Goal: Task Accomplishment & Management: Manage account settings

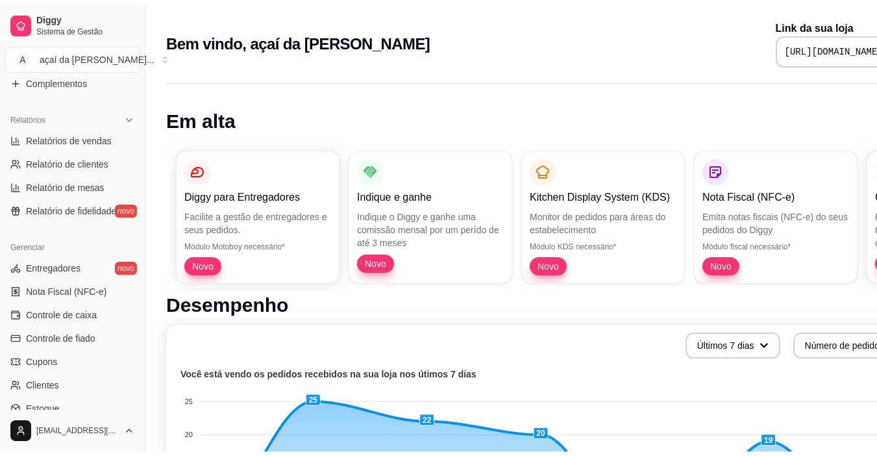
scroll to position [478, 0]
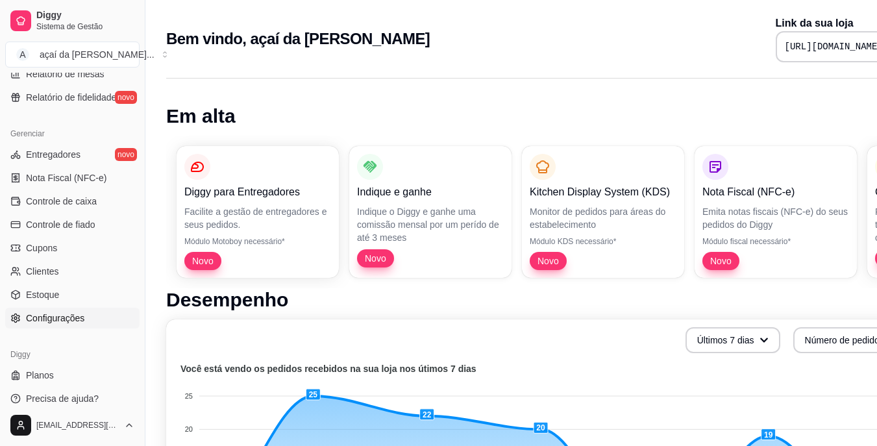
click at [56, 322] on span "Configurações" at bounding box center [55, 318] width 58 height 13
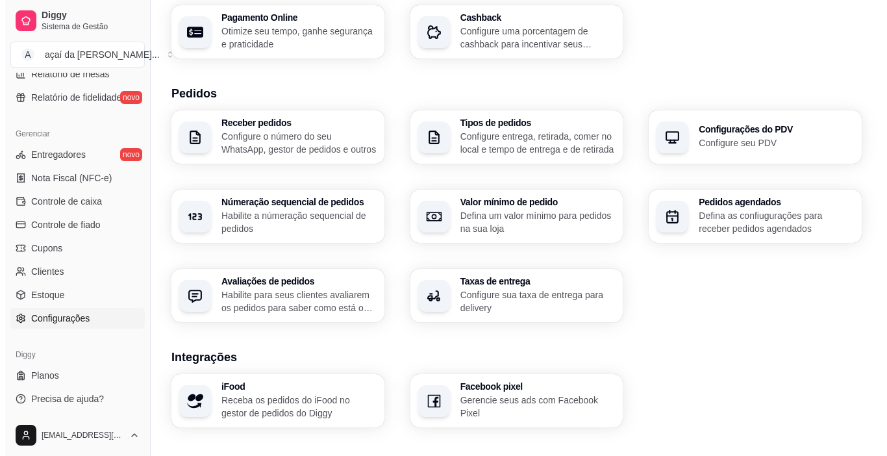
scroll to position [454, 0]
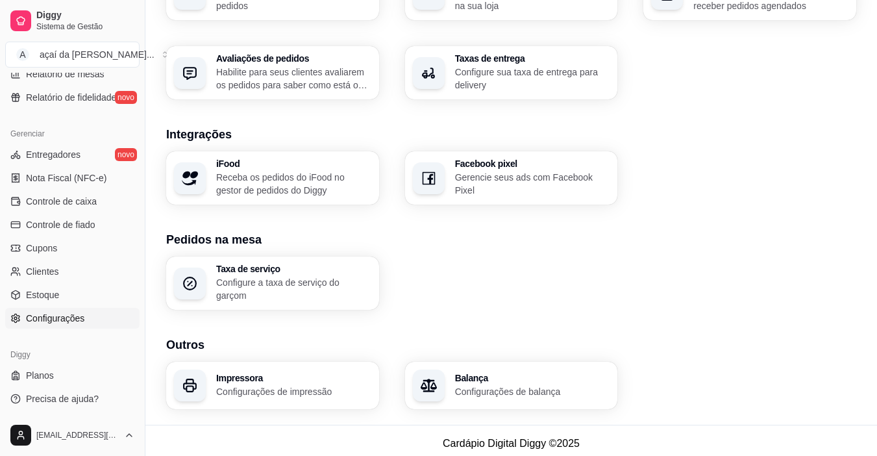
click at [249, 391] on div "Impressora Configurações de impressão" at bounding box center [272, 385] width 213 height 47
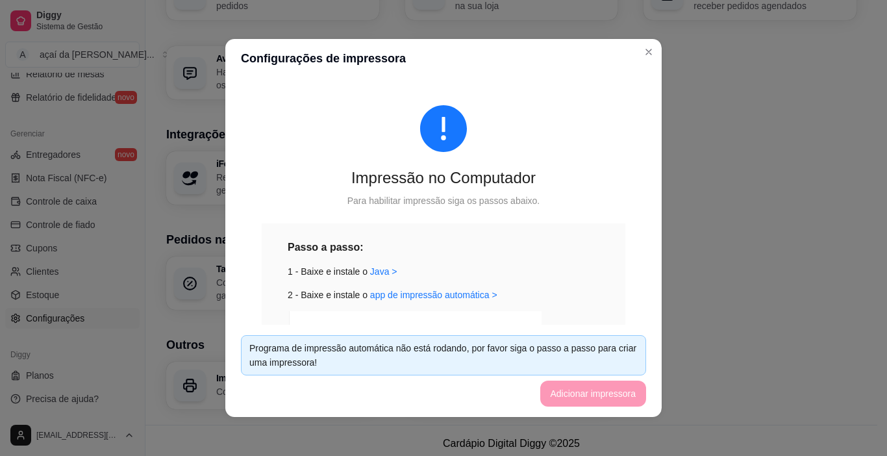
scroll to position [0, 0]
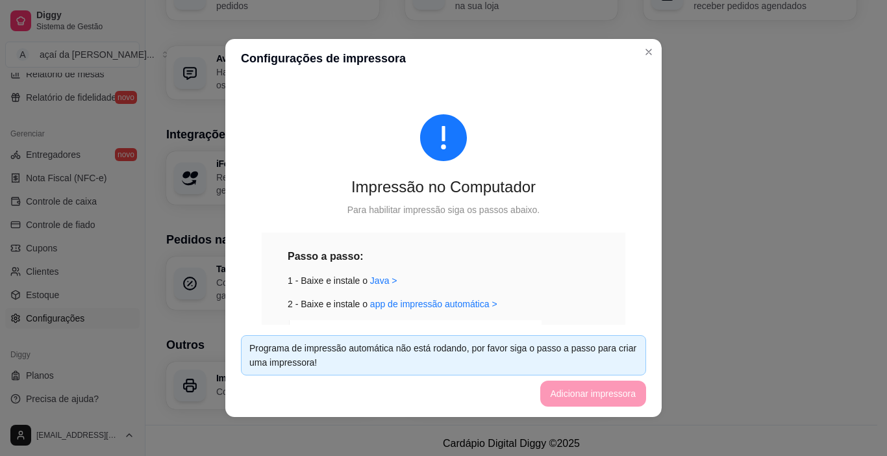
click at [565, 249] on div "Passo a passo:" at bounding box center [444, 256] width 312 height 16
click at [504, 248] on div "Passo a passo:" at bounding box center [444, 256] width 312 height 16
click at [556, 295] on div "Passo a passo: 1 - Baixe e instale o [GEOGRAPHIC_DATA] > 2 - Baixe e instale o …" at bounding box center [444, 395] width 312 height 295
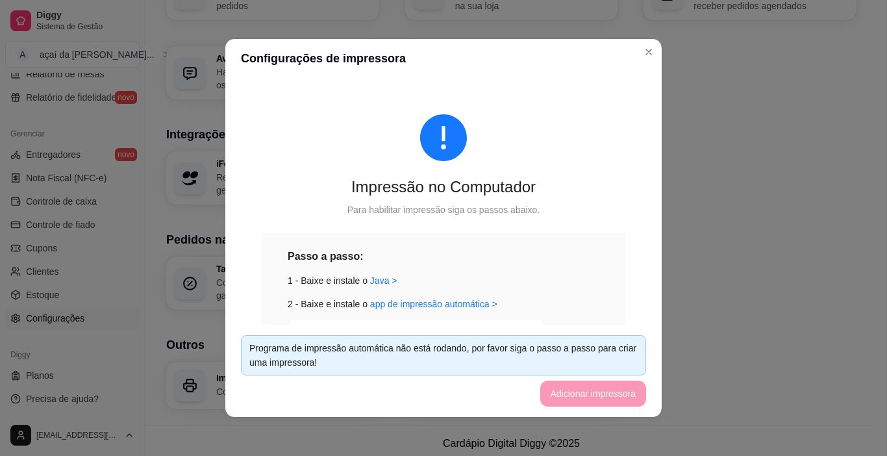
click at [548, 291] on div "Passo a passo: 1 - Baixe e instale o [GEOGRAPHIC_DATA] > 2 - Baixe e instale o …" at bounding box center [444, 395] width 312 height 295
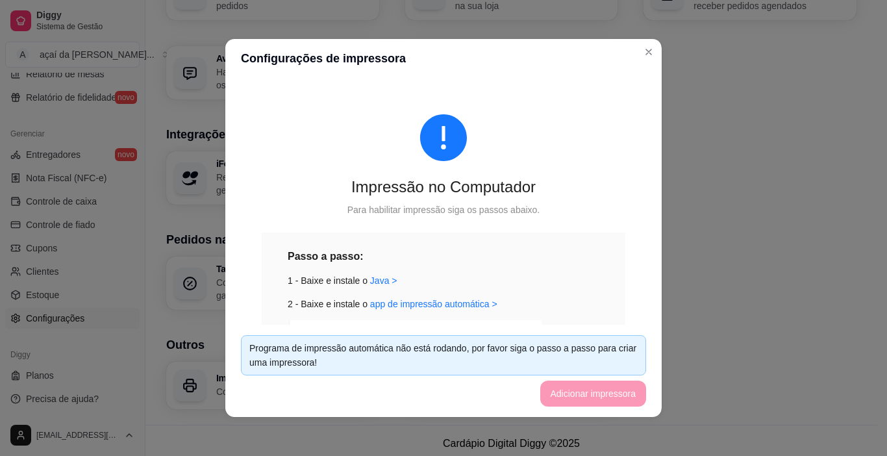
click at [551, 277] on div "1 - Baixe e instale o Java >" at bounding box center [444, 280] width 312 height 14
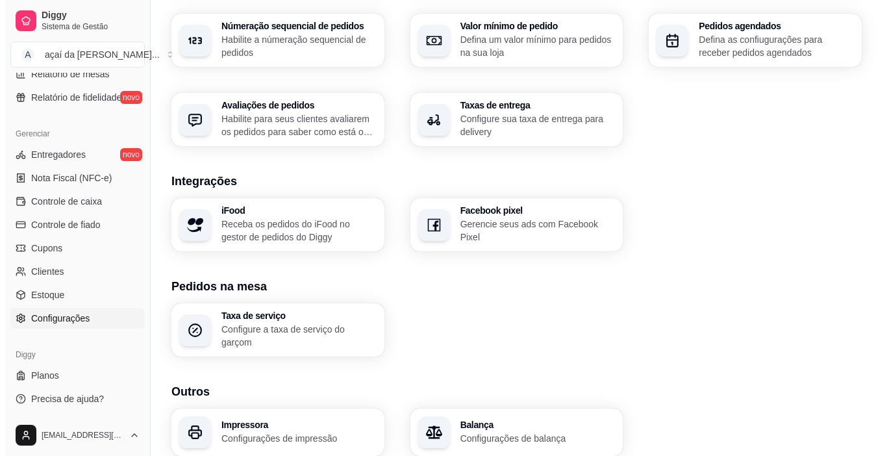
scroll to position [454, 0]
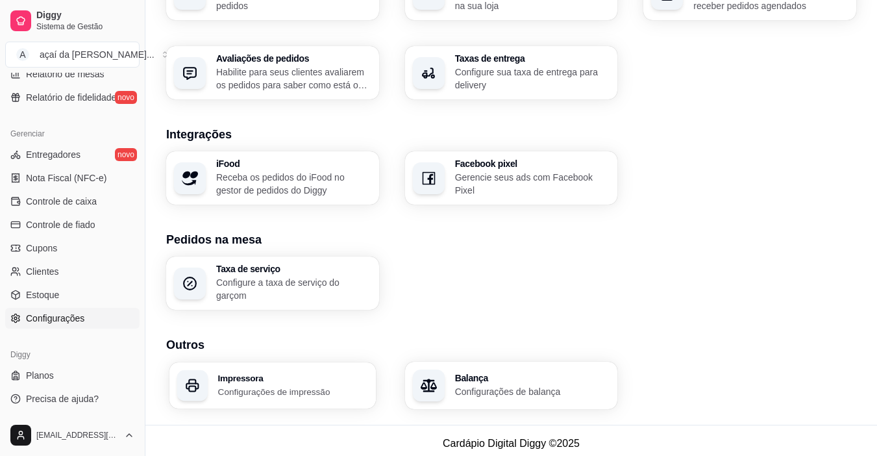
click at [271, 385] on p "Configurações de impressão" at bounding box center [293, 391] width 150 height 12
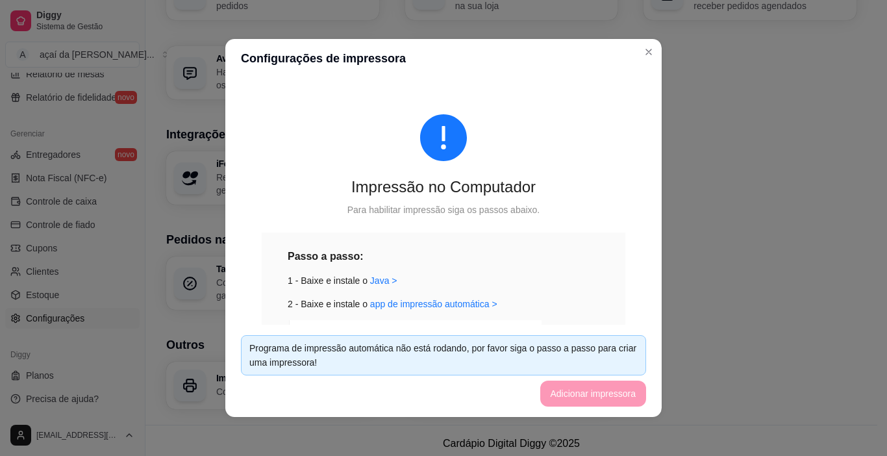
click at [561, 209] on div "Para habilitar impressão siga os passos abaixo." at bounding box center [443, 210] width 363 height 14
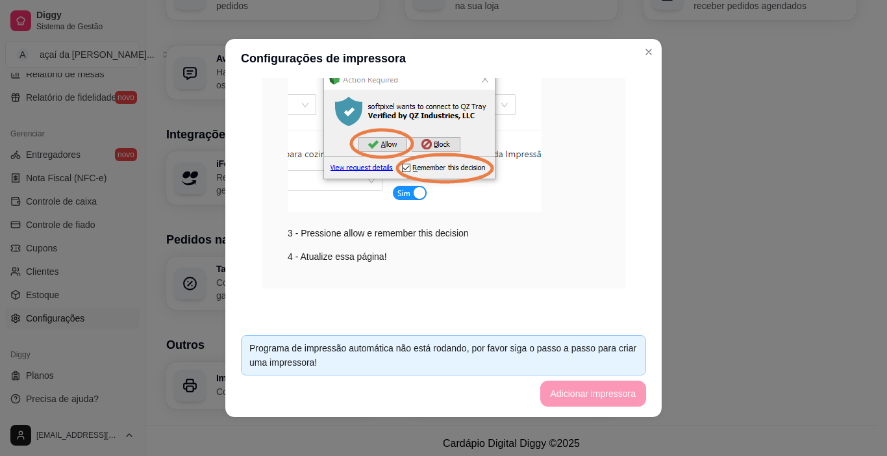
click at [492, 308] on div "Impressão no Computador Para habilitar impressão siga os passos abaixo. Passo a…" at bounding box center [443, 61] width 405 height 515
click at [530, 282] on div "Passo a passo: 1 - Baixe e instale o [GEOGRAPHIC_DATA] > 2 - Baixe e instale o …" at bounding box center [443, 120] width 363 height 335
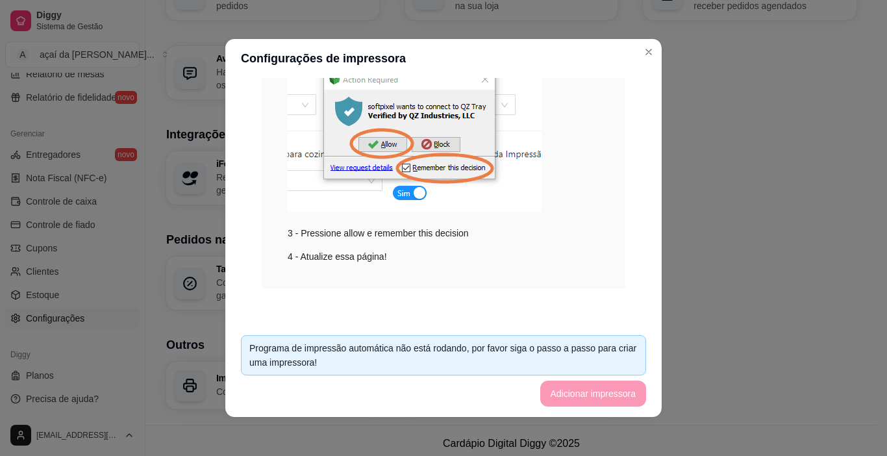
scroll to position [0, 0]
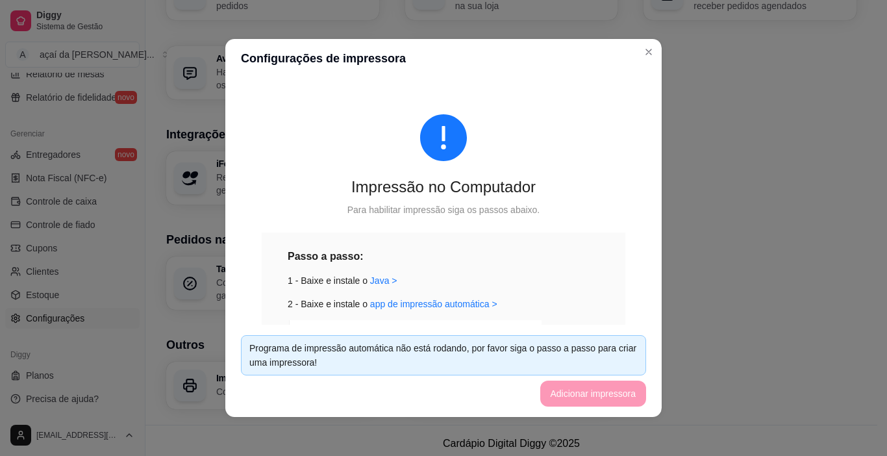
click at [573, 270] on div "Passo a passo: 1 - Baixe e instale o [GEOGRAPHIC_DATA] > 2 - Baixe e instale o …" at bounding box center [444, 395] width 312 height 295
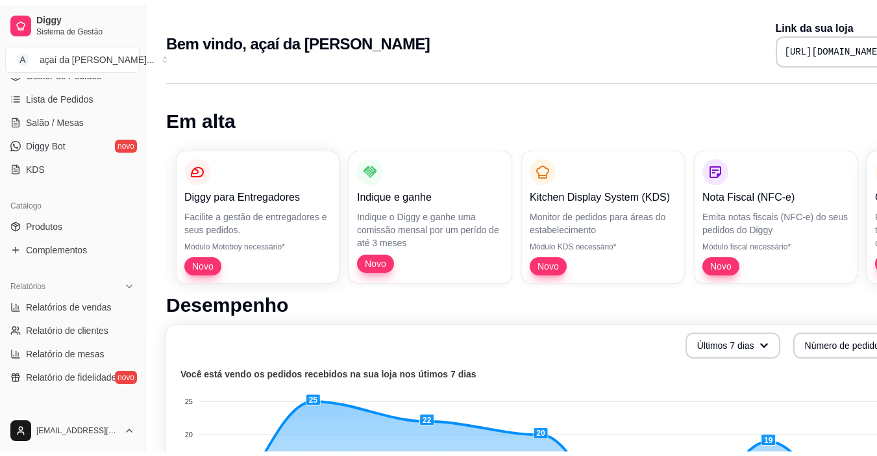
scroll to position [478, 0]
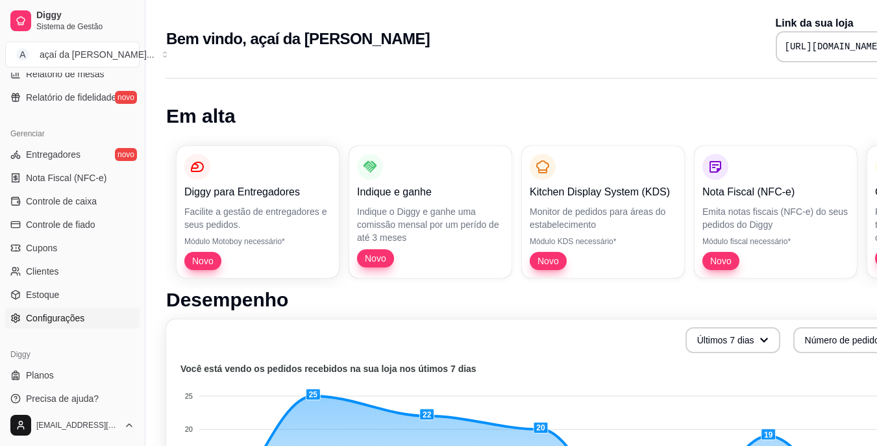
click at [66, 313] on span "Configurações" at bounding box center [55, 318] width 58 height 13
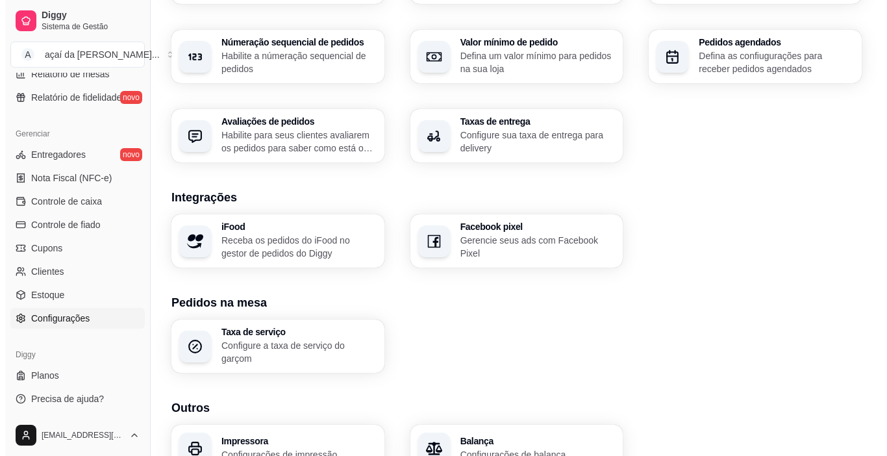
scroll to position [454, 0]
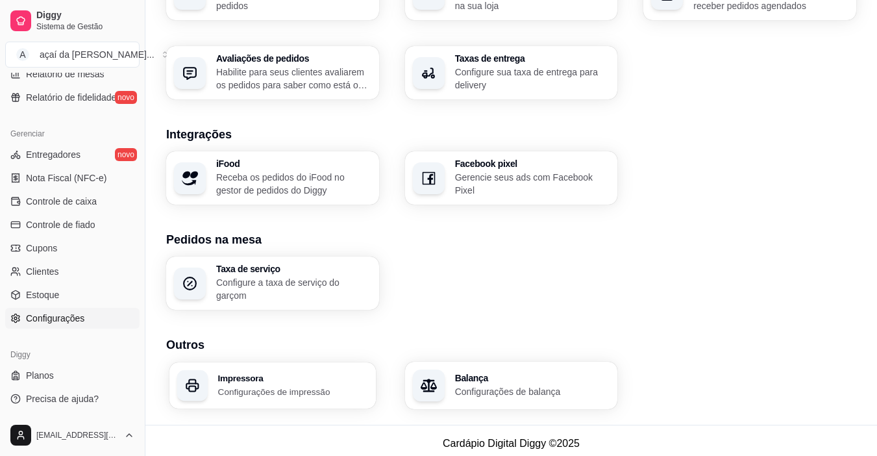
click at [254, 390] on p "Configurações de impressão" at bounding box center [293, 391] width 150 height 12
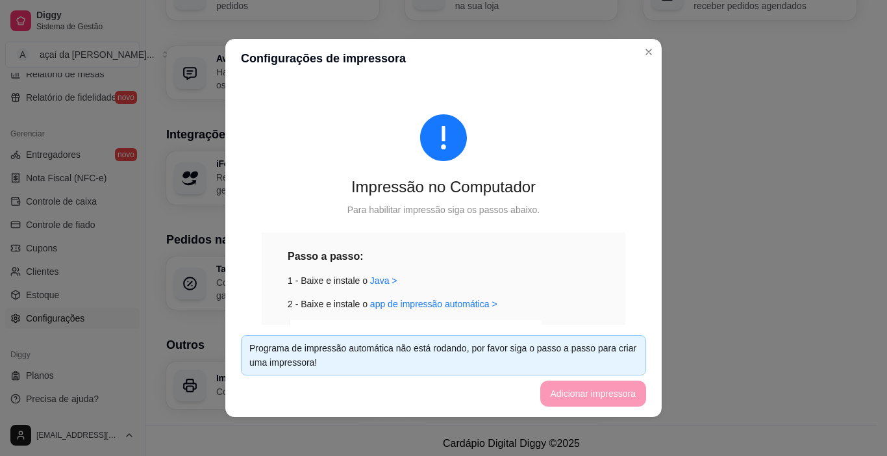
click at [579, 389] on footer "Programa de impressão automática não está rodando, por favor siga o passo a pas…" at bounding box center [443, 371] width 436 height 92
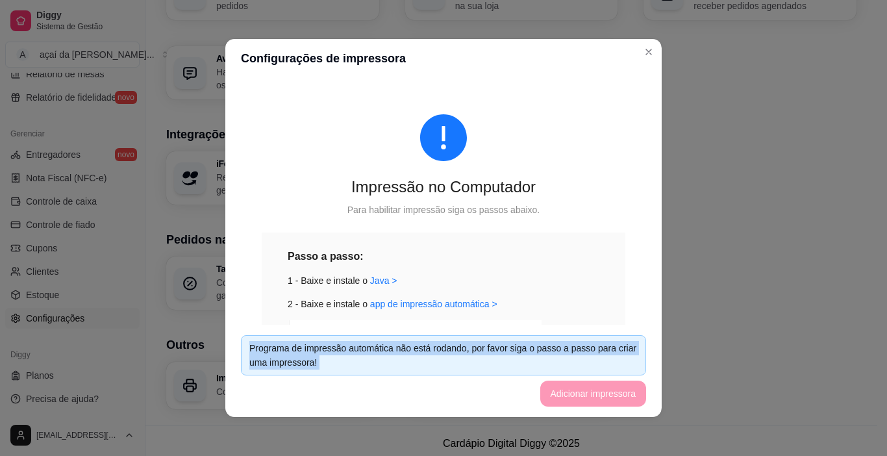
click at [579, 389] on footer "Programa de impressão automática não está rodando, por favor siga o passo a pas…" at bounding box center [443, 371] width 436 height 92
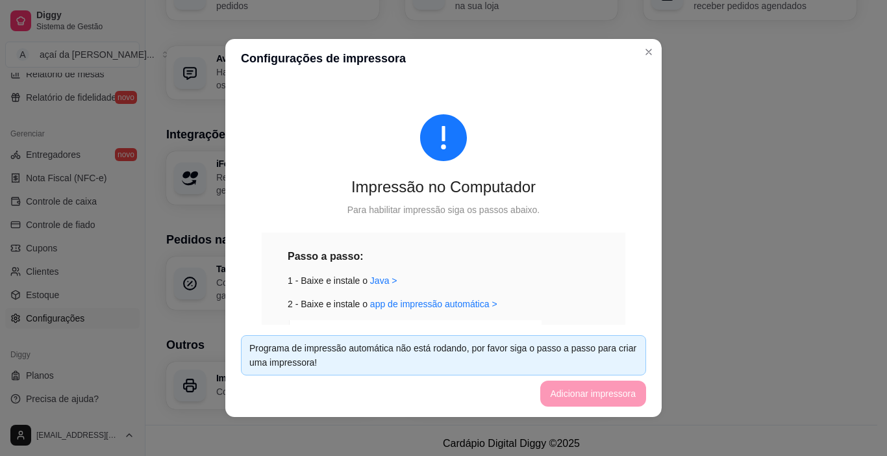
click at [580, 264] on div "Passo a passo:" at bounding box center [444, 256] width 312 height 16
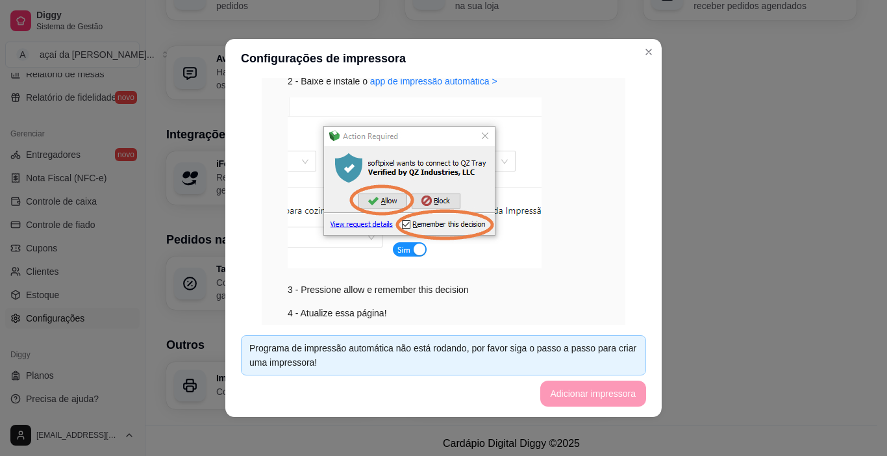
scroll to position [219, 0]
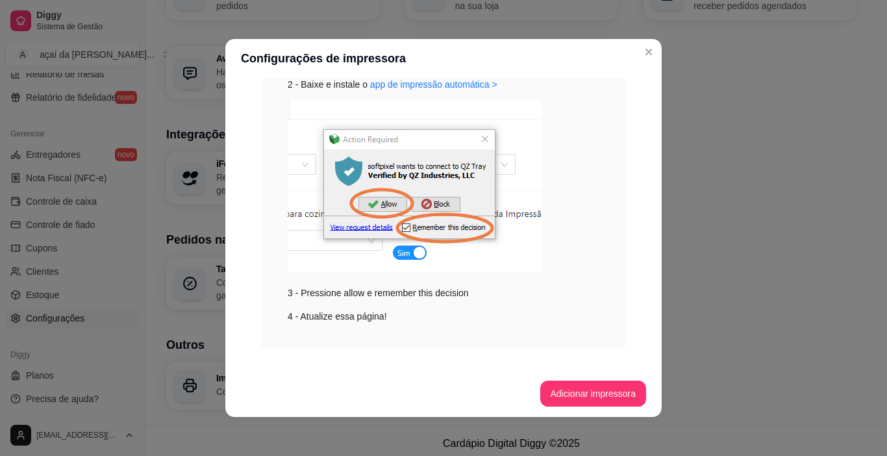
click at [576, 308] on div "Passo a passo: 1 - Baixe e instale o [GEOGRAPHIC_DATA] > 2 - Baixe e instale o …" at bounding box center [444, 176] width 312 height 295
click at [587, 393] on button "Adicionar impressora" at bounding box center [592, 393] width 103 height 25
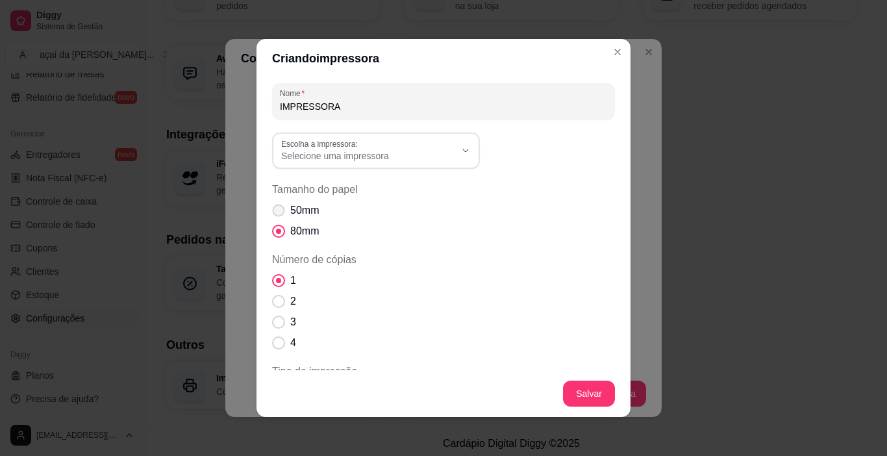
click at [305, 213] on span "50mm" at bounding box center [304, 211] width 29 height 16
click at [280, 213] on input "50mm" at bounding box center [275, 217] width 8 height 8
radio input "true"
click at [425, 154] on span "Selecione uma impressora" at bounding box center [368, 155] width 174 height 13
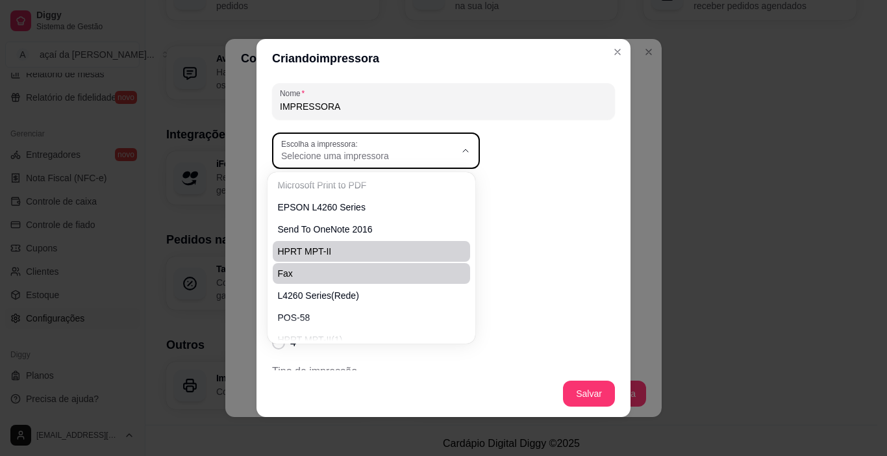
scroll to position [80, 0]
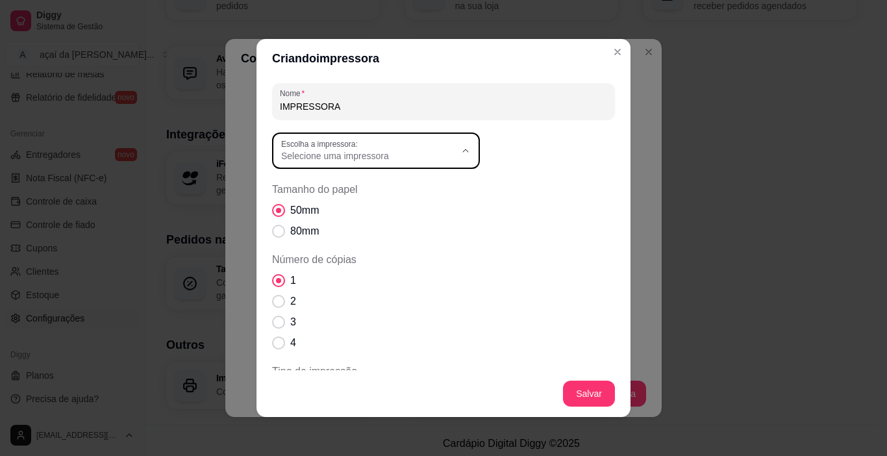
click at [309, 301] on span "POS-58" at bounding box center [364, 300] width 167 height 12
type input "POS-58"
select select "POS-58"
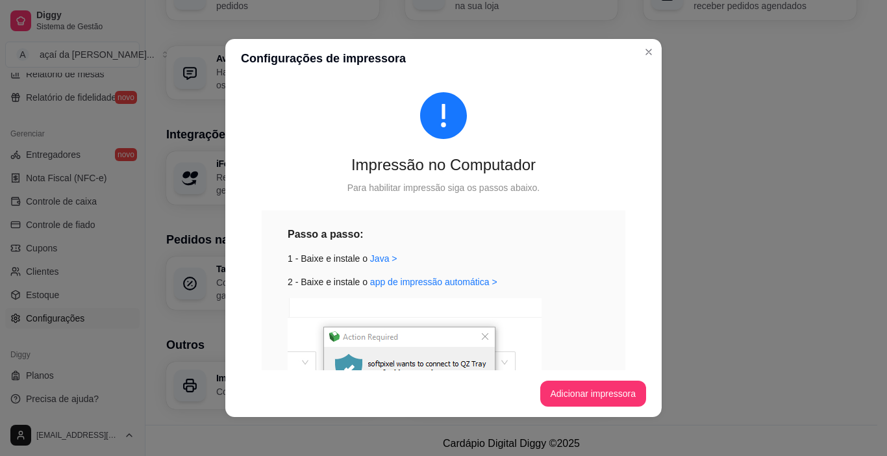
scroll to position [0, 0]
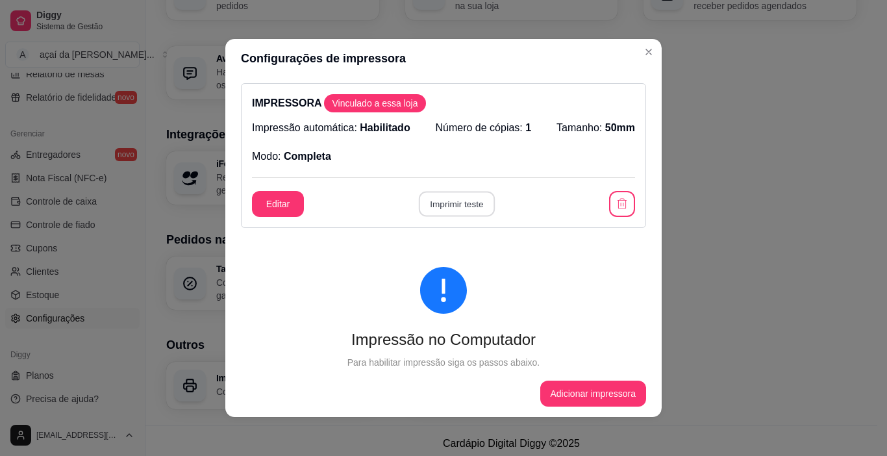
click at [452, 208] on button "Imprimir teste" at bounding box center [456, 203] width 76 height 25
click at [426, 206] on button "Imprimir teste" at bounding box center [456, 204] width 79 height 26
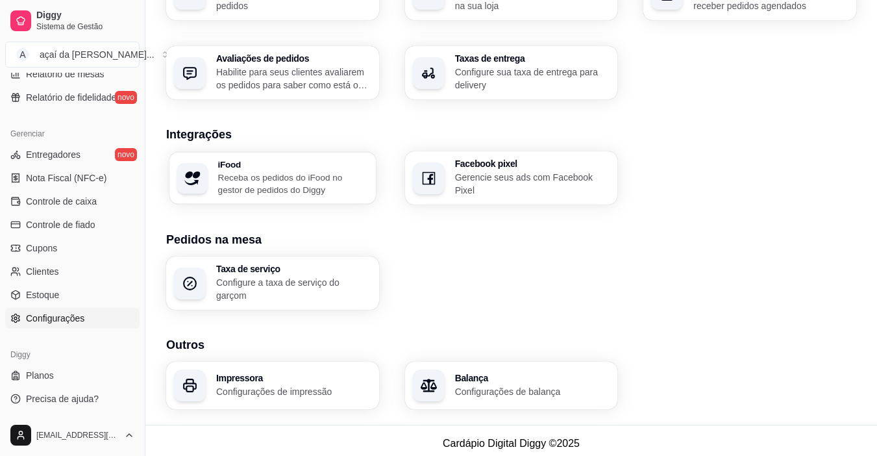
click at [276, 164] on h3 "iFood" at bounding box center [293, 164] width 150 height 9
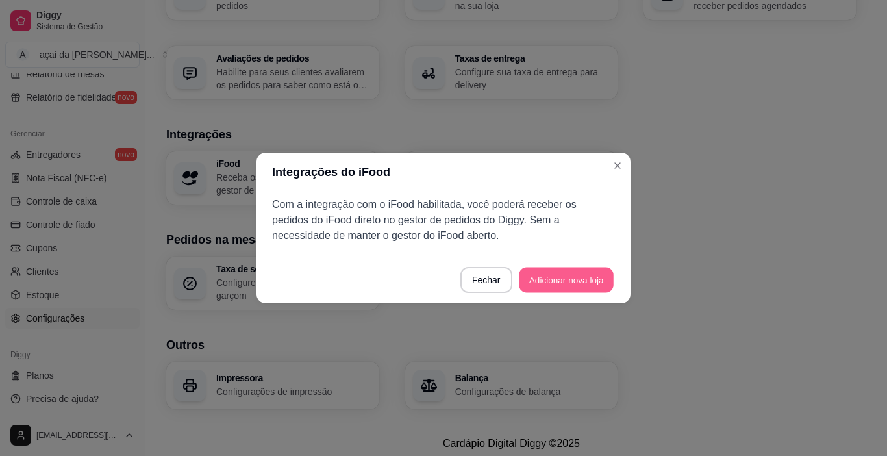
click at [554, 275] on button "Adicionar nova loja" at bounding box center [566, 279] width 95 height 25
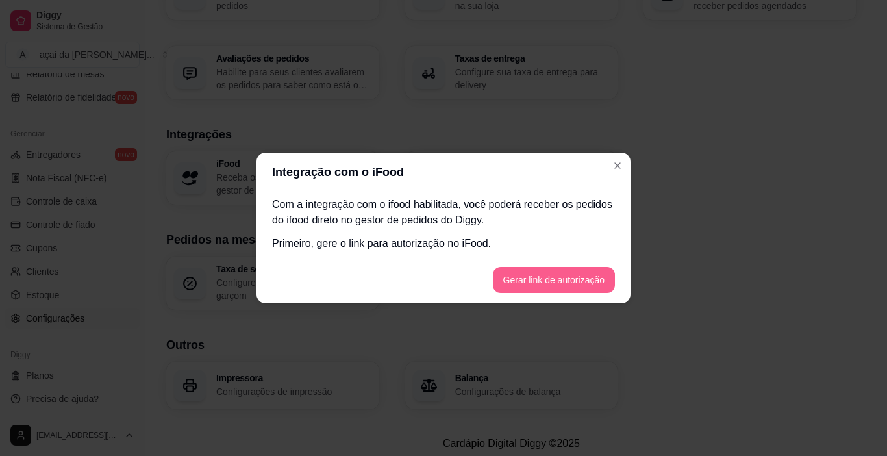
click at [550, 275] on button "Gerar link de autorização" at bounding box center [554, 280] width 122 height 26
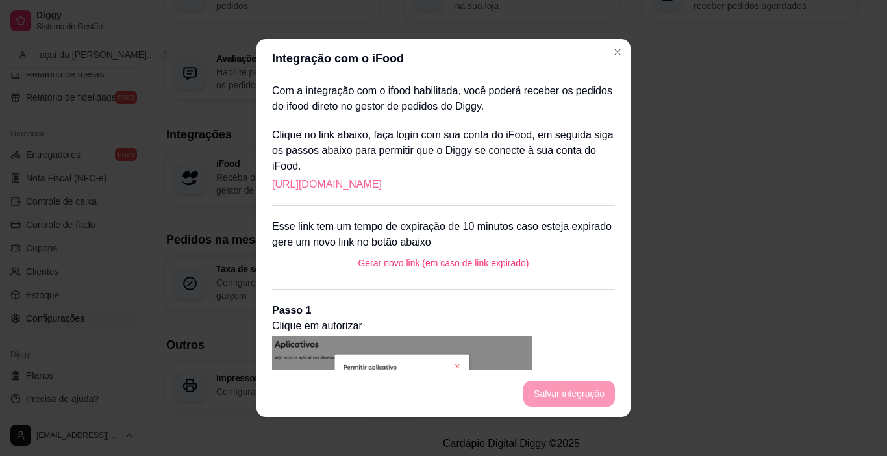
click at [382, 187] on link "[URL][DOMAIN_NAME]" at bounding box center [327, 185] width 110 height 16
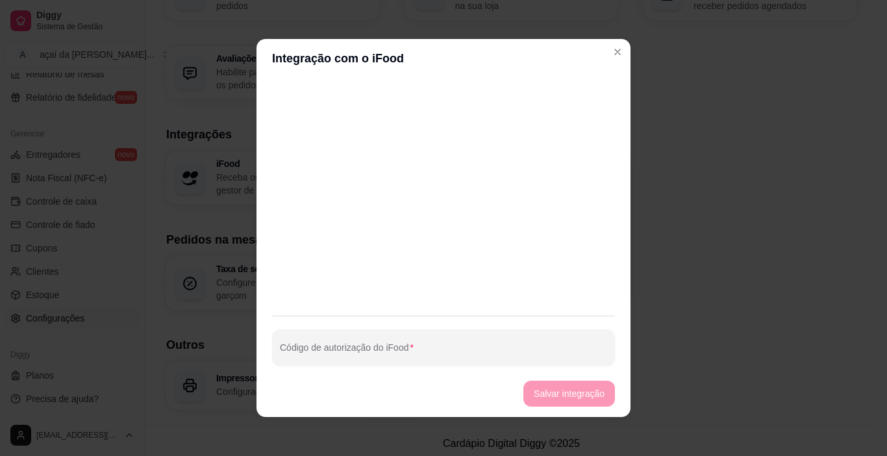
scroll to position [632, 0]
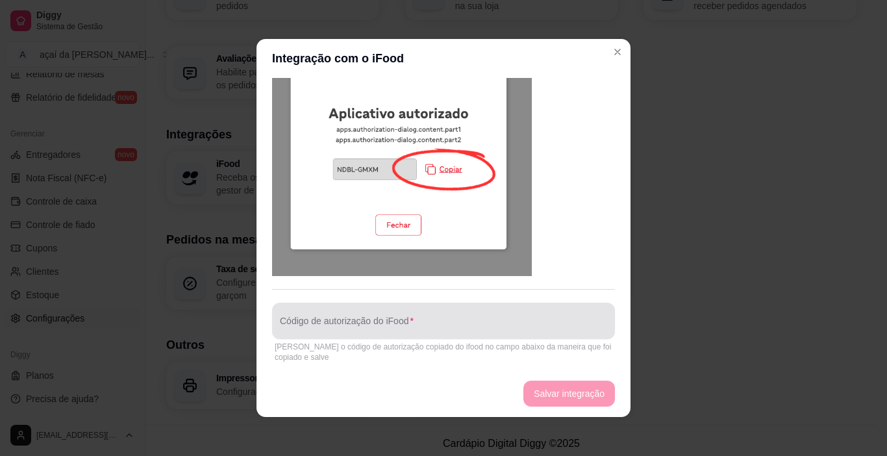
click at [356, 315] on div at bounding box center [443, 321] width 327 height 26
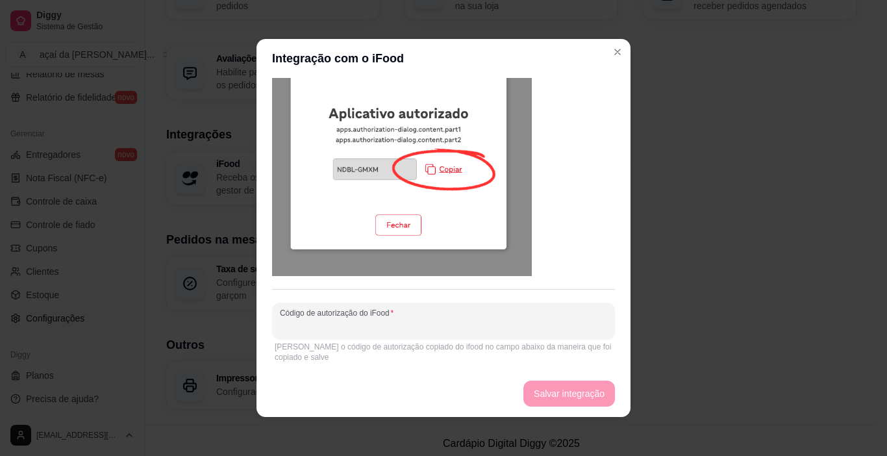
drag, startPoint x: 356, startPoint y: 315, endPoint x: 386, endPoint y: 328, distance: 33.4
click at [386, 328] on input "Código de autorização do iFood" at bounding box center [443, 325] width 327 height 13
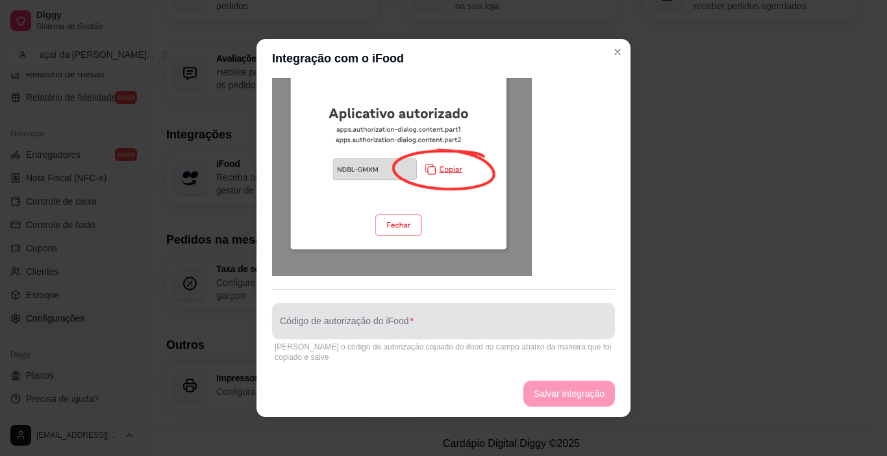
drag, startPoint x: 383, startPoint y: 315, endPoint x: 364, endPoint y: 326, distance: 21.8
click at [364, 326] on input "Código de autorização do iFood" at bounding box center [443, 325] width 327 height 13
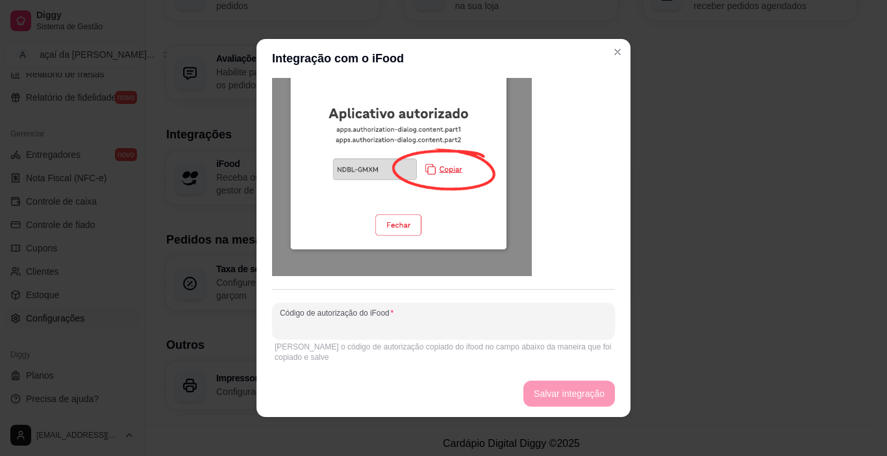
click at [364, 326] on input "Código de autorização do iFood" at bounding box center [443, 325] width 327 height 13
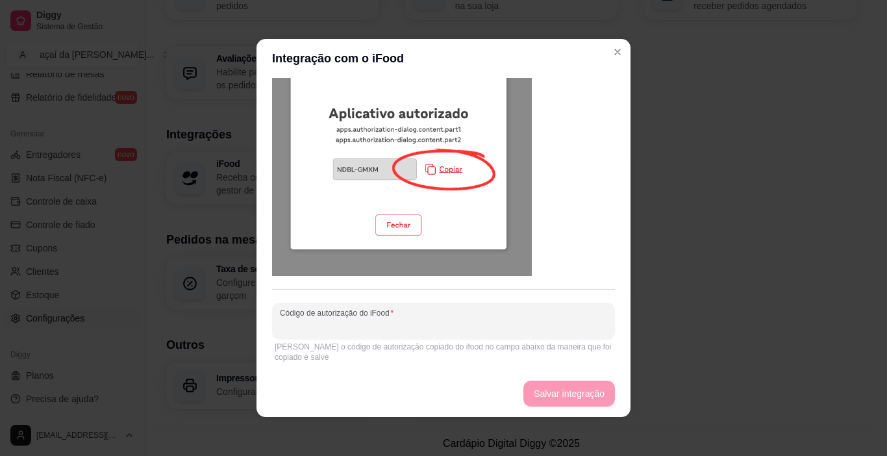
click at [364, 326] on input "Código de autorização do iFood" at bounding box center [443, 325] width 327 height 13
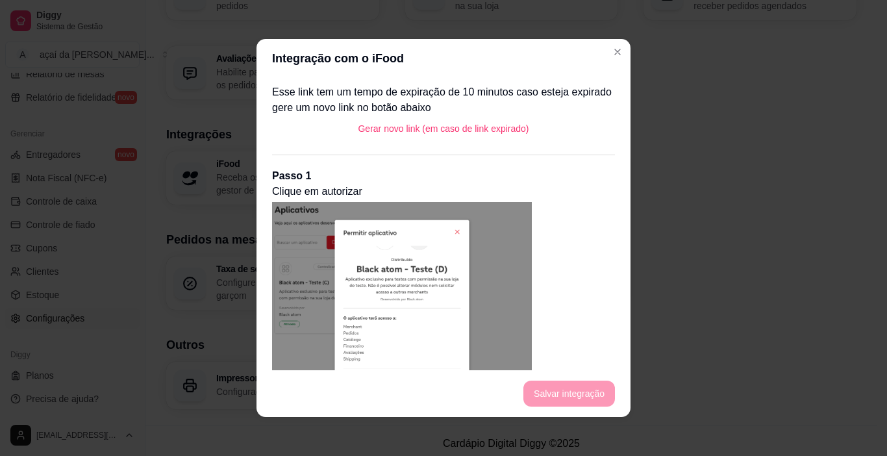
scroll to position [69, 0]
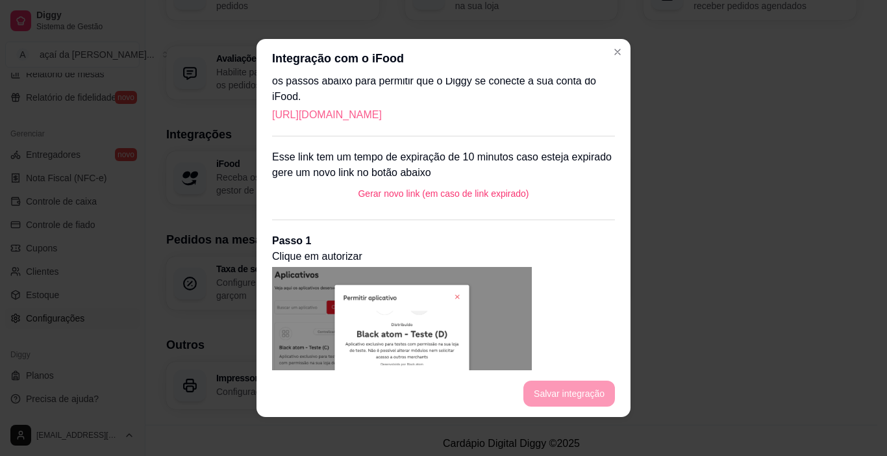
click at [382, 108] on link "[URL][DOMAIN_NAME]" at bounding box center [327, 115] width 110 height 16
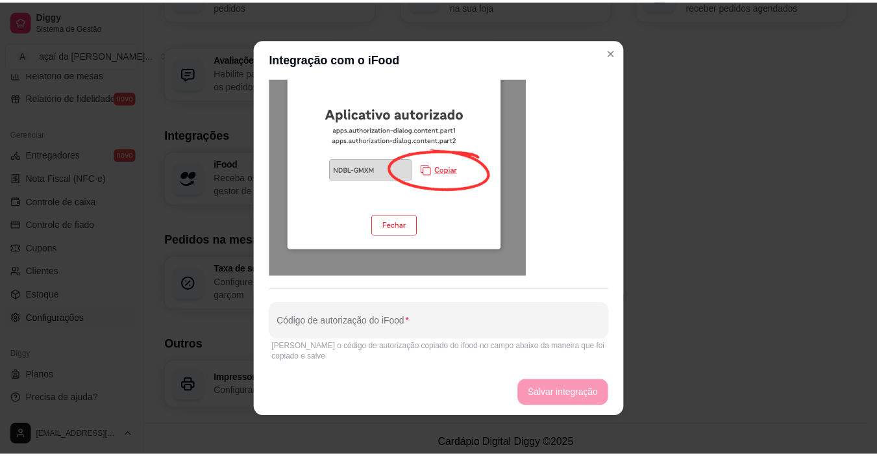
scroll to position [3, 0]
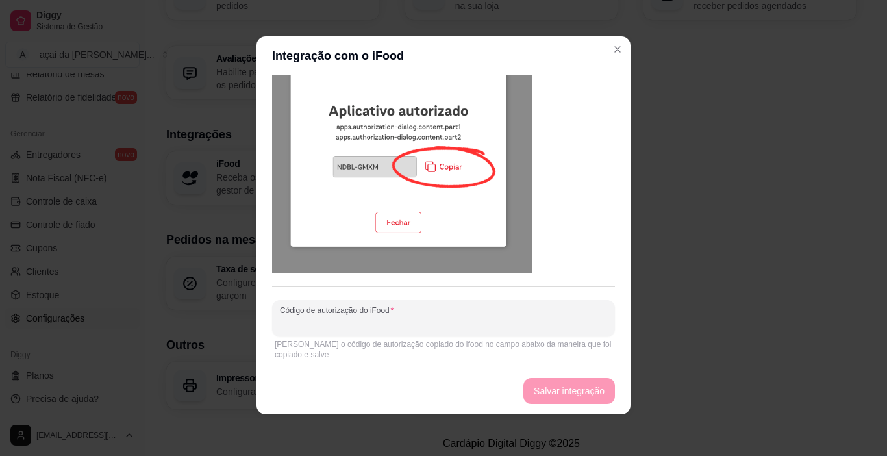
click at [408, 319] on input "Código de autorização do iFood" at bounding box center [443, 323] width 327 height 13
type input "n"
type input "NZNB-TCSR"
click at [586, 393] on button "Salvar integração" at bounding box center [568, 390] width 89 height 25
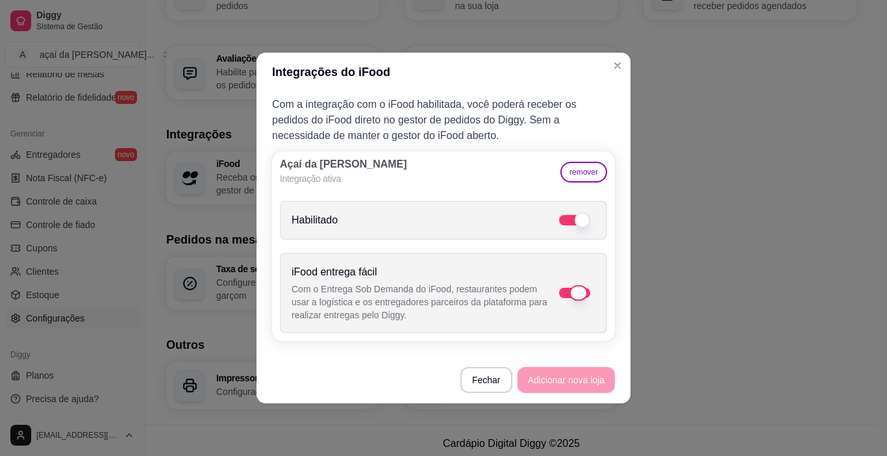
click at [576, 286] on label "iFood entrega fácil Com o Entrega Sob Demanda do iFood, restaurantes podem usar…" at bounding box center [443, 292] width 327 height 80
click at [595, 295] on input "iFood entrega fácil Com o Entrega Sob Demanda do iFood, restaurantes podem usar…" at bounding box center [599, 299] width 8 height 8
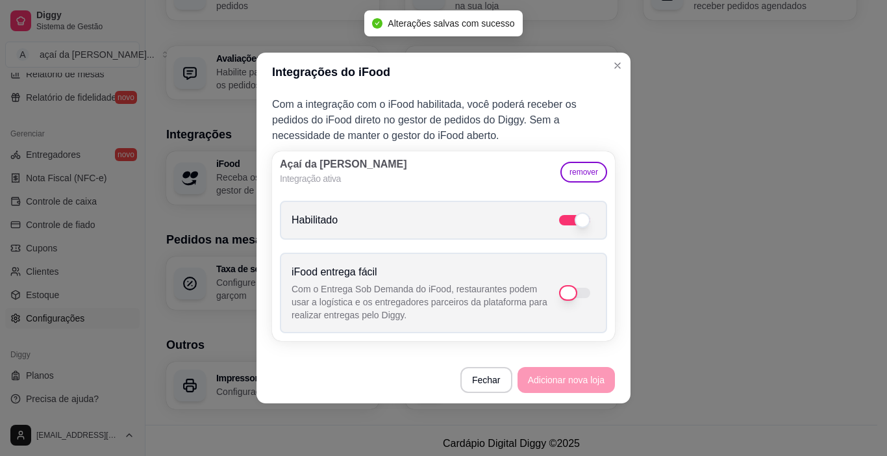
click at [574, 289] on span at bounding box center [568, 293] width 18 height 16
click at [595, 295] on input "iFood entrega fácil Com o Entrega Sob Demanda do iFood, restaurantes podem usar…" at bounding box center [599, 299] width 8 height 8
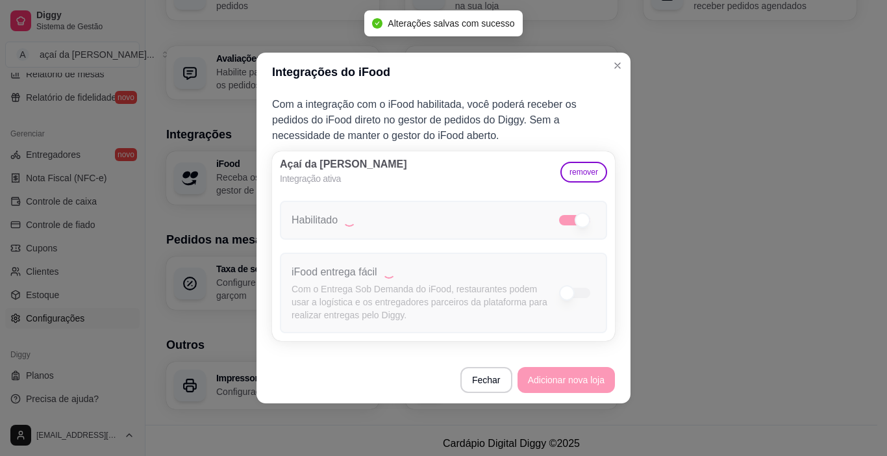
checkbox input "true"
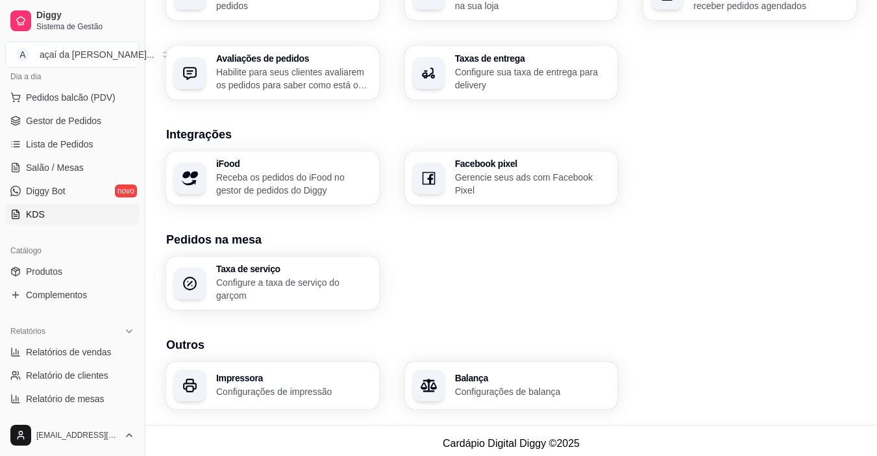
scroll to position [132, 0]
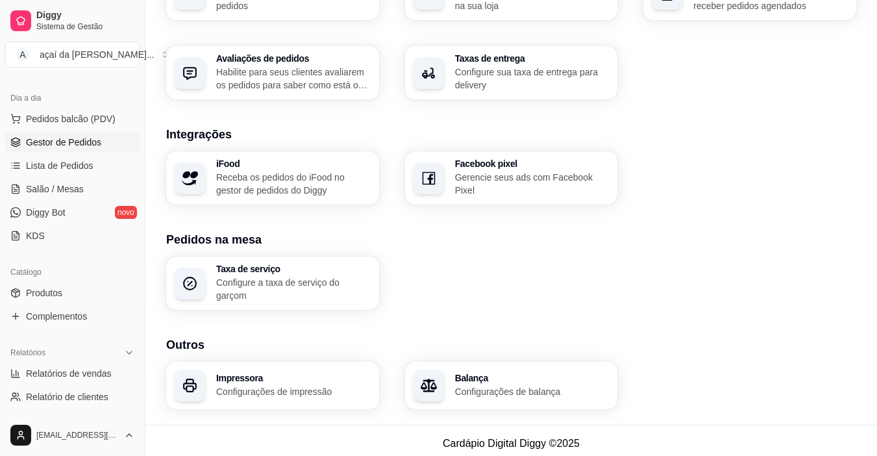
click at [54, 144] on span "Gestor de Pedidos" at bounding box center [63, 142] width 75 height 13
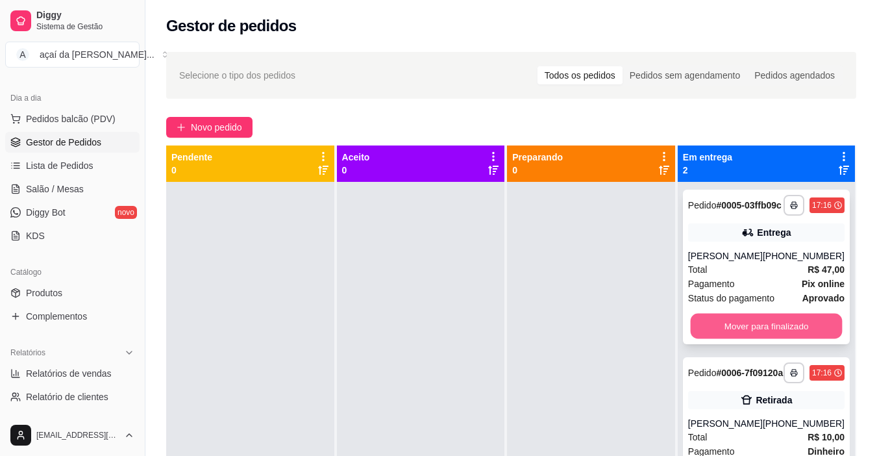
click at [754, 339] on button "Mover para finalizado" at bounding box center [766, 325] width 152 height 25
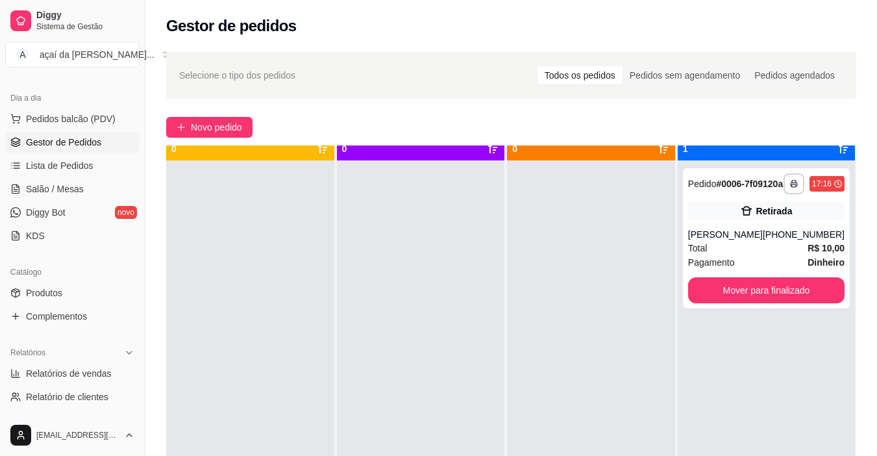
scroll to position [36, 0]
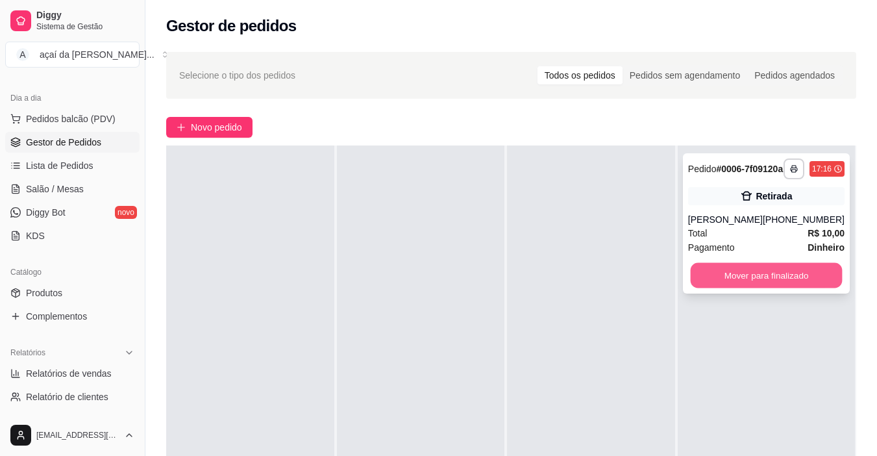
click at [750, 282] on button "Mover para finalizado" at bounding box center [766, 275] width 152 height 25
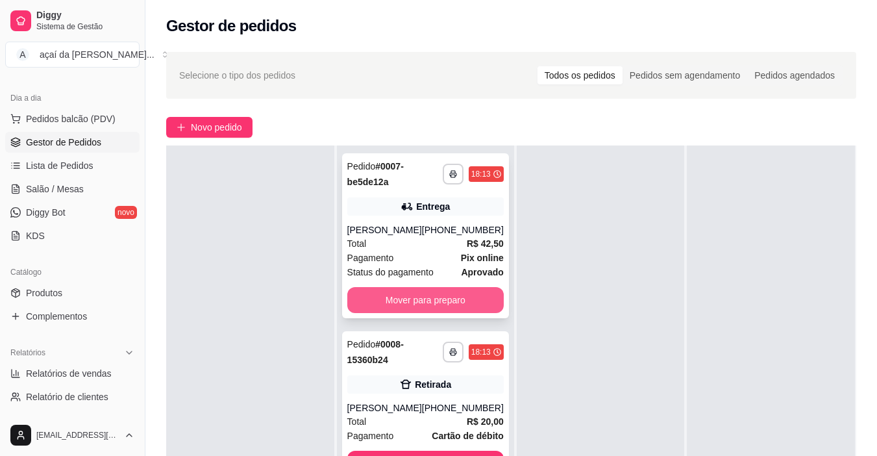
click at [465, 306] on button "Mover para preparo" at bounding box center [425, 300] width 156 height 26
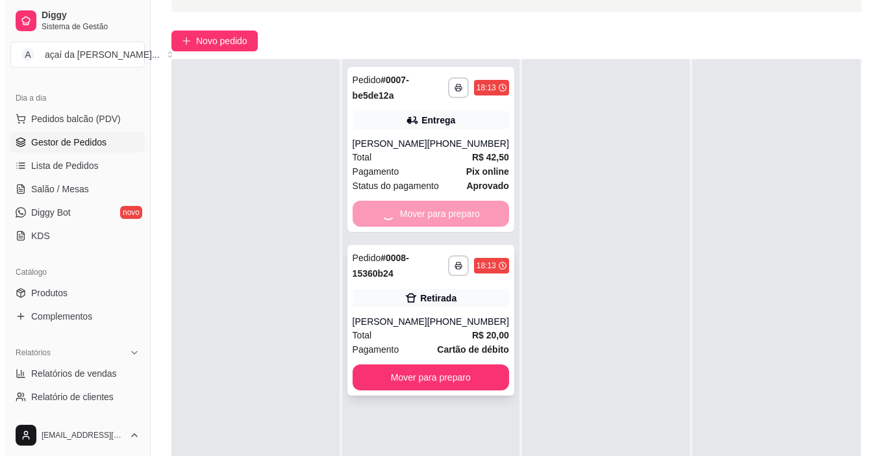
scroll to position [108, 0]
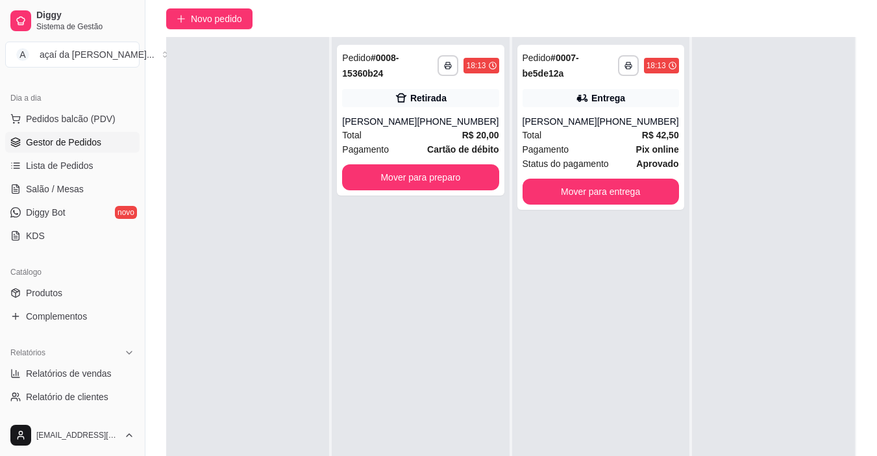
click at [415, 345] on div "**********" at bounding box center [420, 265] width 177 height 456
click at [456, 187] on button "Mover para preparo" at bounding box center [420, 177] width 156 height 26
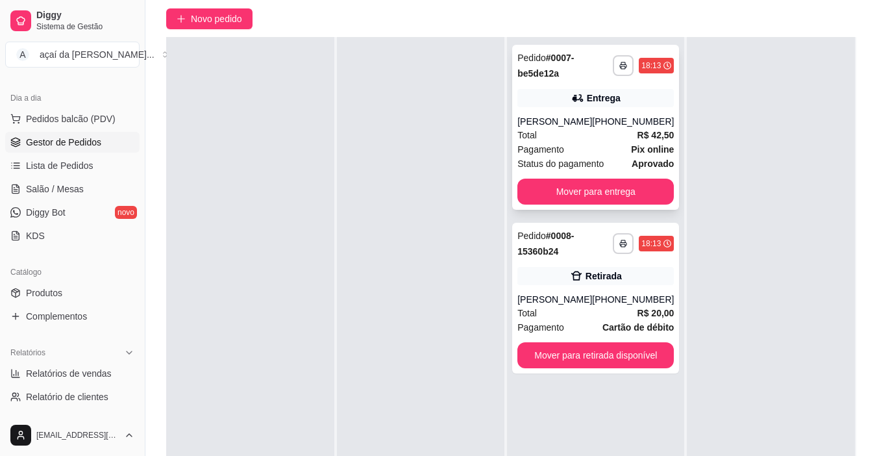
click at [618, 126] on div "[PHONE_NUMBER]" at bounding box center [633, 121] width 82 height 13
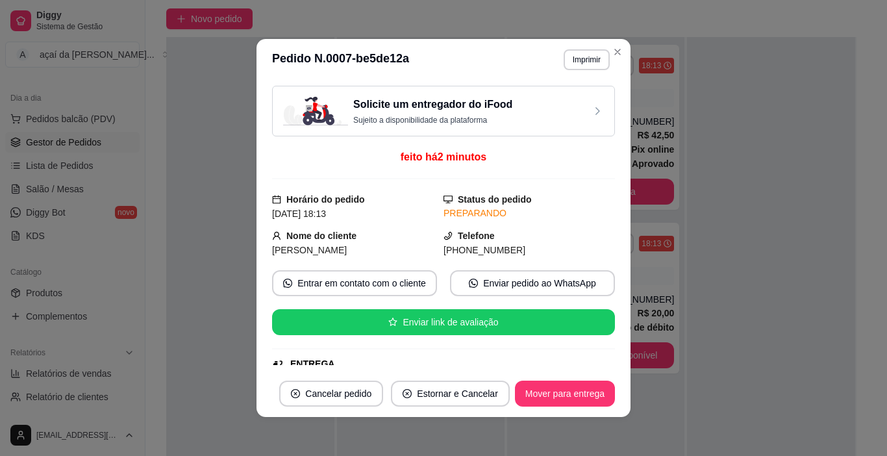
scroll to position [21, 0]
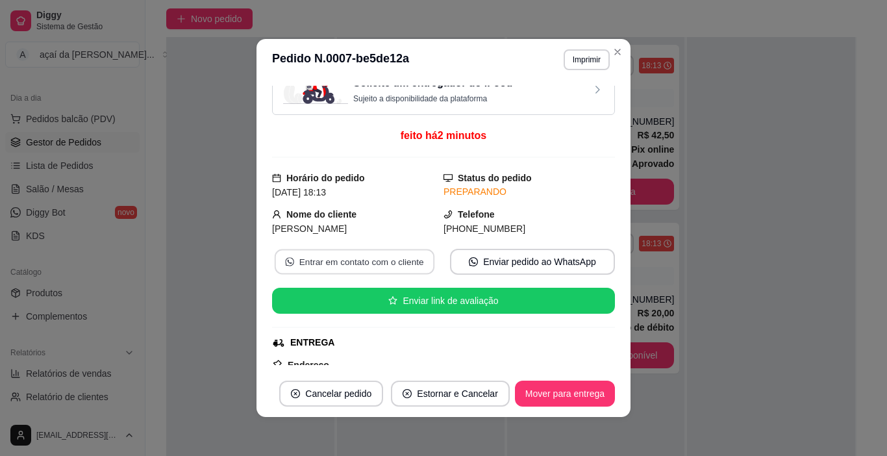
click at [373, 259] on button "Entrar em contato com o cliente" at bounding box center [355, 261] width 160 height 25
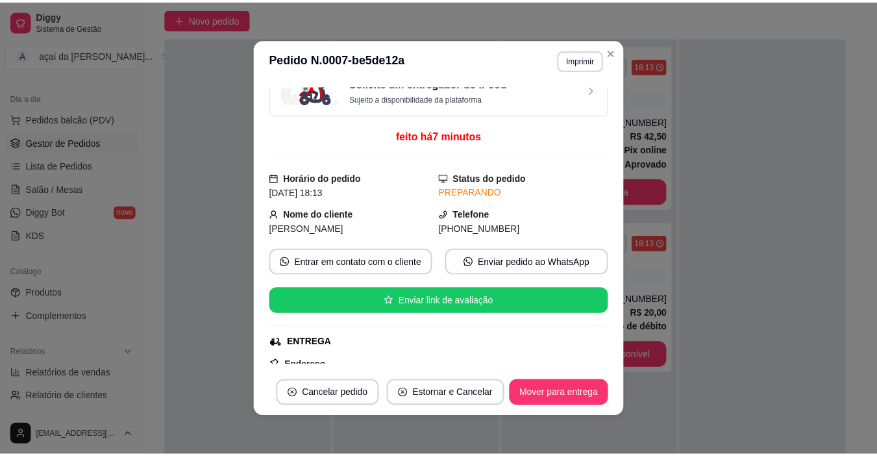
scroll to position [0, 0]
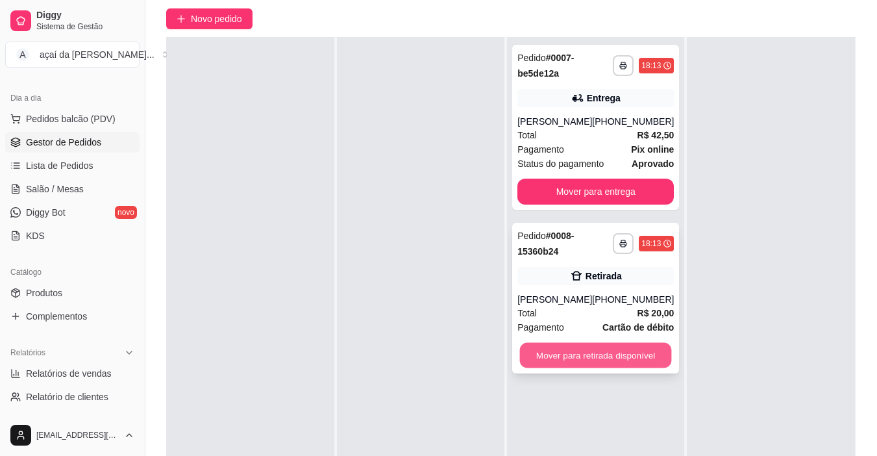
click at [602, 359] on button "Mover para retirada disponível" at bounding box center [596, 355] width 152 height 25
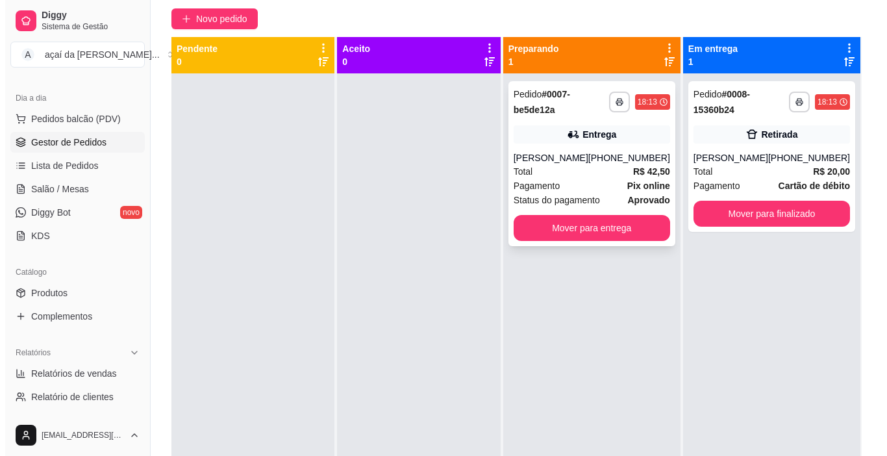
scroll to position [86, 0]
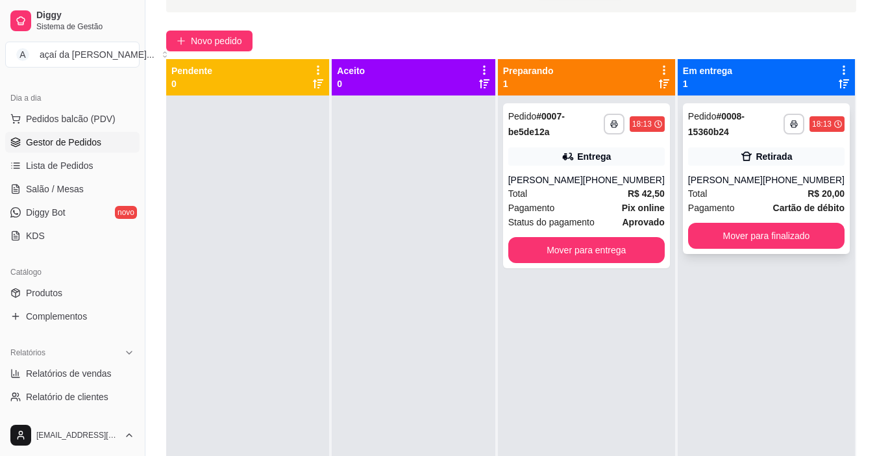
click at [743, 166] on div "**********" at bounding box center [766, 178] width 167 height 151
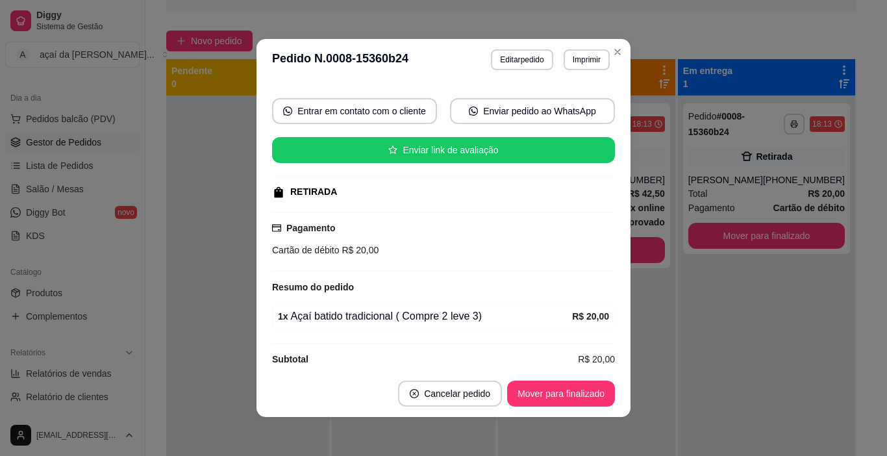
scroll to position [125, 0]
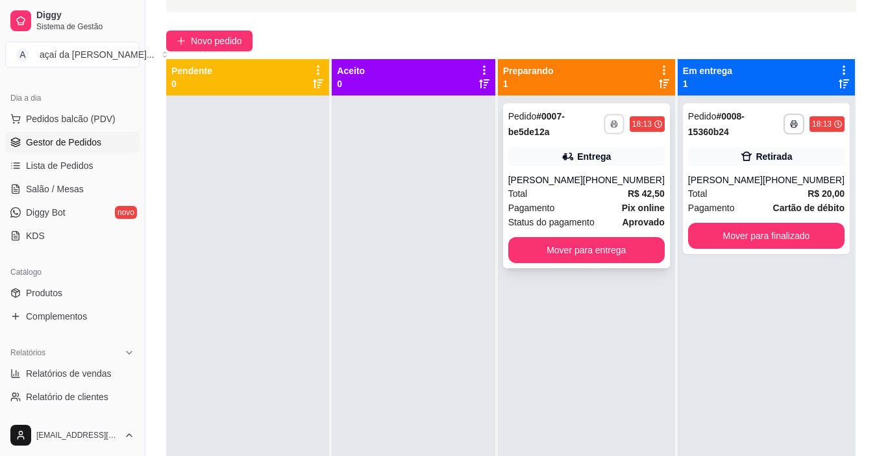
click at [614, 119] on button "button" at bounding box center [614, 124] width 20 height 20
click at [591, 169] on button "IMPRESSORA" at bounding box center [581, 169] width 91 height 20
click at [560, 163] on div "Entrega" at bounding box center [586, 156] width 156 height 18
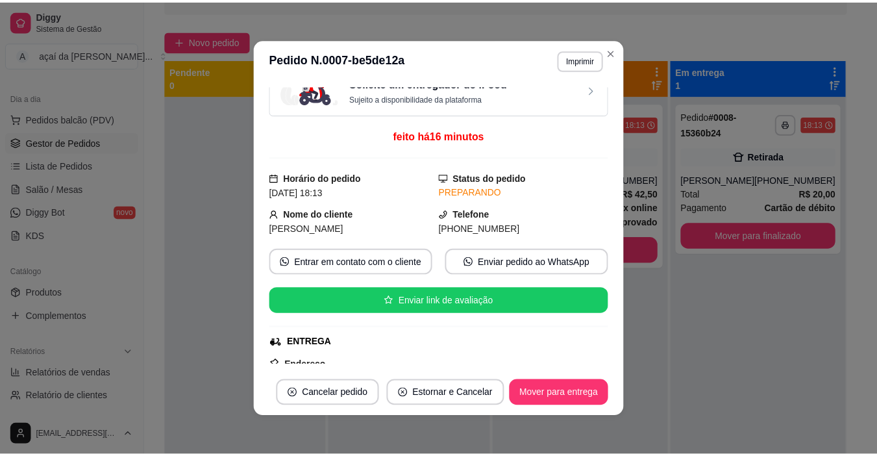
scroll to position [0, 0]
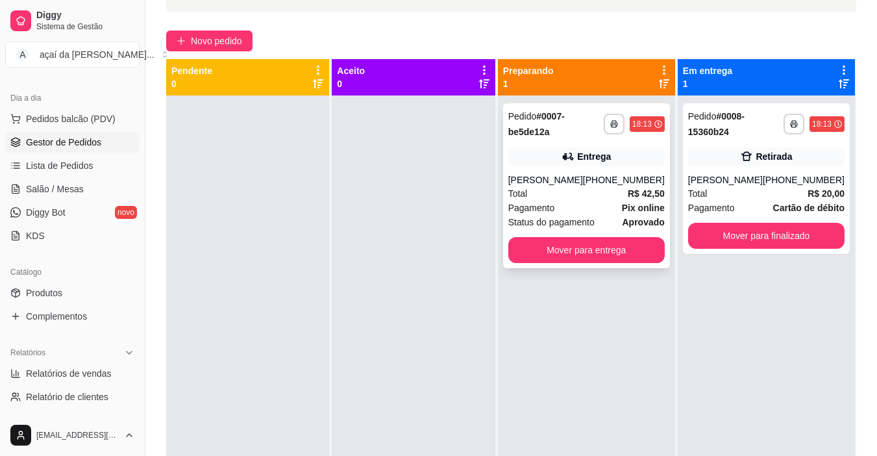
click at [632, 154] on div "Entrega" at bounding box center [586, 156] width 156 height 18
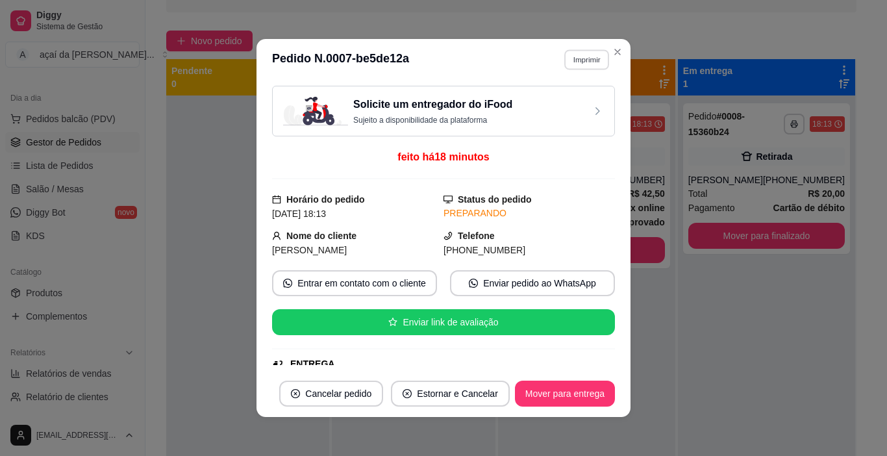
click at [578, 60] on button "Imprimir" at bounding box center [586, 59] width 45 height 20
click at [579, 101] on button "IMPRESSORA" at bounding box center [560, 105] width 91 height 20
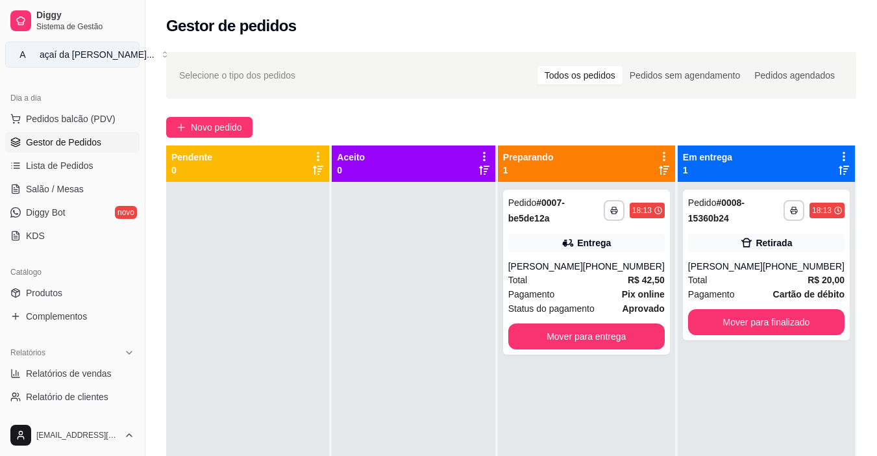
click at [124, 54] on button "A açaí da [PERSON_NAME] ..." at bounding box center [72, 55] width 134 height 26
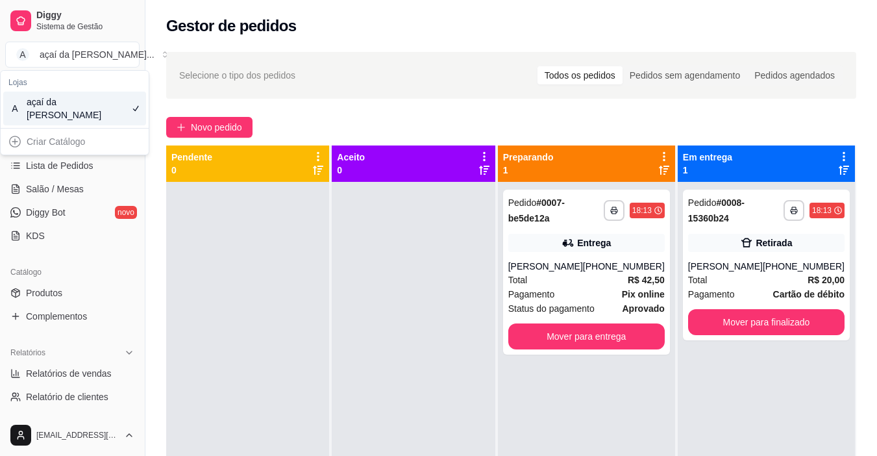
click at [226, 204] on div at bounding box center [247, 410] width 163 height 456
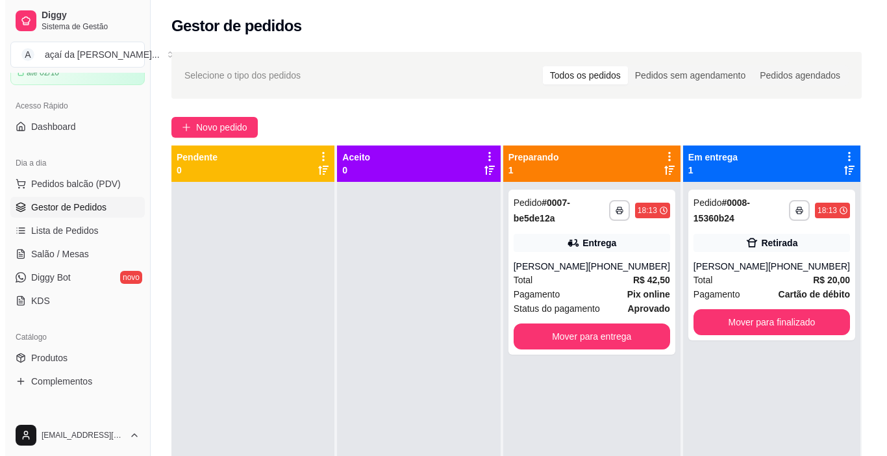
scroll to position [45, 0]
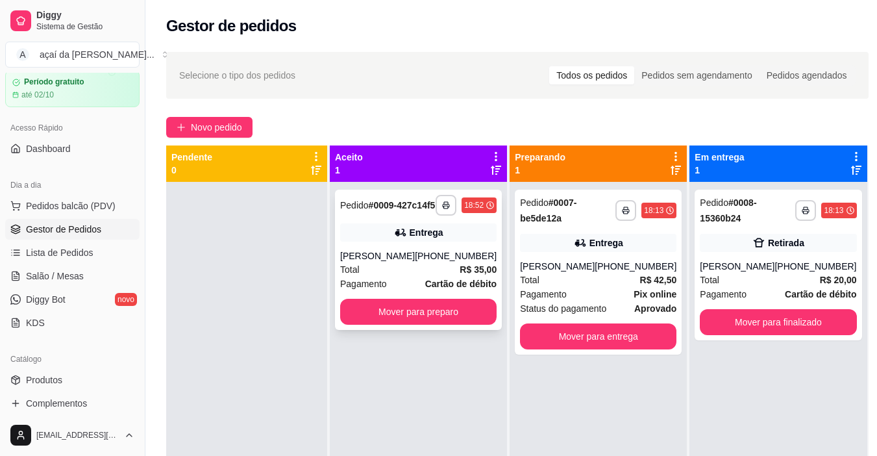
click at [390, 260] on div "[PERSON_NAME]" at bounding box center [377, 255] width 75 height 13
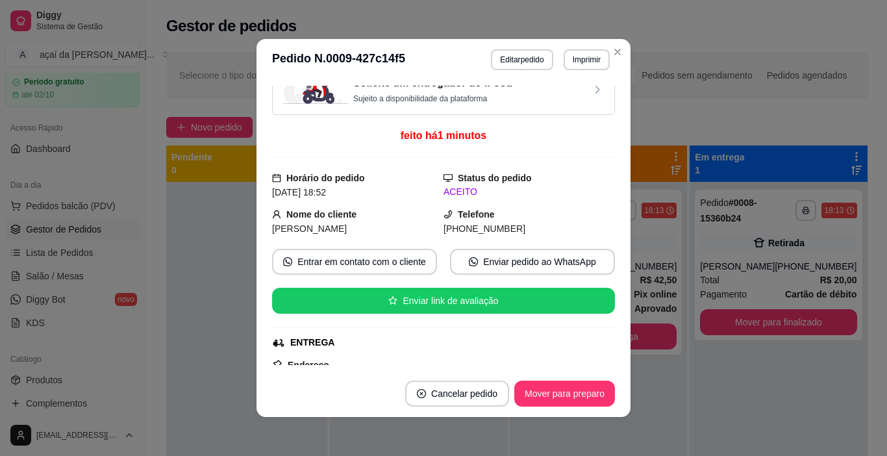
scroll to position [0, 0]
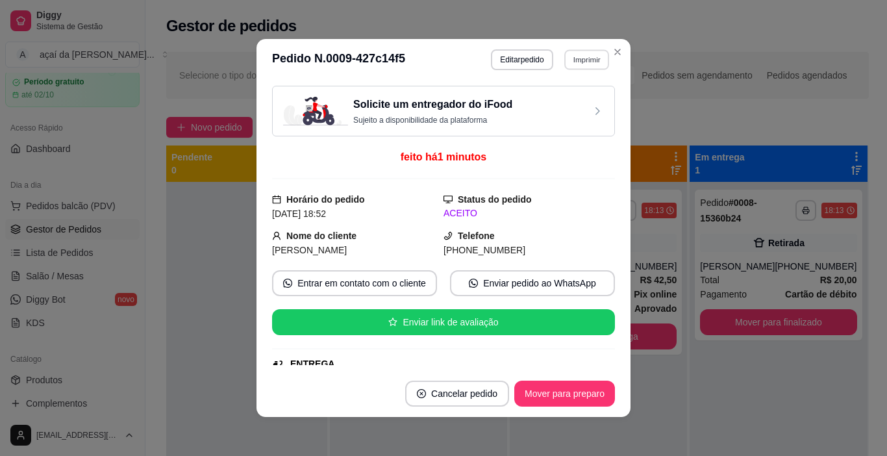
click at [564, 53] on button "Imprimir" at bounding box center [586, 59] width 45 height 20
click at [562, 101] on button "IMPRESSORA" at bounding box center [560, 105] width 94 height 21
click at [578, 64] on button "Imprimir" at bounding box center [586, 59] width 45 height 20
click at [574, 108] on button "IMPRESSORA" at bounding box center [560, 105] width 94 height 21
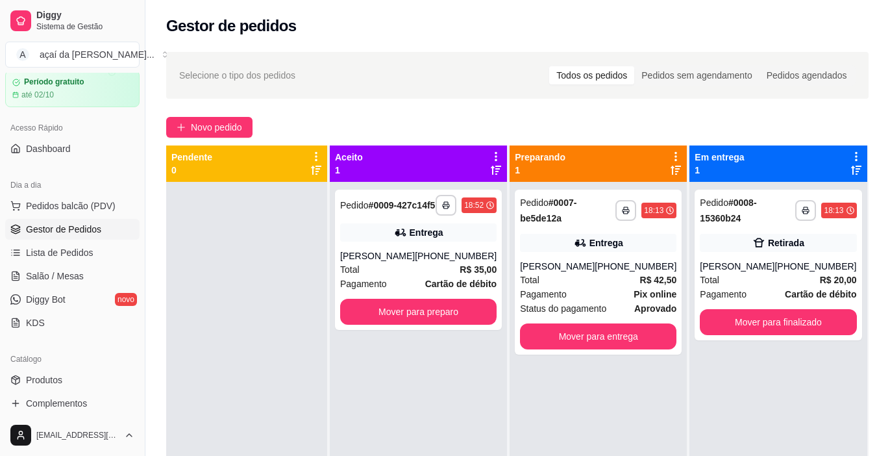
click at [341, 254] on div "**********" at bounding box center [418, 410] width 177 height 456
click at [373, 240] on div "Entrega" at bounding box center [418, 232] width 156 height 18
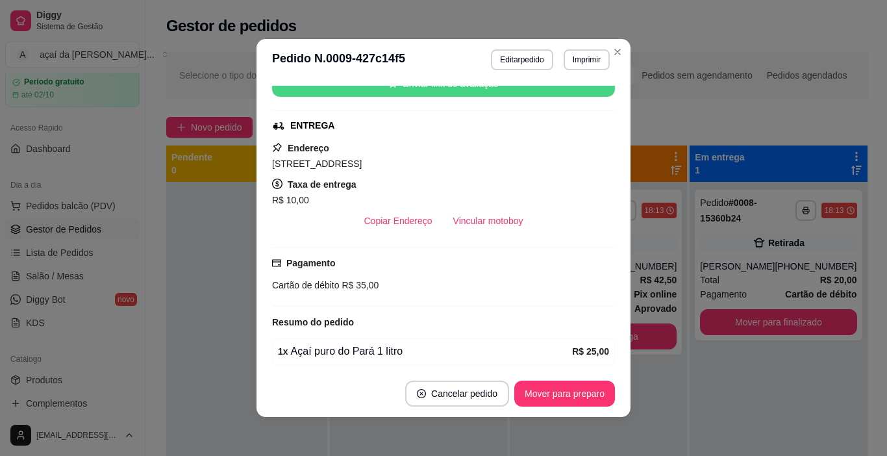
scroll to position [289, 0]
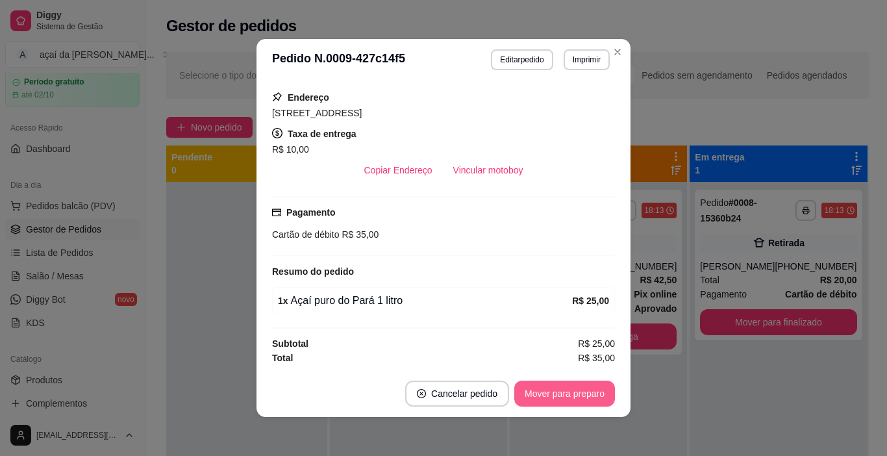
click at [556, 400] on button "Mover para preparo" at bounding box center [564, 393] width 101 height 26
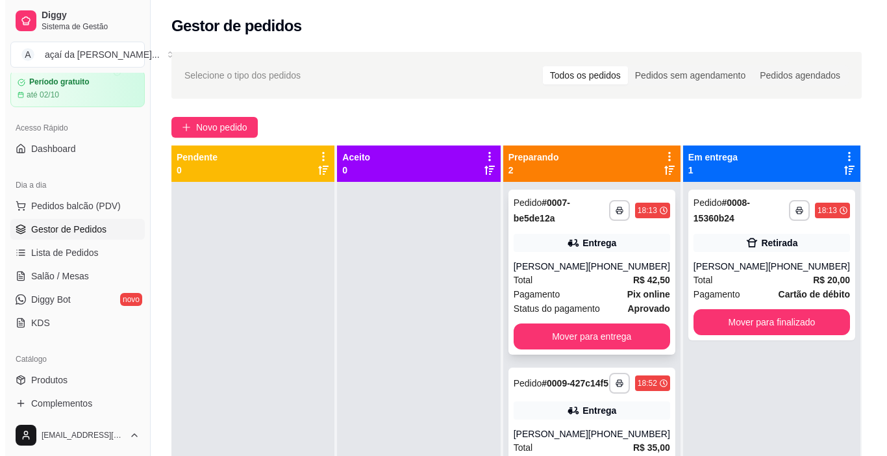
scroll to position [21, 0]
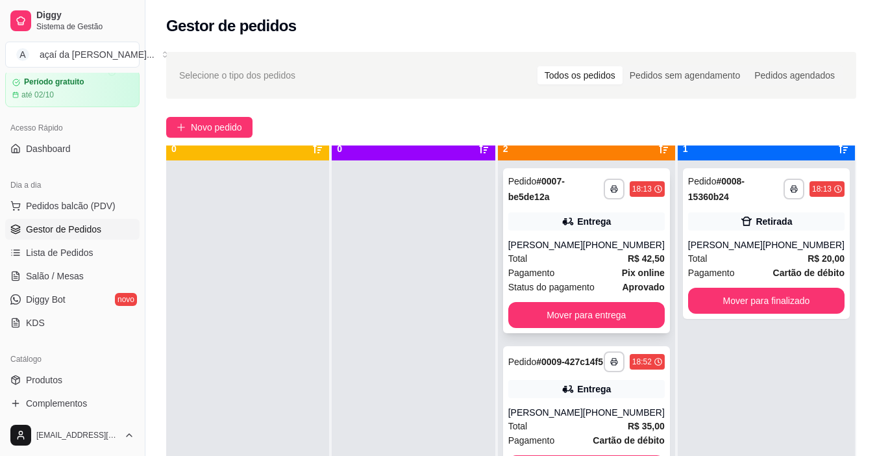
click at [622, 263] on div "Total R$ 42,50" at bounding box center [586, 258] width 156 height 14
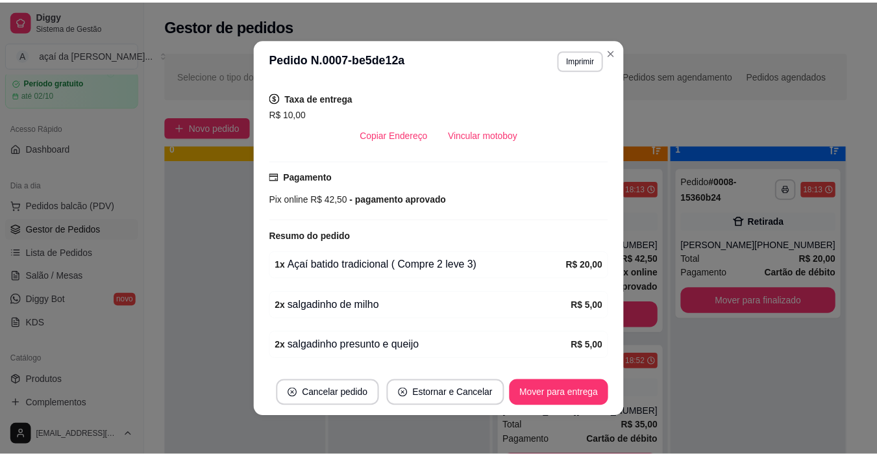
scroll to position [410, 0]
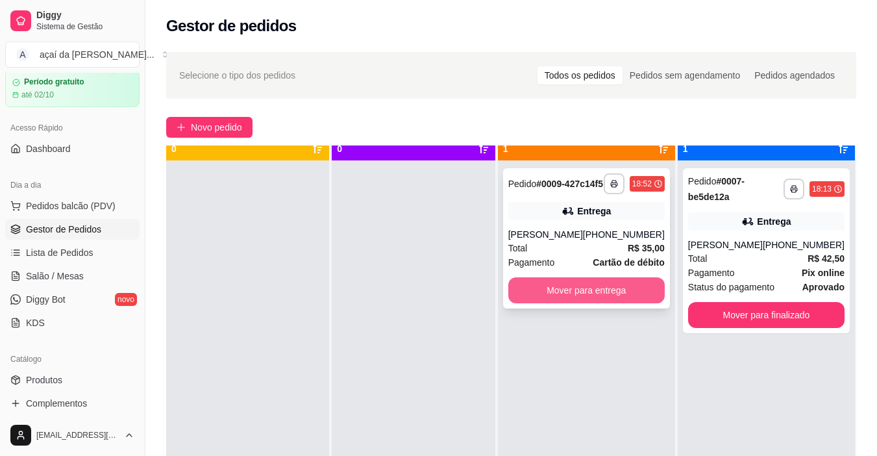
click at [576, 300] on button "Mover para entrega" at bounding box center [586, 290] width 156 height 26
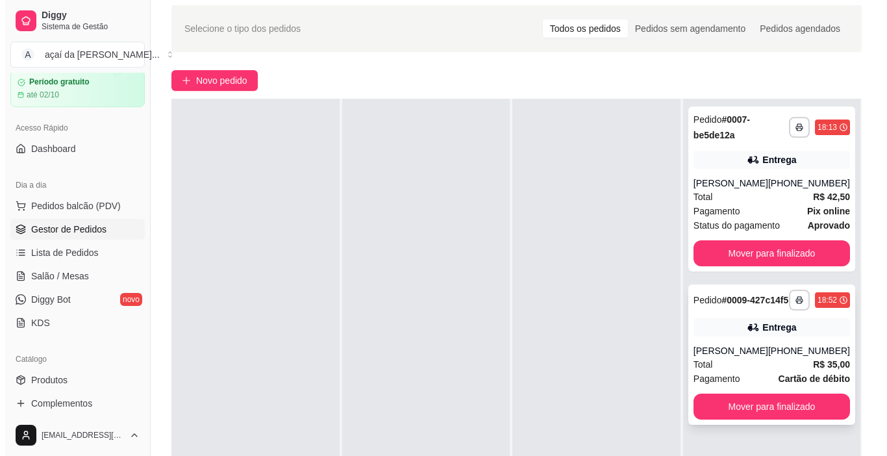
scroll to position [0, 0]
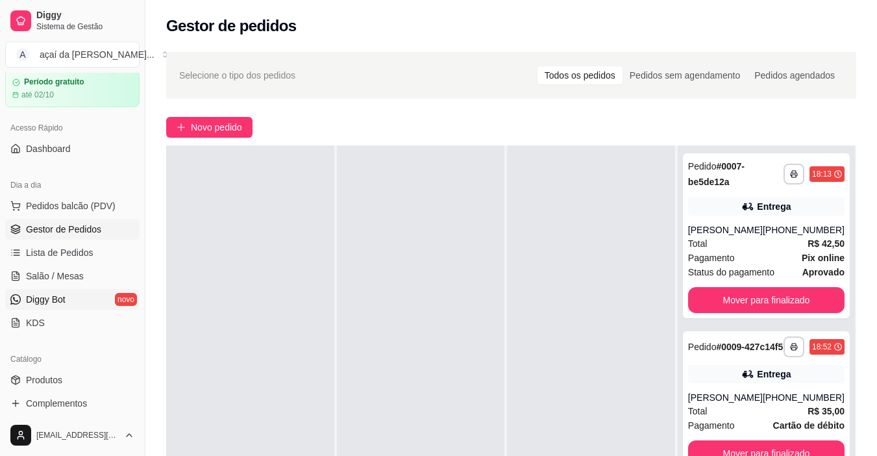
click at [76, 301] on link "Diggy Bot novo" at bounding box center [72, 299] width 134 height 21
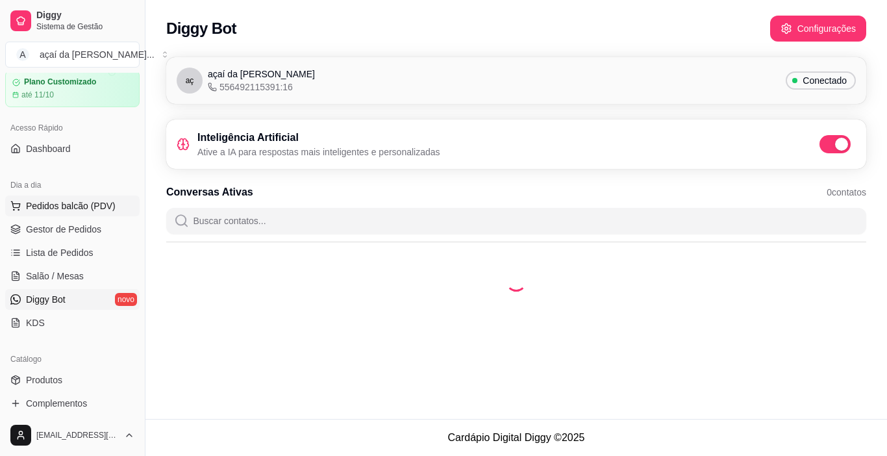
click at [56, 206] on span "Pedidos balcão (PDV)" at bounding box center [71, 205] width 90 height 13
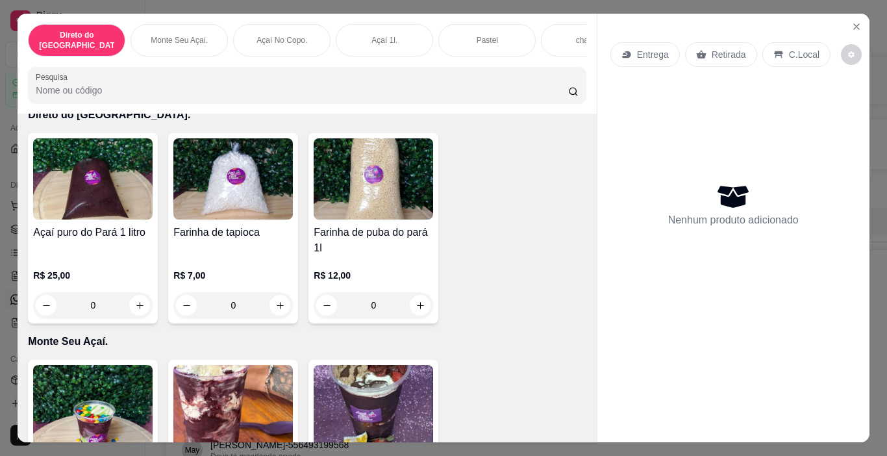
scroll to position [130, 0]
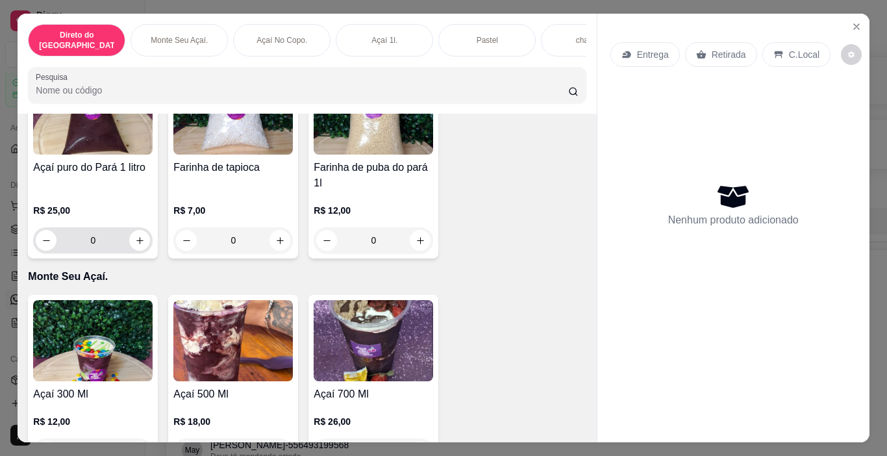
click at [136, 237] on icon "increase-product-quantity" at bounding box center [139, 240] width 7 height 7
type input "1"
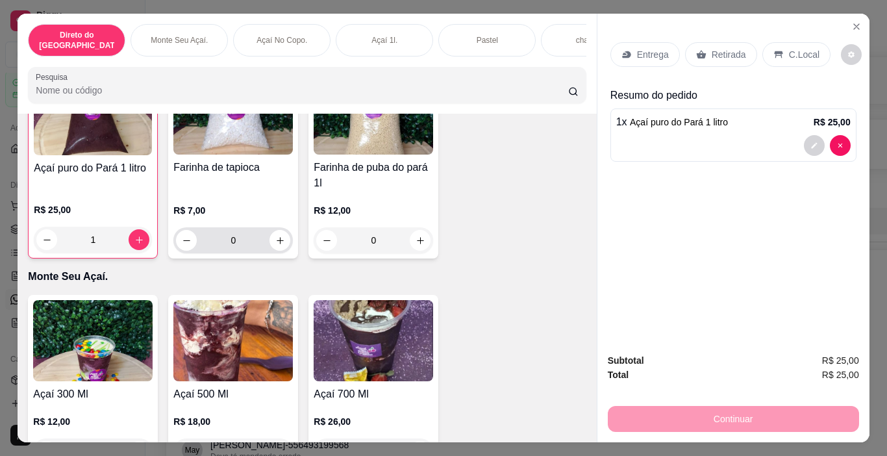
scroll to position [130, 0]
click at [275, 237] on icon "increase-product-quantity" at bounding box center [280, 240] width 10 height 10
type input "1"
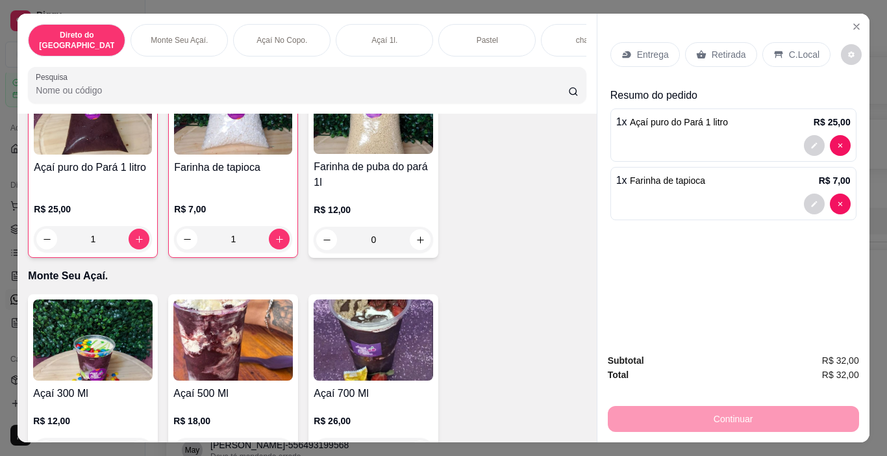
click at [722, 53] on p "Retirada" at bounding box center [728, 54] width 34 height 13
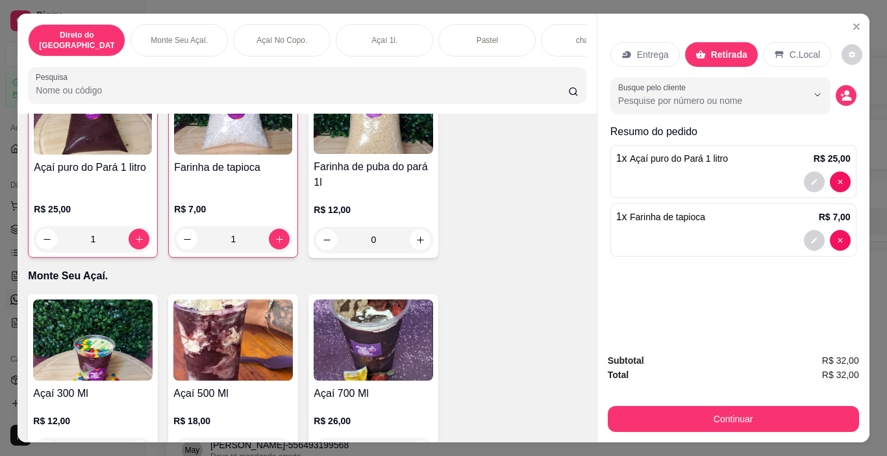
drag, startPoint x: 739, startPoint y: 399, endPoint x: 743, endPoint y: 407, distance: 9.0
click at [739, 402] on div "Continuar" at bounding box center [733, 416] width 251 height 29
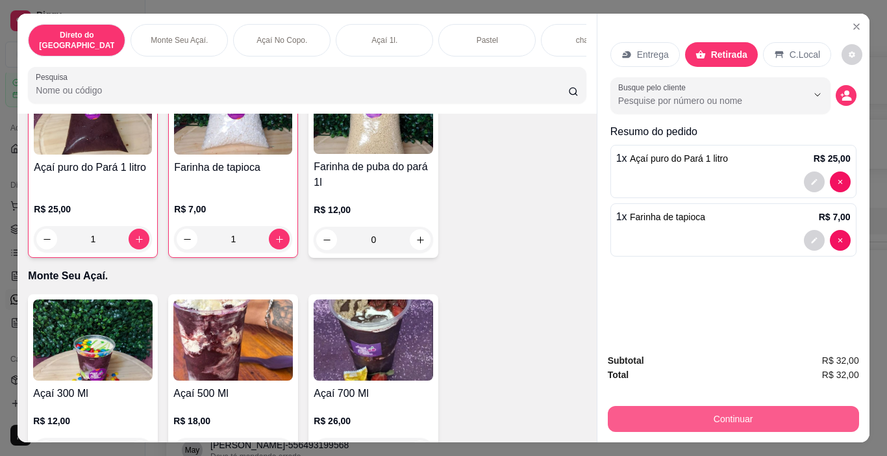
click at [743, 407] on button "Continuar" at bounding box center [733, 419] width 251 height 26
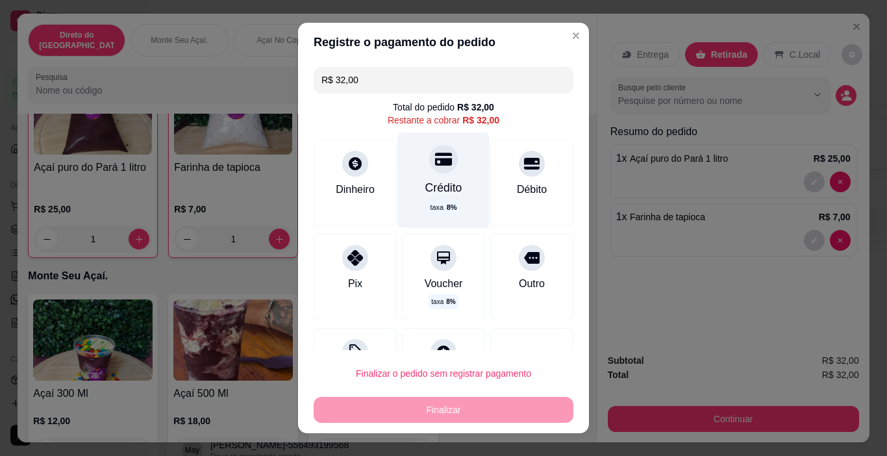
click at [429, 147] on div at bounding box center [443, 159] width 29 height 29
type input "R$ 0,00"
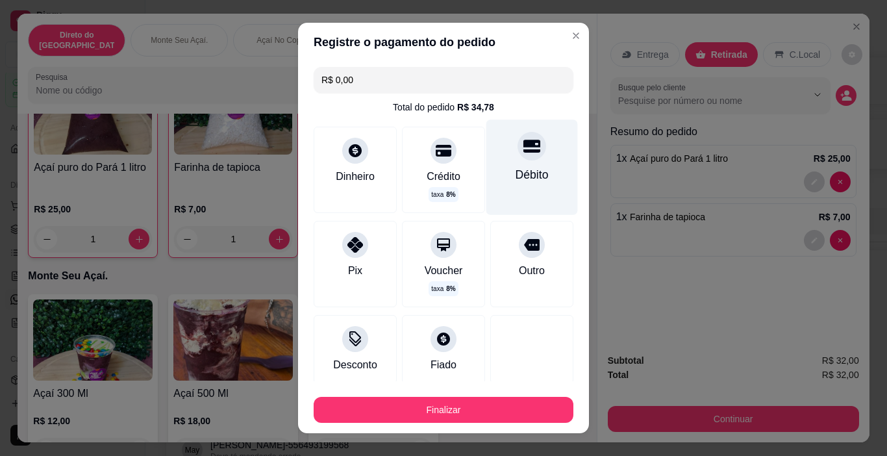
click at [523, 147] on div at bounding box center [531, 146] width 29 height 29
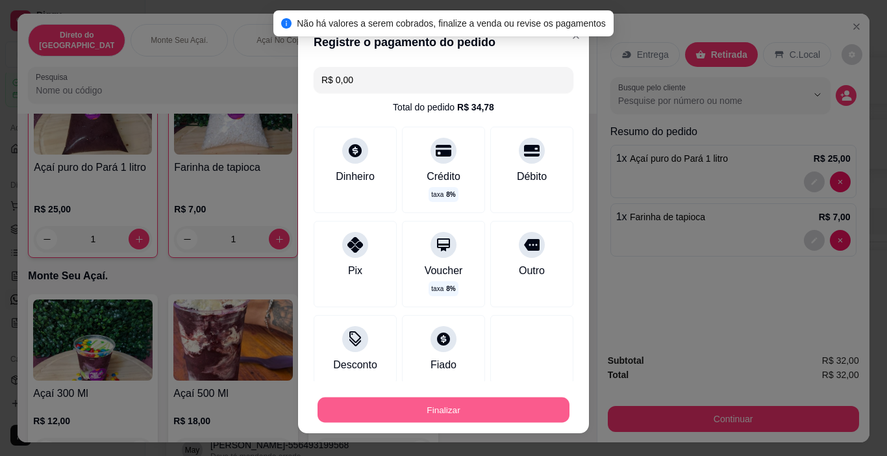
click at [493, 402] on button "Finalizar" at bounding box center [443, 409] width 252 height 25
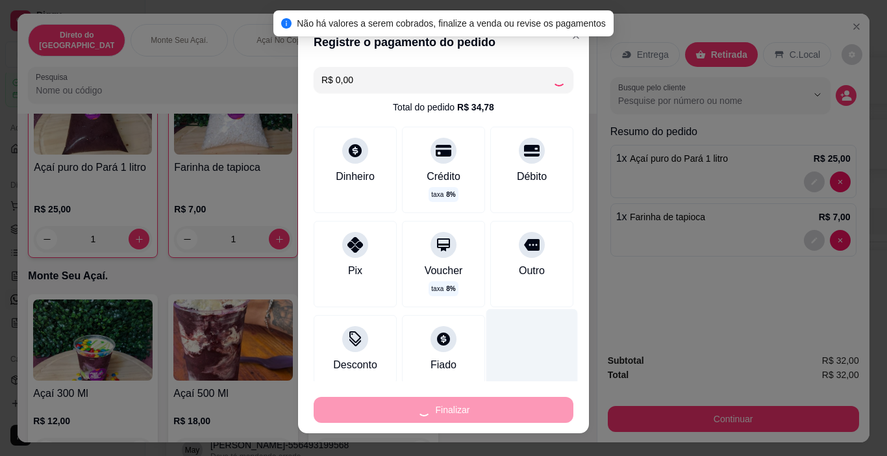
type input "0"
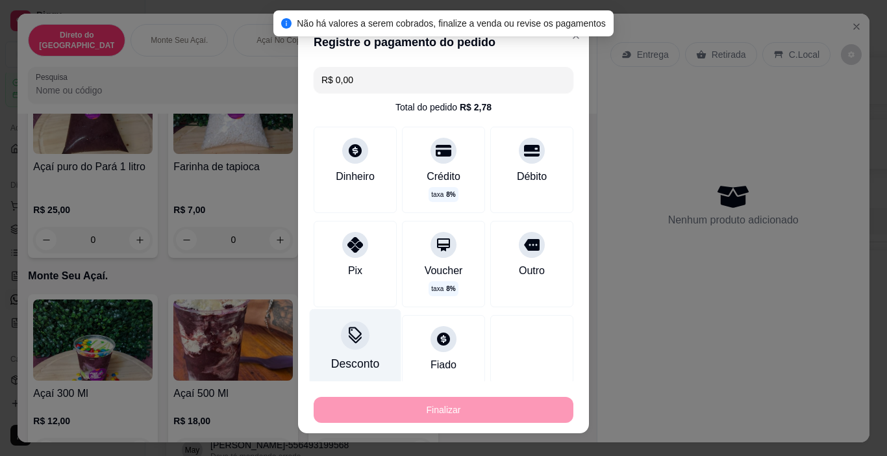
type input "-R$ 32,00"
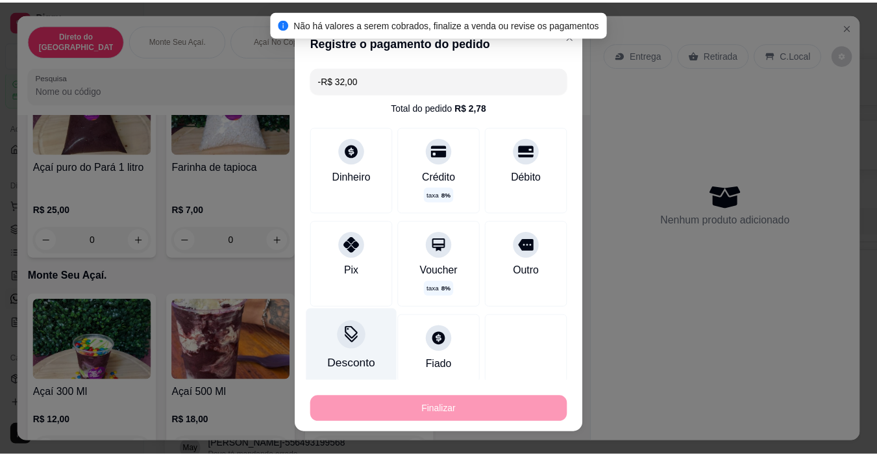
scroll to position [130, 0]
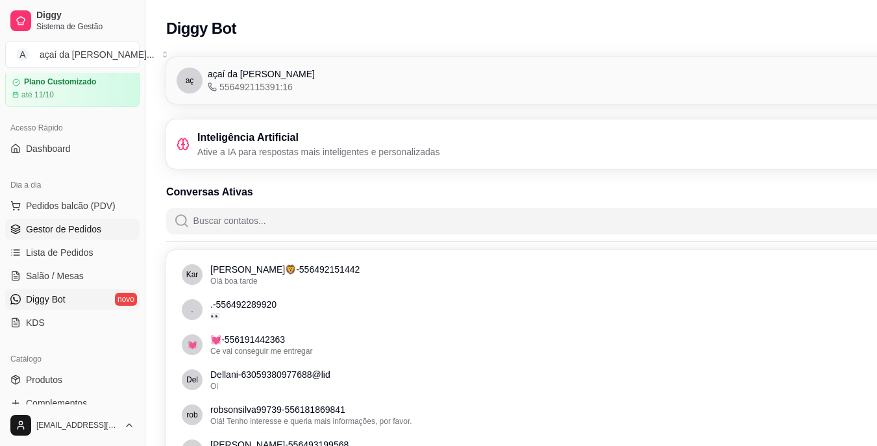
click at [80, 219] on link "Gestor de Pedidos" at bounding box center [72, 229] width 134 height 21
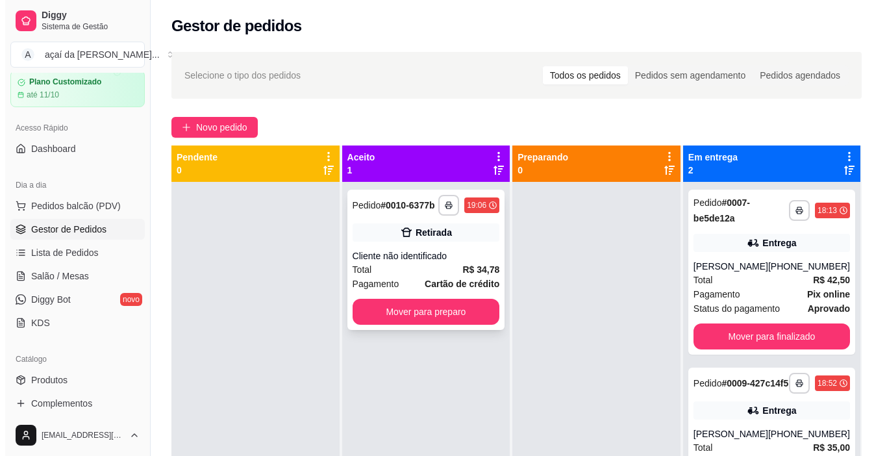
scroll to position [36, 0]
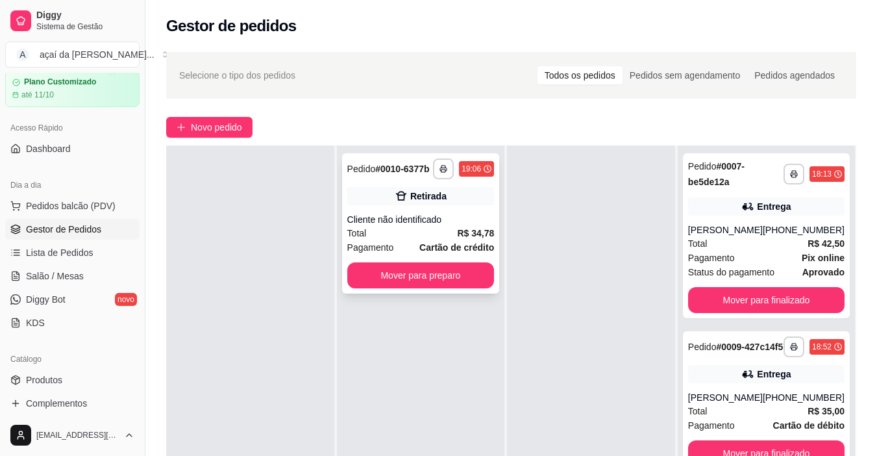
click at [443, 219] on div "Cliente não identificado" at bounding box center [420, 219] width 147 height 13
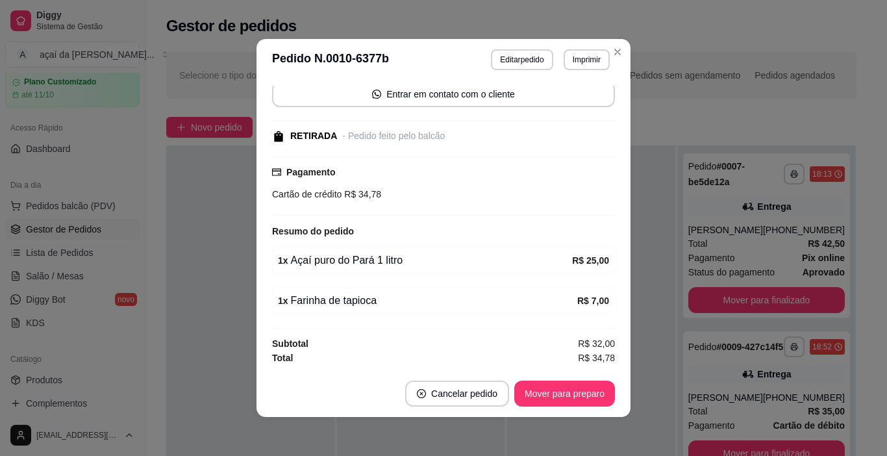
scroll to position [3, 0]
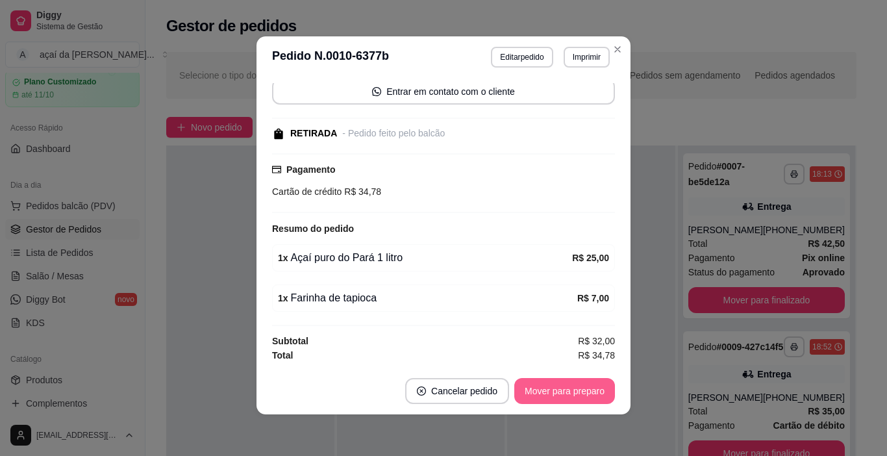
click at [554, 386] on button "Mover para preparo" at bounding box center [564, 391] width 101 height 26
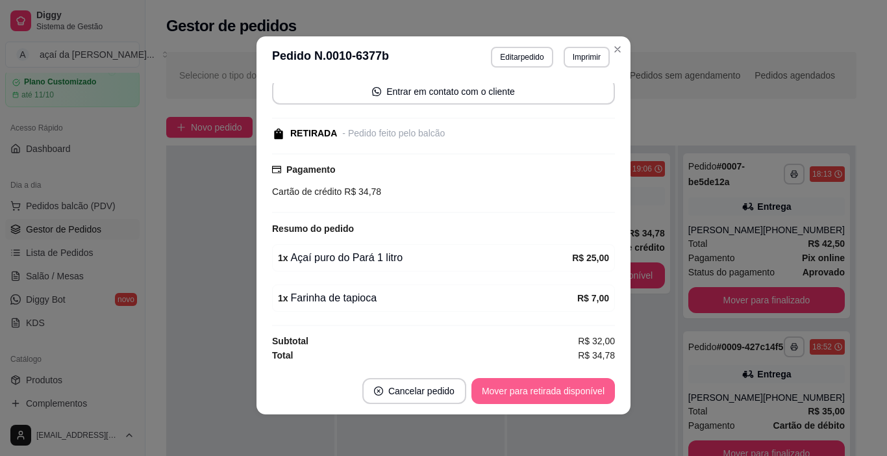
click at [552, 383] on button "Mover para retirada disponível" at bounding box center [542, 391] width 143 height 26
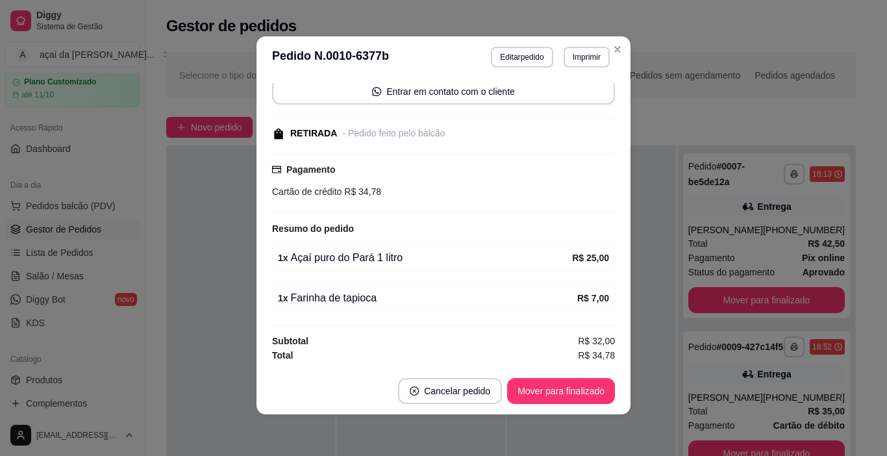
click at [556, 376] on footer "Cancelar pedido Mover para finalizado" at bounding box center [443, 390] width 374 height 47
click at [566, 381] on button "Mover para finalizado" at bounding box center [561, 390] width 104 height 25
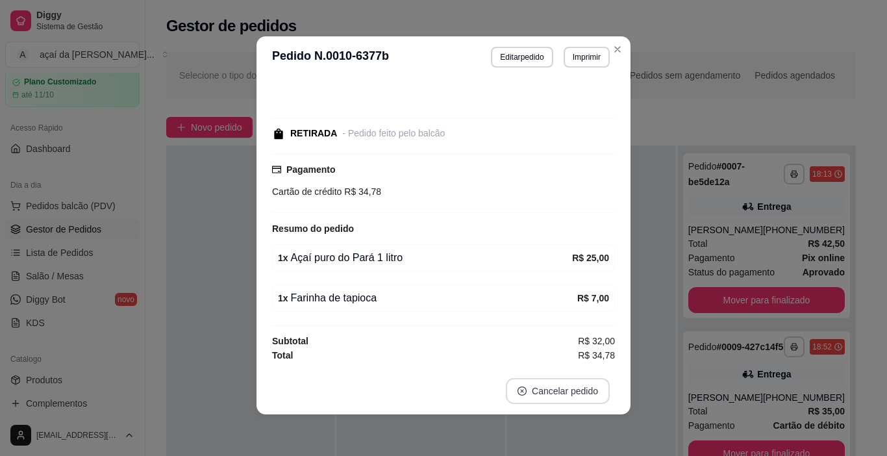
click at [565, 398] on button "Cancelar pedido" at bounding box center [558, 391] width 104 height 26
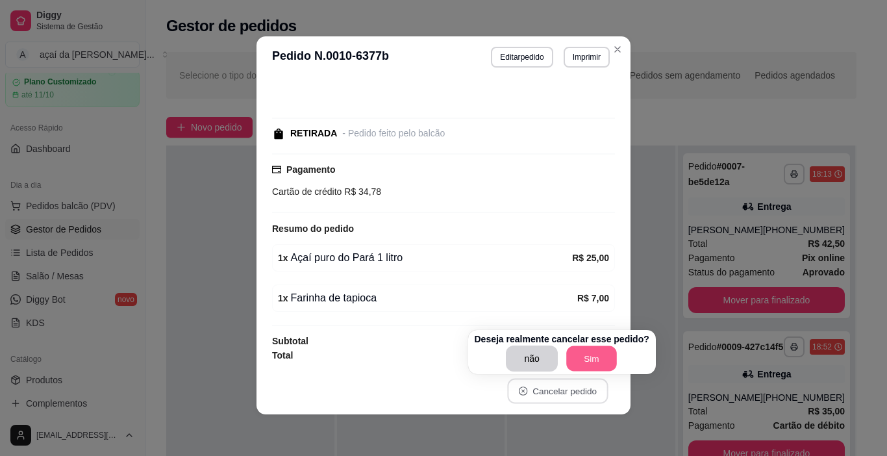
click at [593, 367] on button "Sim" at bounding box center [591, 358] width 51 height 25
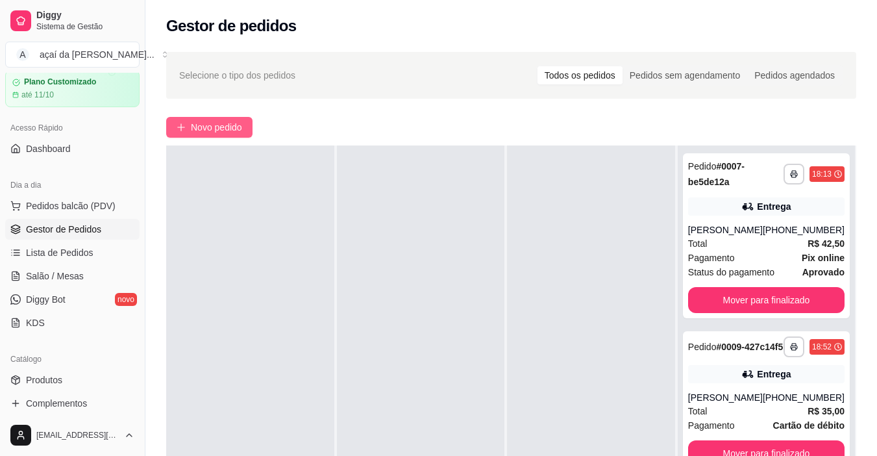
click at [230, 134] on button "Novo pedido" at bounding box center [209, 127] width 86 height 21
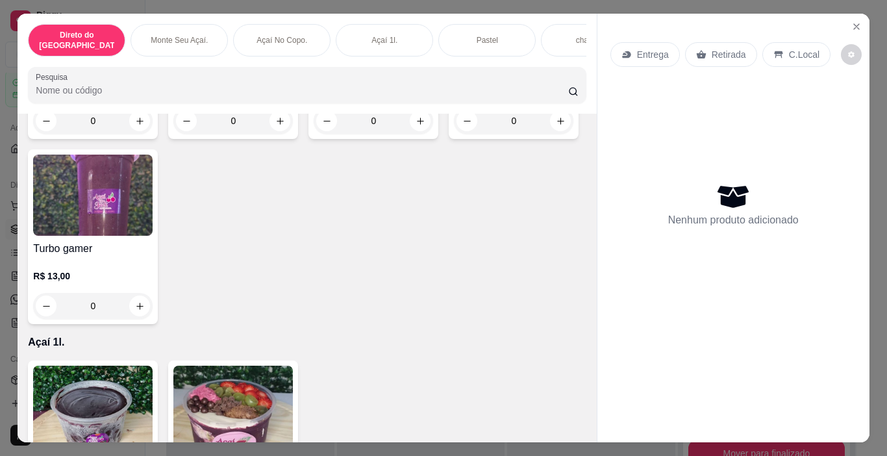
scroll to position [909, 0]
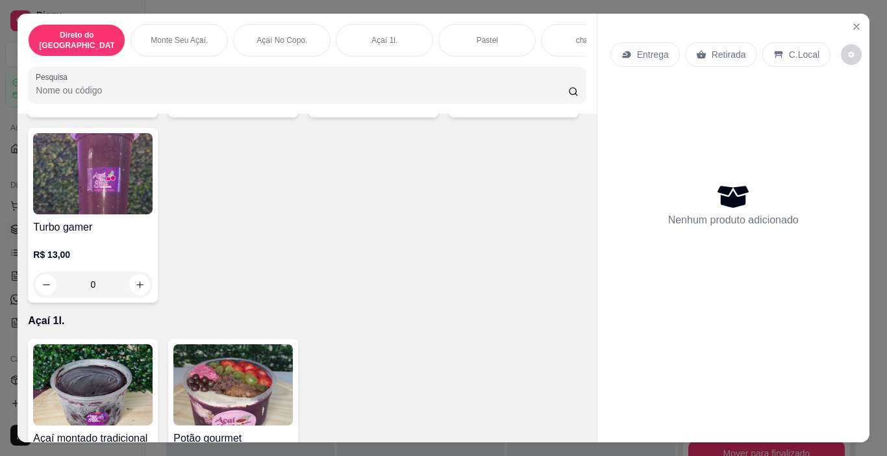
click at [557, 103] on icon "increase-product-quantity" at bounding box center [560, 99] width 7 height 7
type input "1"
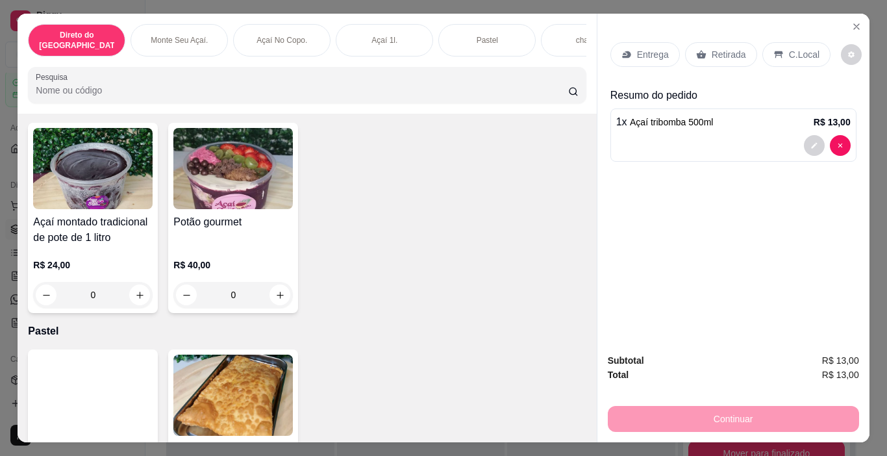
scroll to position [1255, 0]
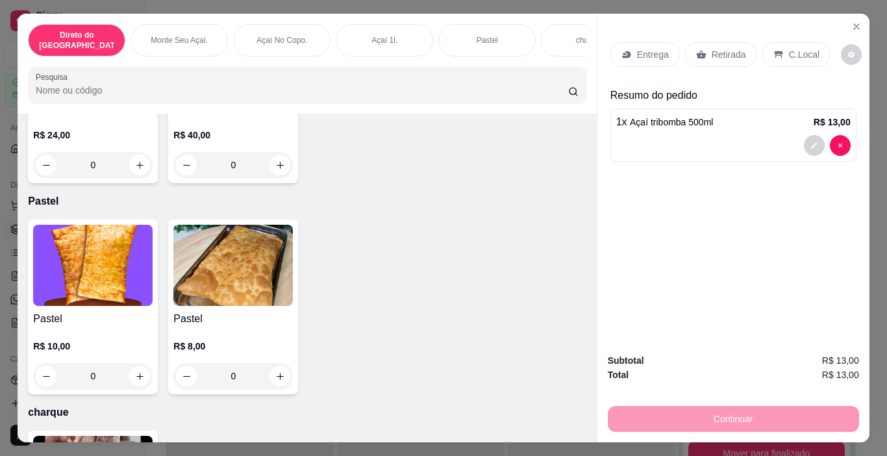
click at [131, 369] on div "0" at bounding box center [92, 376] width 119 height 26
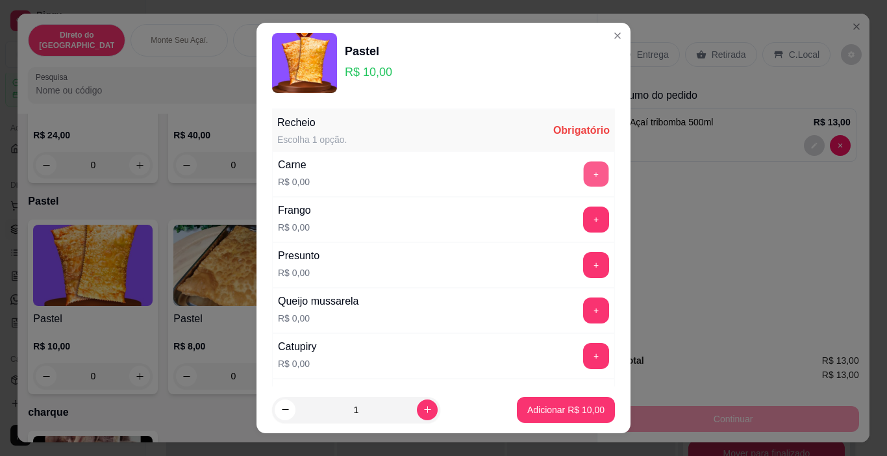
click at [584, 174] on button "+" at bounding box center [596, 173] width 25 height 25
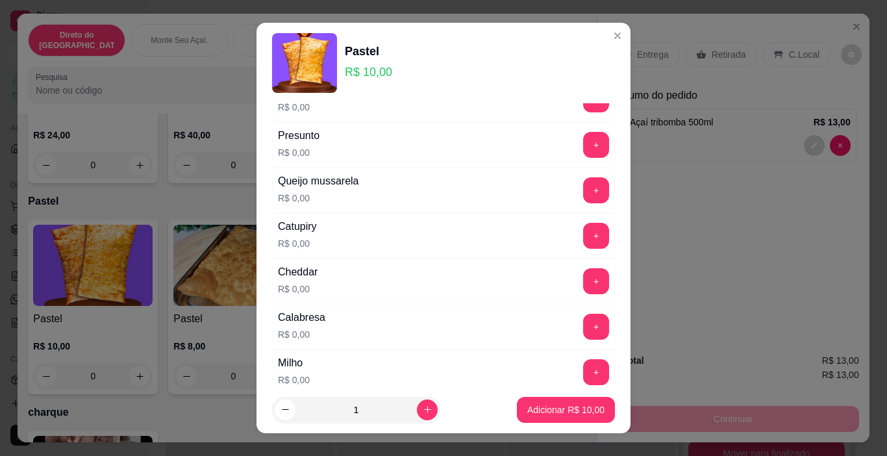
scroll to position [55, 0]
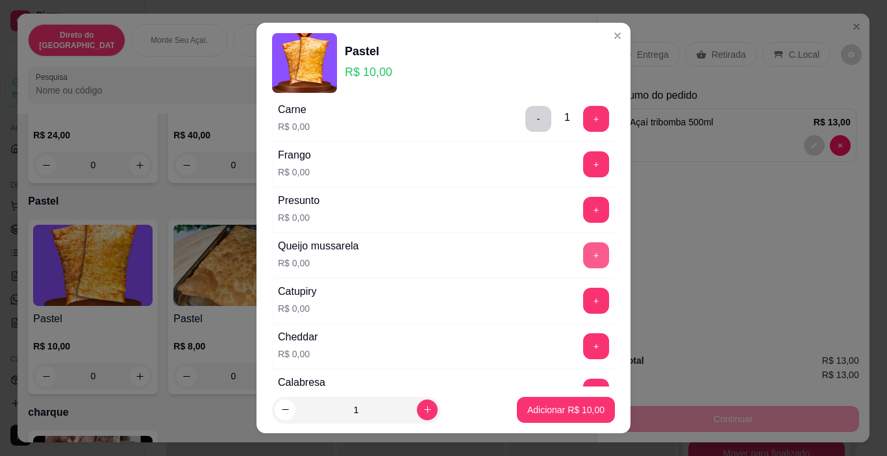
click at [584, 258] on button "+" at bounding box center [596, 255] width 26 height 26
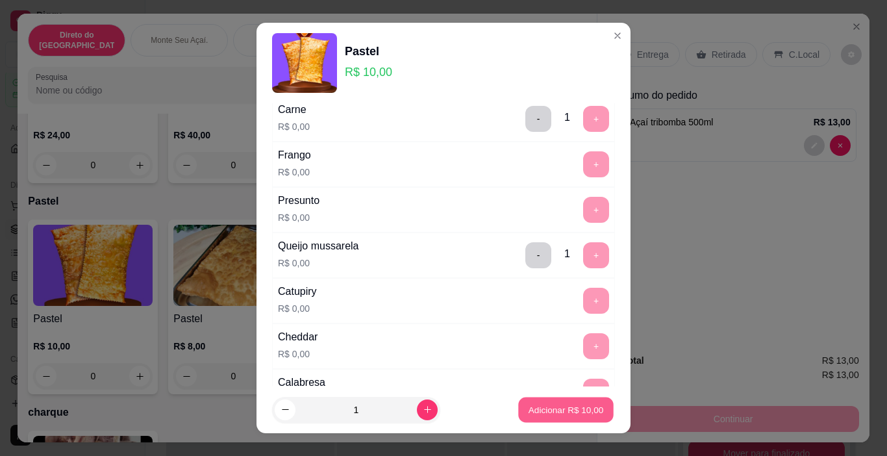
click at [565, 411] on p "Adicionar R$ 10,00" at bounding box center [565, 409] width 75 height 12
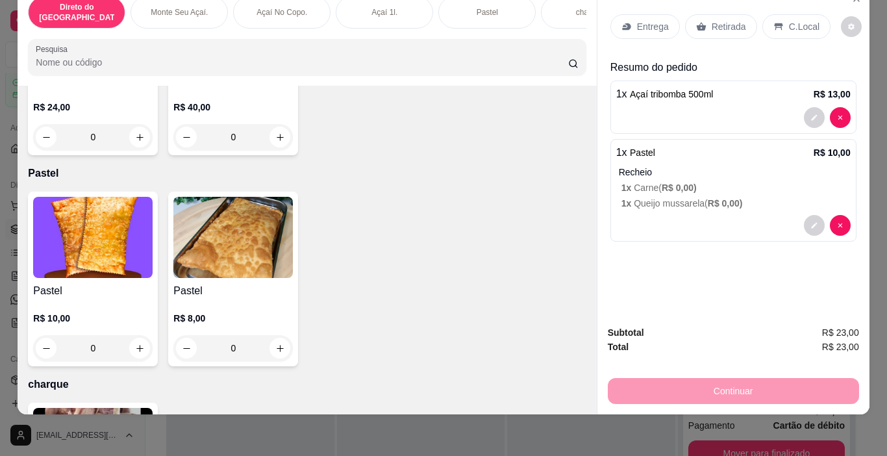
scroll to position [0, 0]
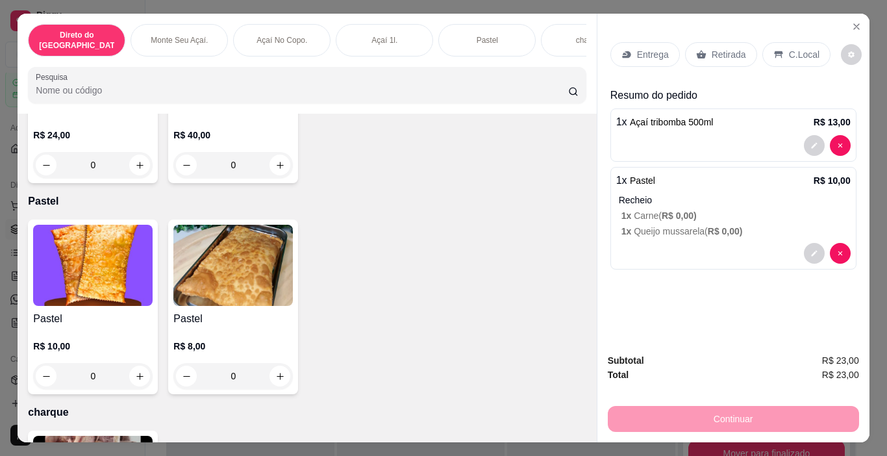
click at [702, 42] on div "Retirada" at bounding box center [721, 54] width 72 height 25
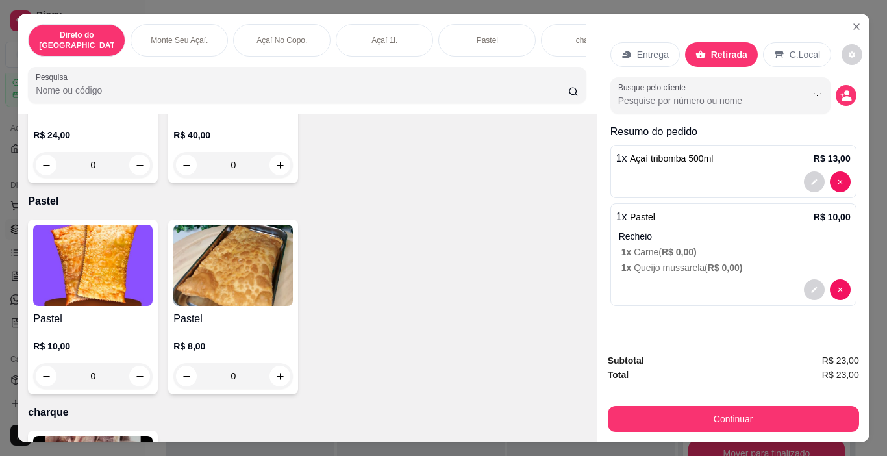
click at [771, 42] on div "C.Local" at bounding box center [797, 54] width 68 height 25
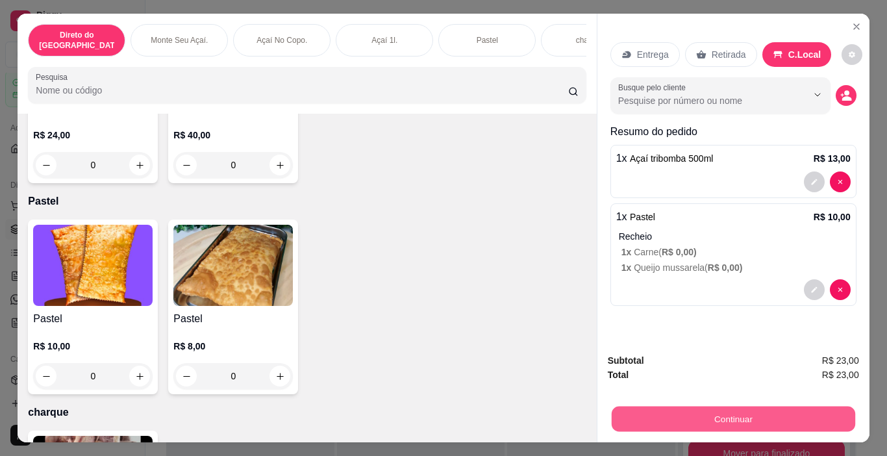
click at [714, 406] on button "Continuar" at bounding box center [732, 418] width 243 height 25
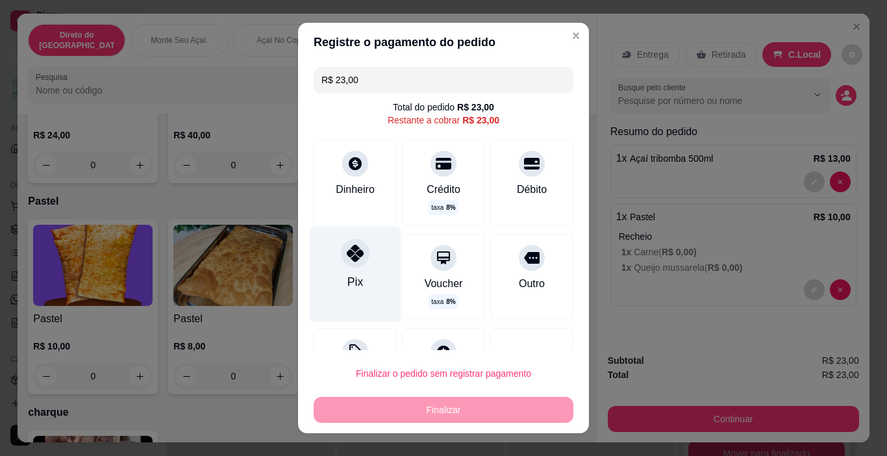
click at [352, 258] on icon at bounding box center [355, 253] width 17 height 17
type input "R$ 0,00"
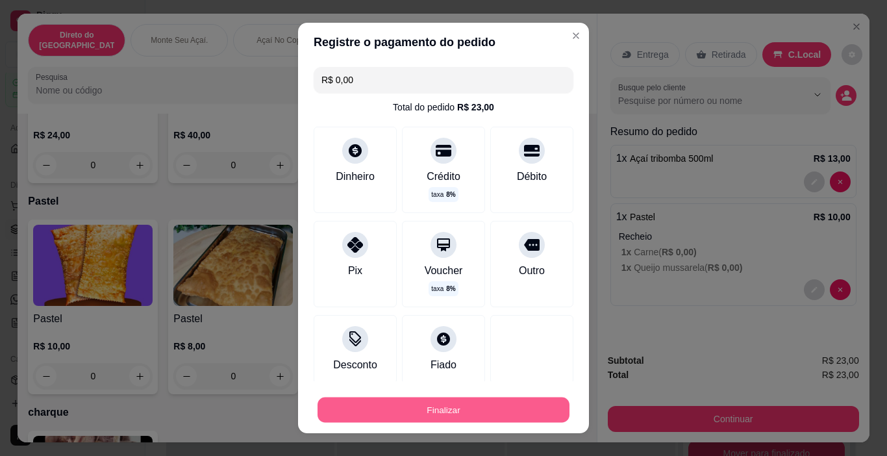
click at [473, 407] on button "Finalizar" at bounding box center [443, 409] width 252 height 25
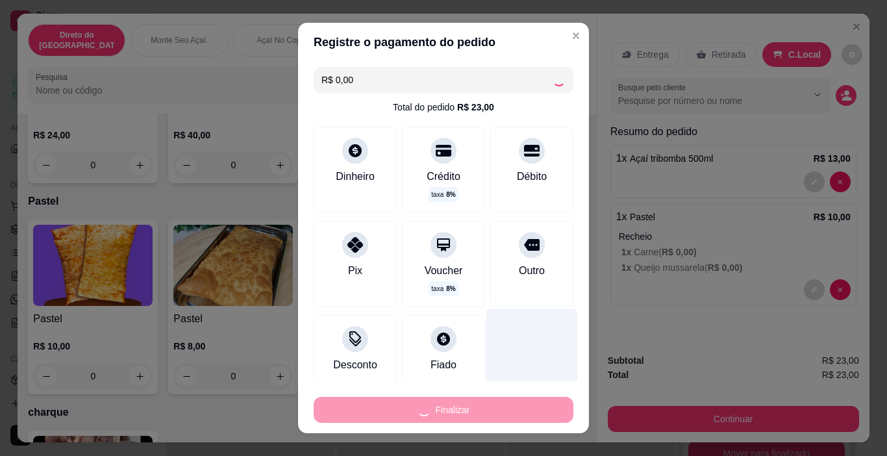
type input "0"
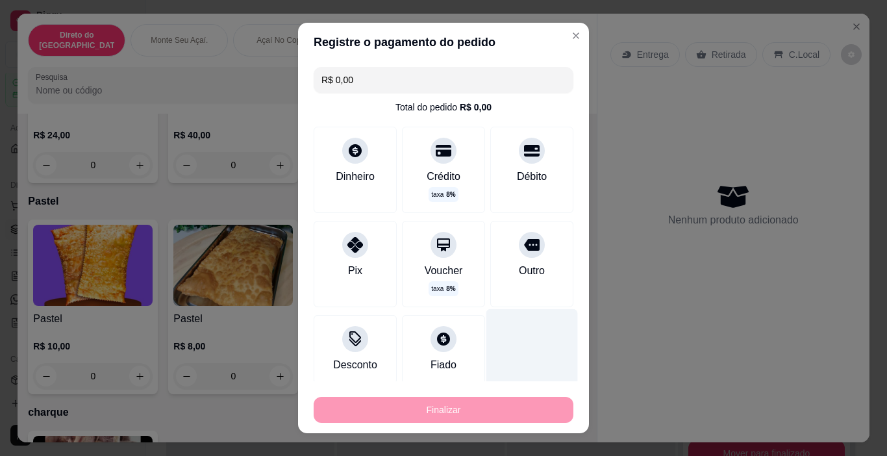
type input "-R$ 23,00"
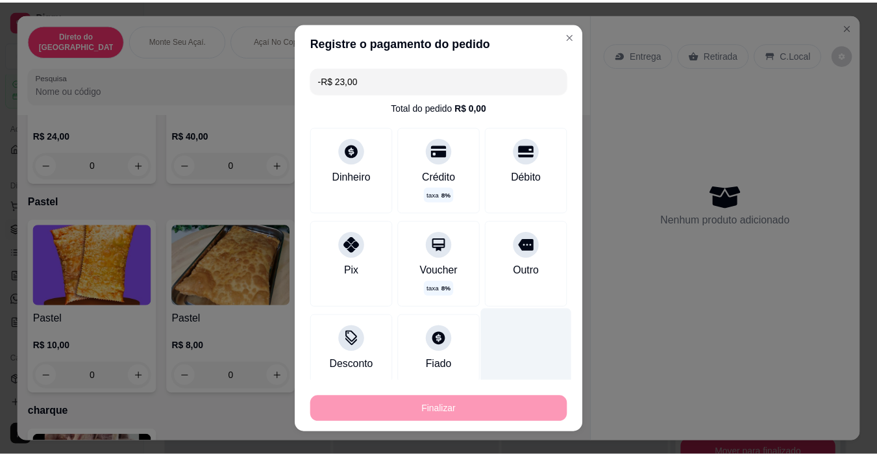
scroll to position [1253, 0]
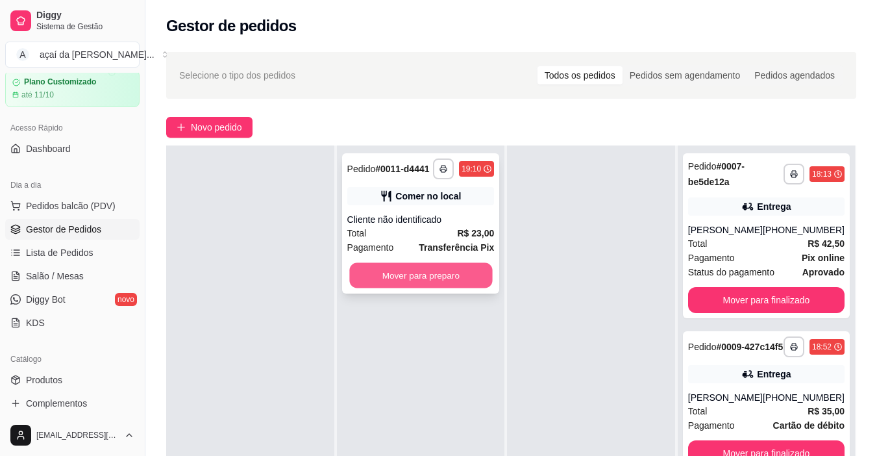
click at [454, 263] on button "Mover para preparo" at bounding box center [420, 275] width 143 height 25
click at [466, 273] on button "Mover para preparo" at bounding box center [420, 275] width 143 height 25
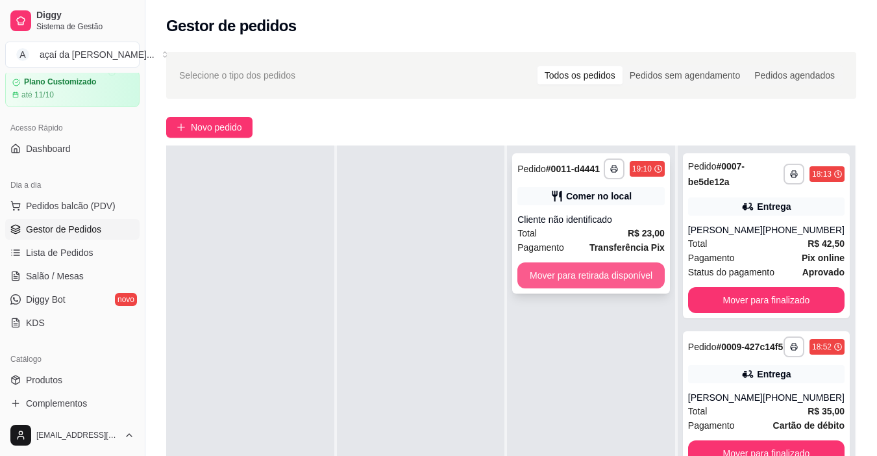
click at [598, 272] on button "Mover para retirada disponível" at bounding box center [590, 275] width 147 height 26
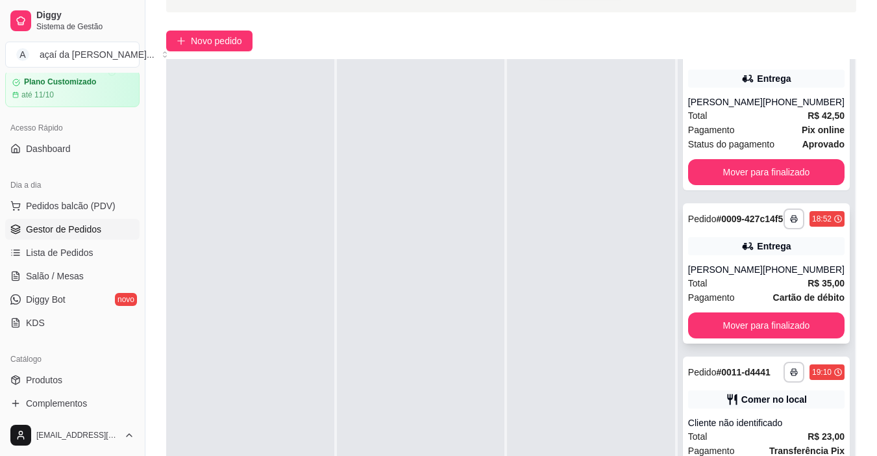
scroll to position [195, 0]
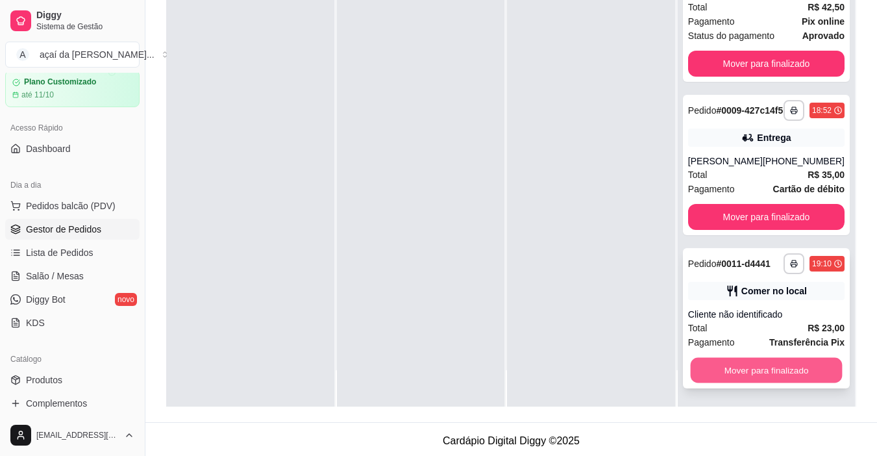
click at [733, 364] on button "Mover para finalizado" at bounding box center [766, 370] width 152 height 25
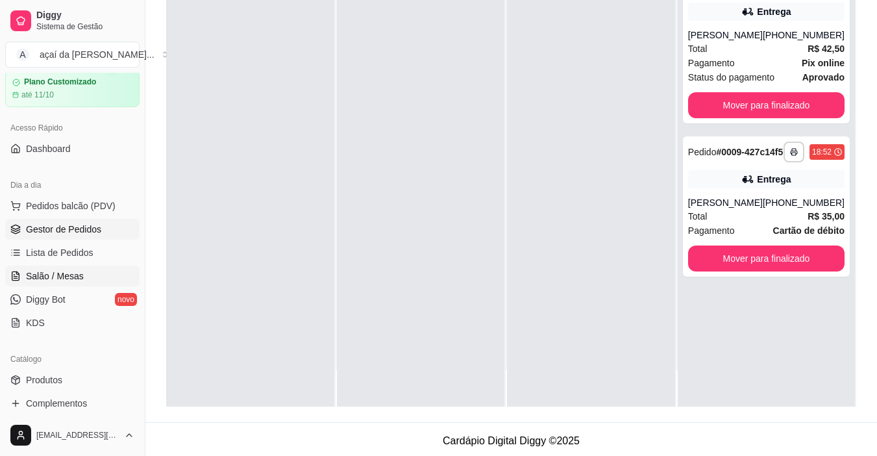
click at [64, 284] on link "Salão / Mesas" at bounding box center [72, 275] width 134 height 21
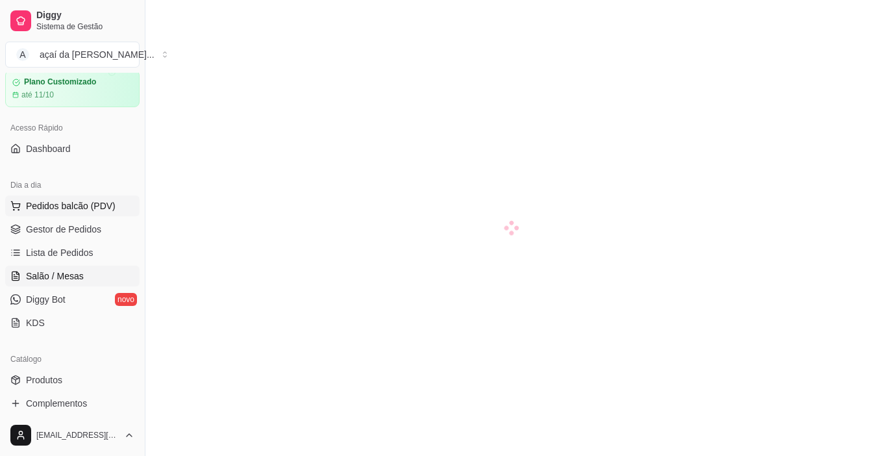
click at [85, 199] on button "Pedidos balcão (PDV)" at bounding box center [72, 205] width 134 height 21
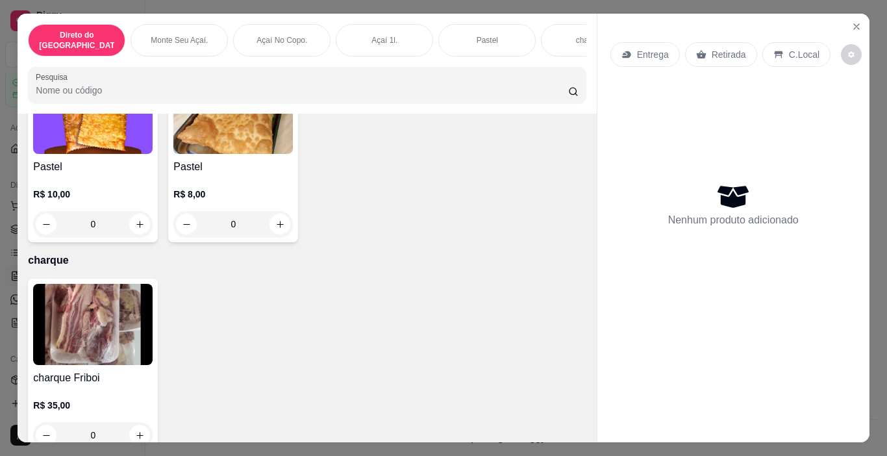
scroll to position [1277, 0]
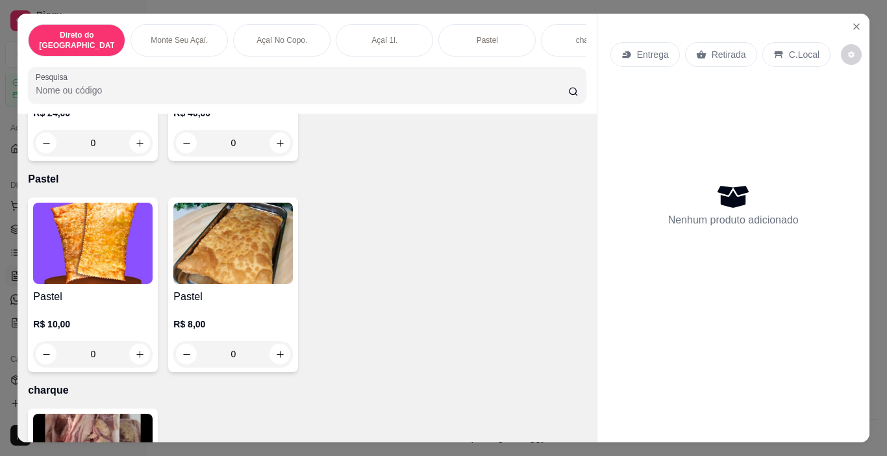
click at [273, 35] on p "Açaí No Copo." at bounding box center [281, 40] width 51 height 10
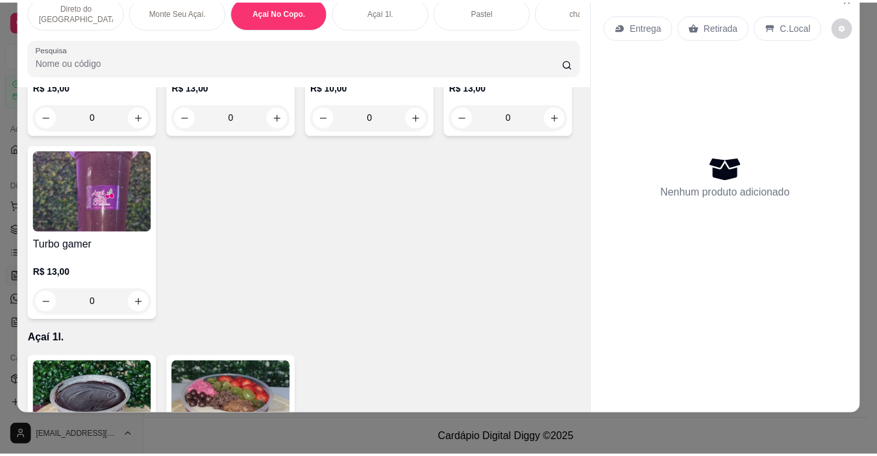
scroll to position [907, 0]
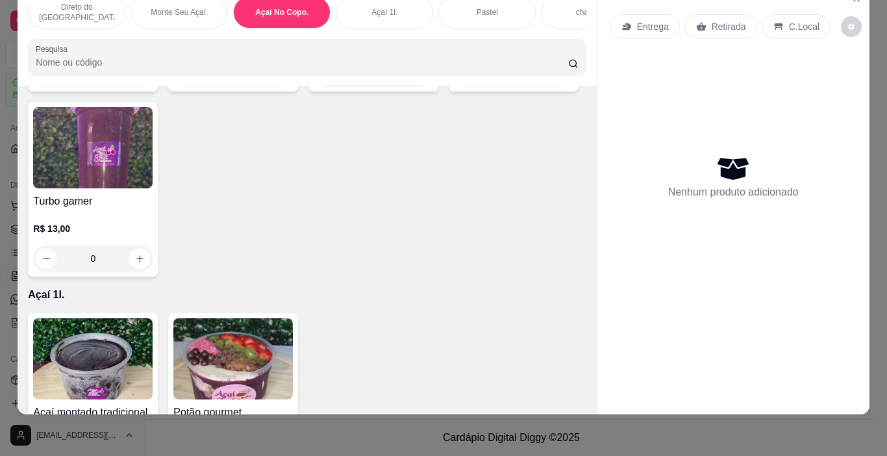
click at [410, 84] on button "increase-product-quantity" at bounding box center [420, 73] width 21 height 21
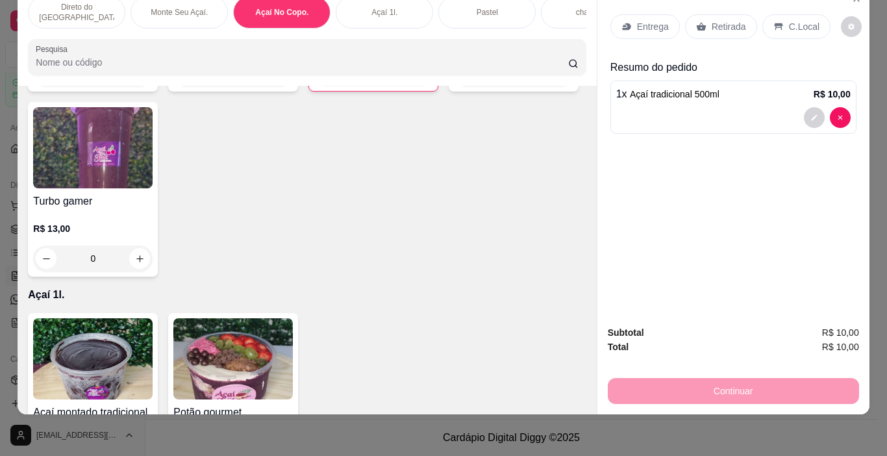
click at [410, 83] on button "increase-product-quantity" at bounding box center [420, 73] width 20 height 20
click at [415, 78] on icon "increase-product-quantity" at bounding box center [420, 73] width 10 height 10
type input "3"
click at [807, 116] on button "decrease-product-quantity" at bounding box center [814, 117] width 21 height 21
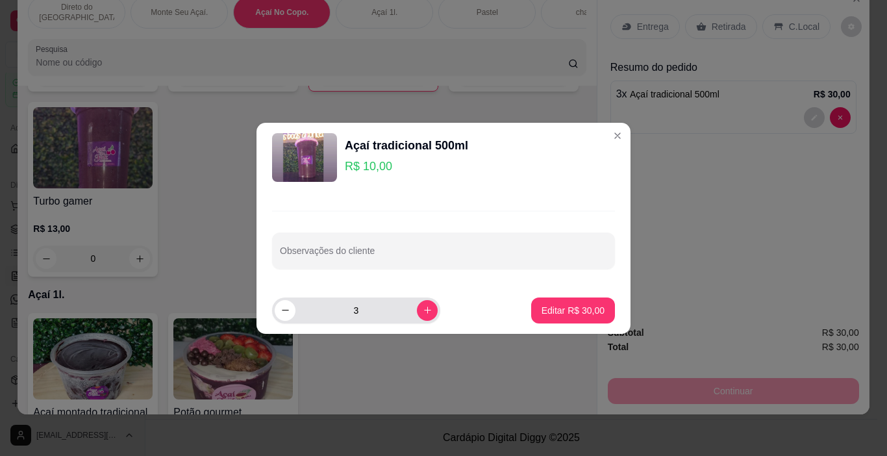
click at [278, 304] on div "3" at bounding box center [356, 310] width 163 height 26
click at [291, 317] on button "decrease-product-quantity" at bounding box center [285, 310] width 20 height 20
type input "2"
click at [558, 317] on button "Editar R$ 20,00" at bounding box center [573, 310] width 84 height 26
type input "2"
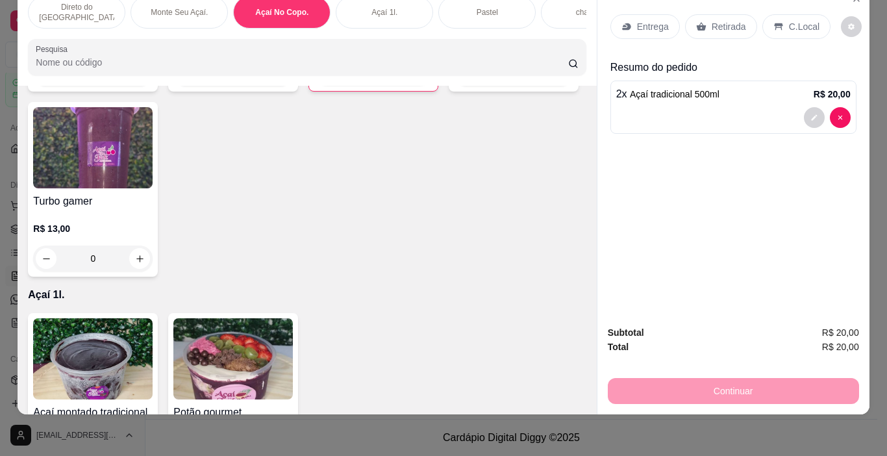
click at [791, 20] on p "C.Local" at bounding box center [804, 26] width 31 height 13
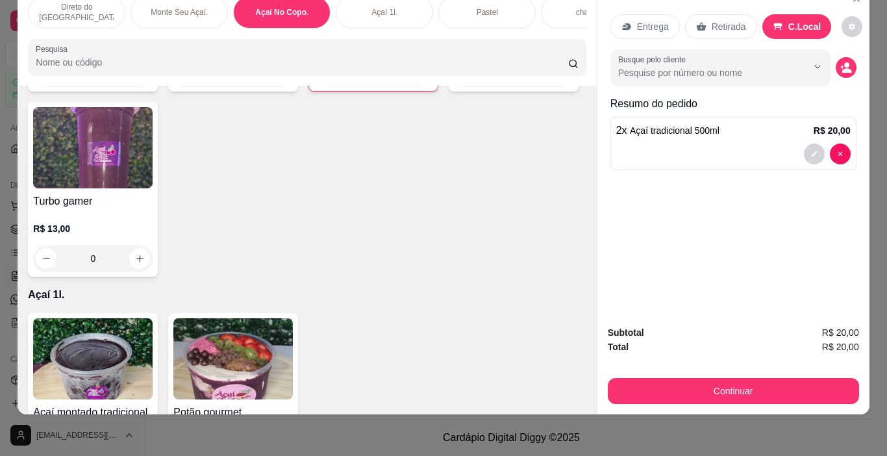
click at [774, 14] on div "C.Local" at bounding box center [796, 26] width 69 height 25
click at [770, 14] on div "C.Local" at bounding box center [796, 26] width 69 height 25
click at [713, 25] on div "Retirada" at bounding box center [721, 26] width 72 height 25
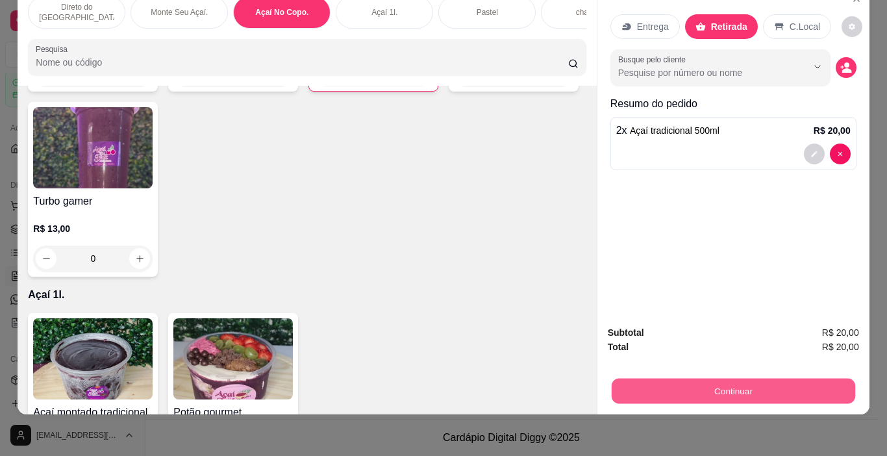
click at [743, 381] on button "Continuar" at bounding box center [732, 390] width 243 height 25
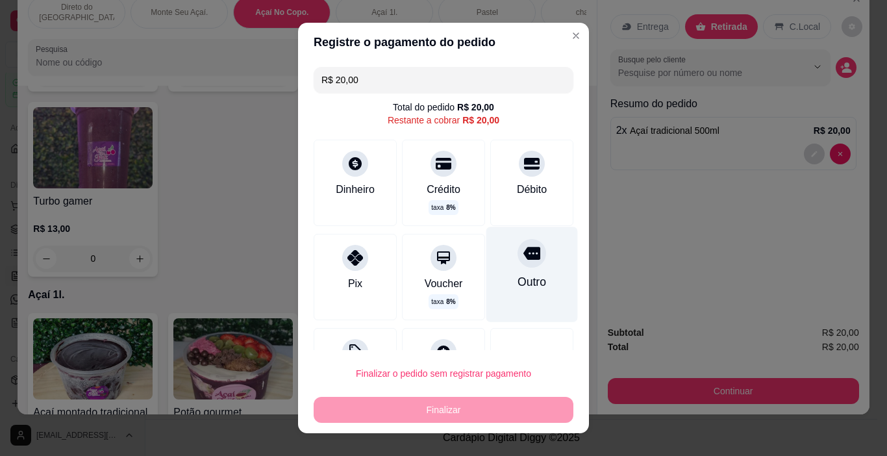
click at [523, 260] on icon at bounding box center [531, 253] width 17 height 17
type input "R$ 0,00"
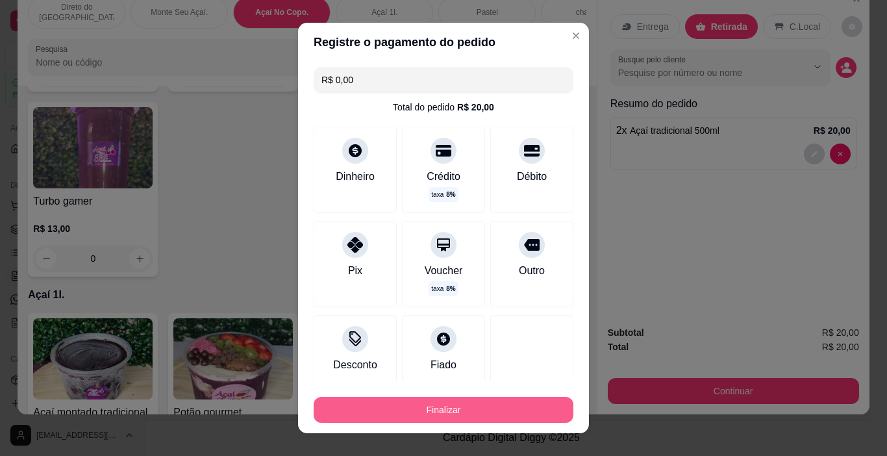
click at [484, 408] on button "Finalizar" at bounding box center [443, 410] width 260 height 26
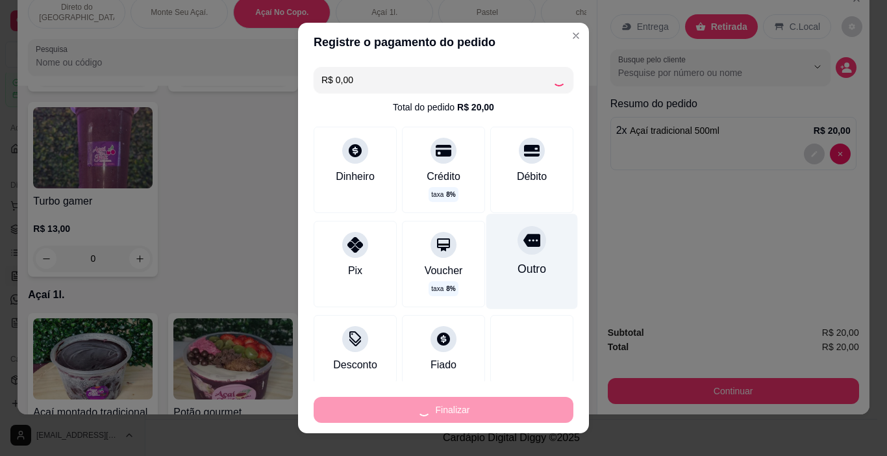
type input "0"
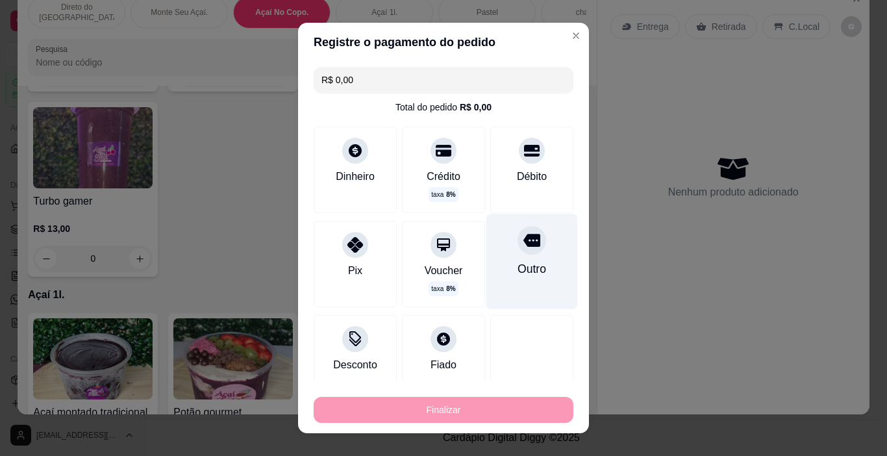
type input "-R$ 20,00"
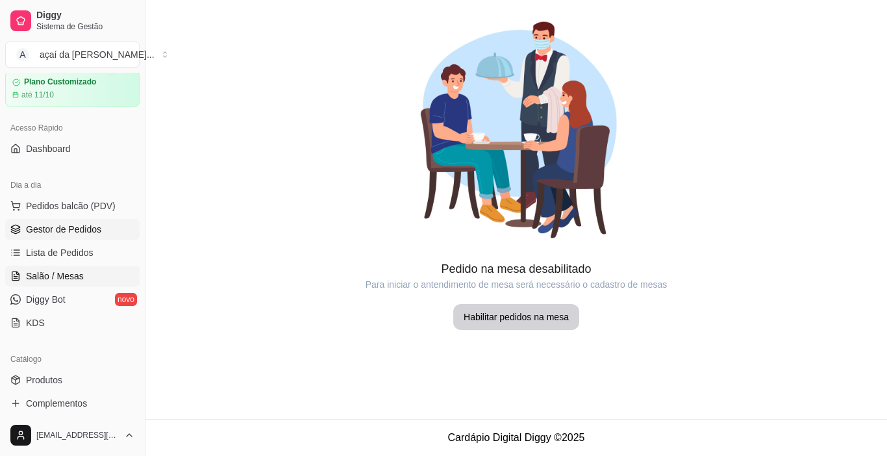
click at [82, 225] on span "Gestor de Pedidos" at bounding box center [63, 229] width 75 height 13
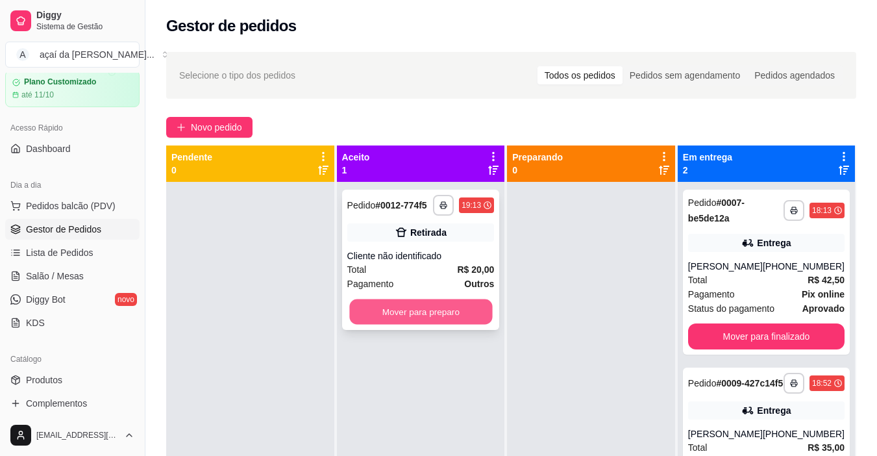
click at [397, 314] on button "Mover para preparo" at bounding box center [420, 311] width 143 height 25
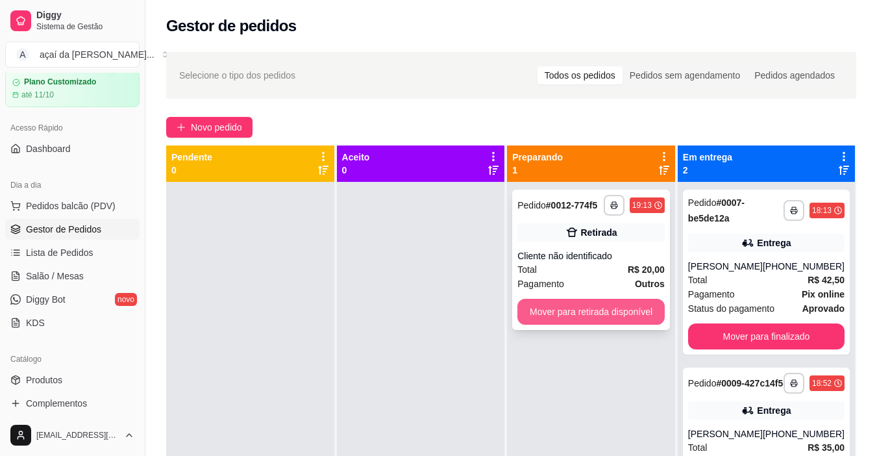
click at [539, 313] on button "Mover para retirada disponível" at bounding box center [590, 312] width 147 height 26
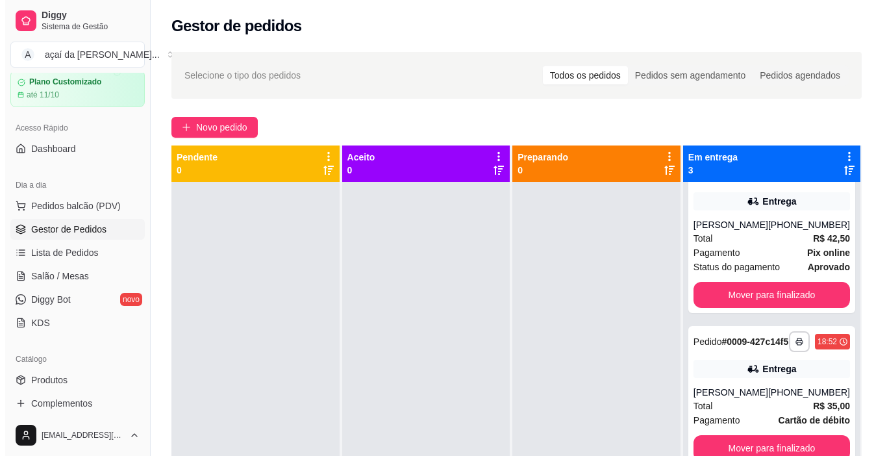
scroll to position [36, 0]
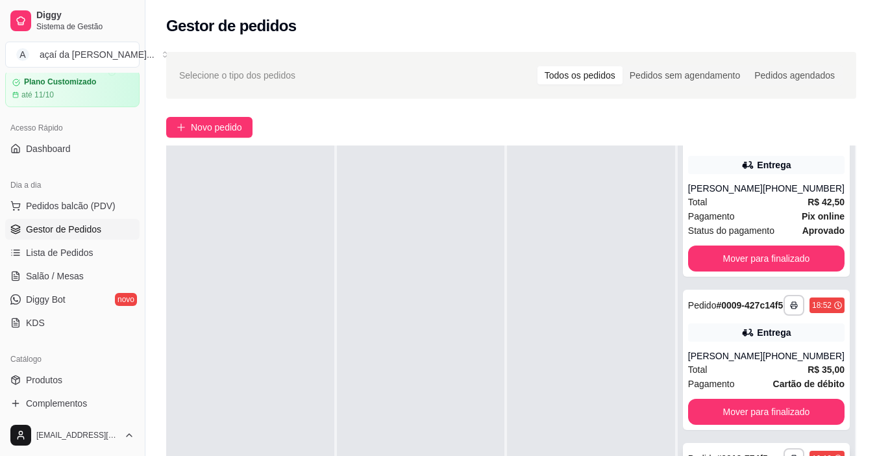
click at [732, 453] on strong "# 0012-774f5" at bounding box center [741, 458] width 51 height 10
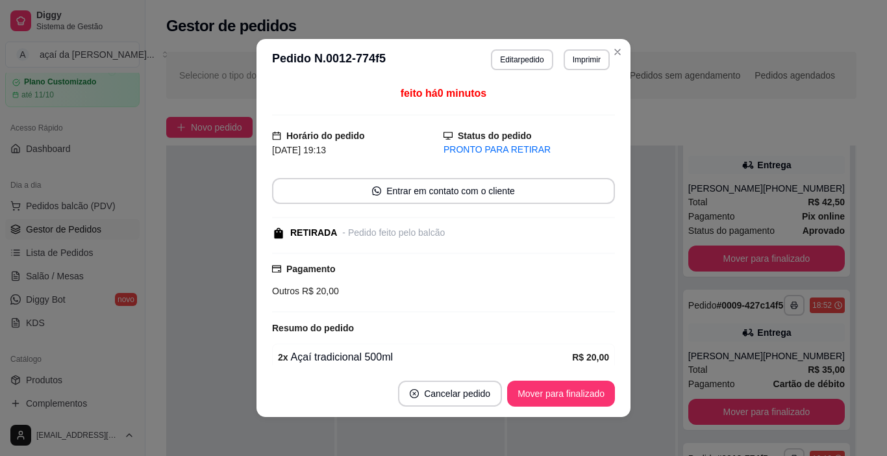
scroll to position [57, 0]
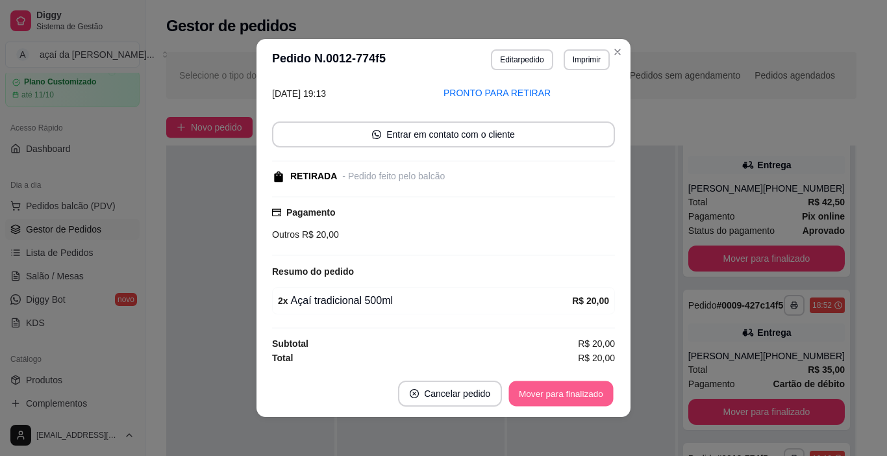
click at [538, 382] on button "Mover para finalizado" at bounding box center [561, 393] width 104 height 25
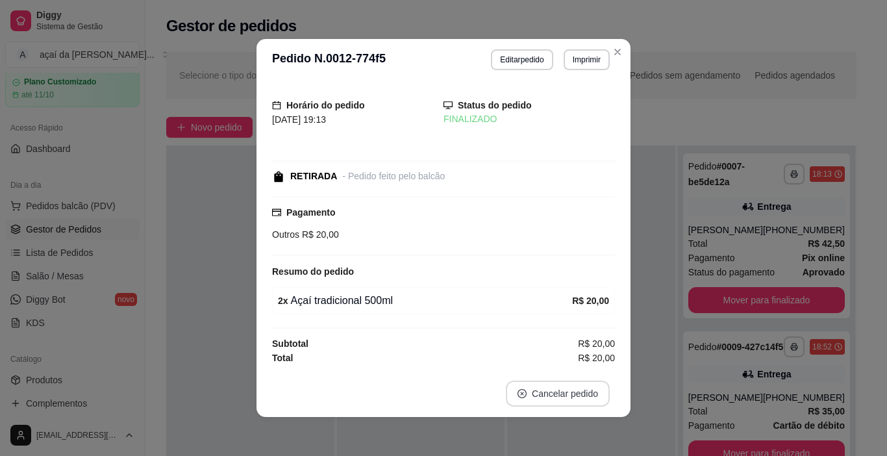
scroll to position [1, 0]
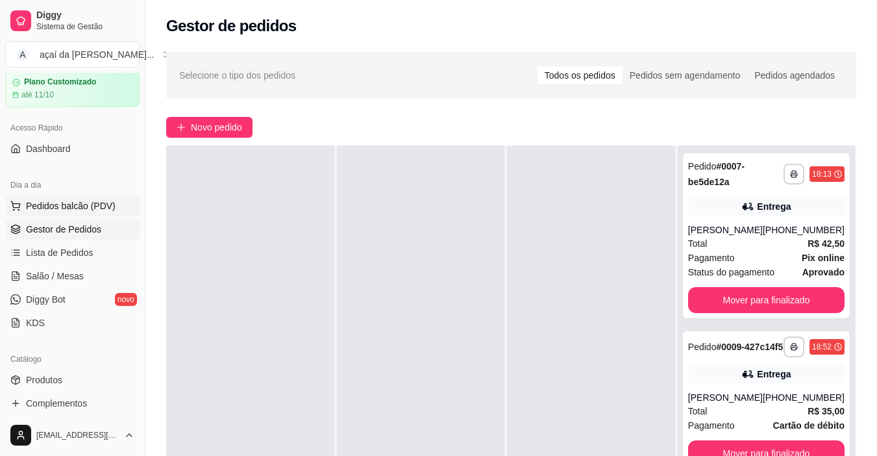
click at [58, 199] on button "Pedidos balcão (PDV)" at bounding box center [72, 205] width 134 height 21
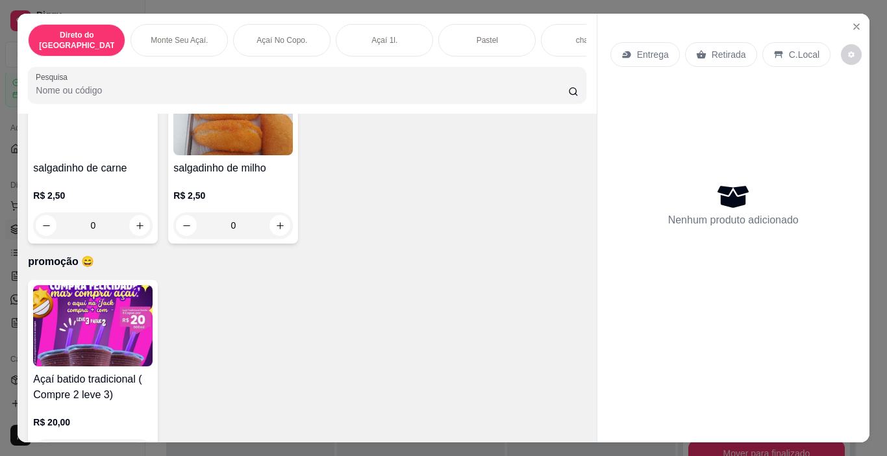
scroll to position [2677, 0]
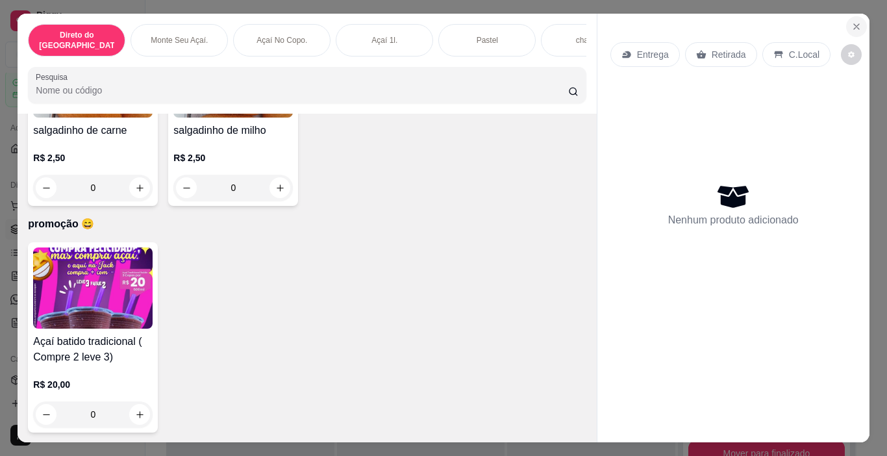
click at [852, 21] on icon "Close" at bounding box center [856, 26] width 10 height 10
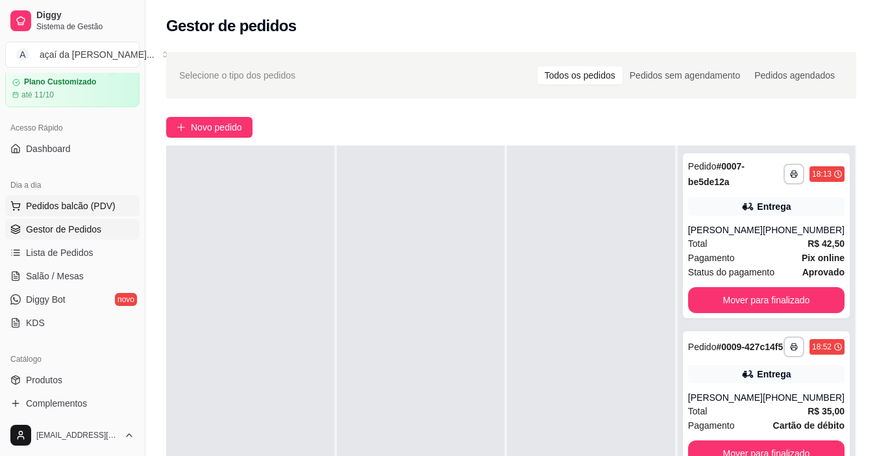
click at [64, 206] on span "Pedidos balcão (PDV)" at bounding box center [71, 205] width 90 height 13
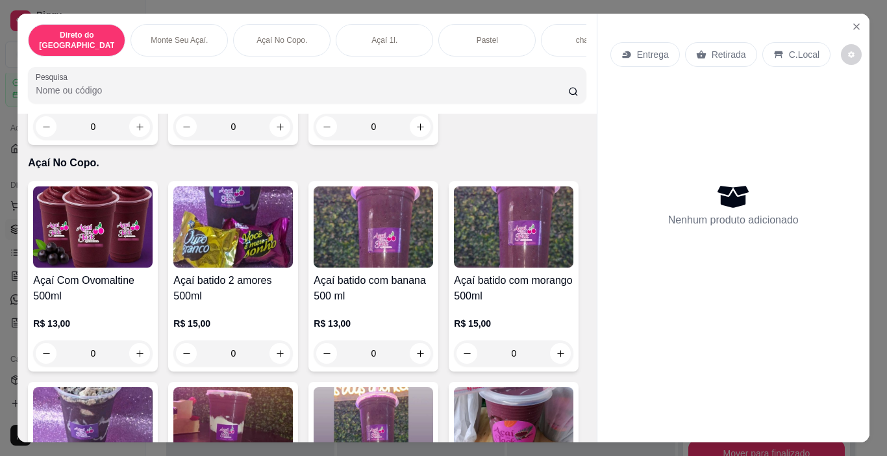
scroll to position [519, 0]
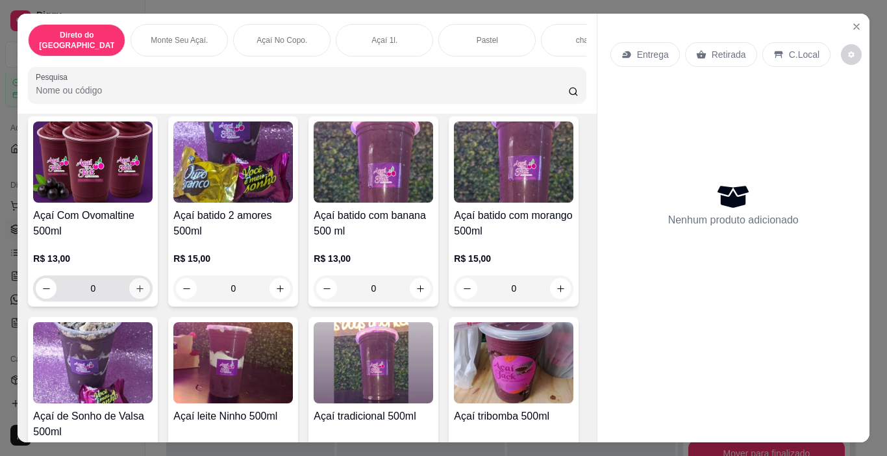
click at [135, 284] on icon "increase-product-quantity" at bounding box center [140, 289] width 10 height 10
type input "1"
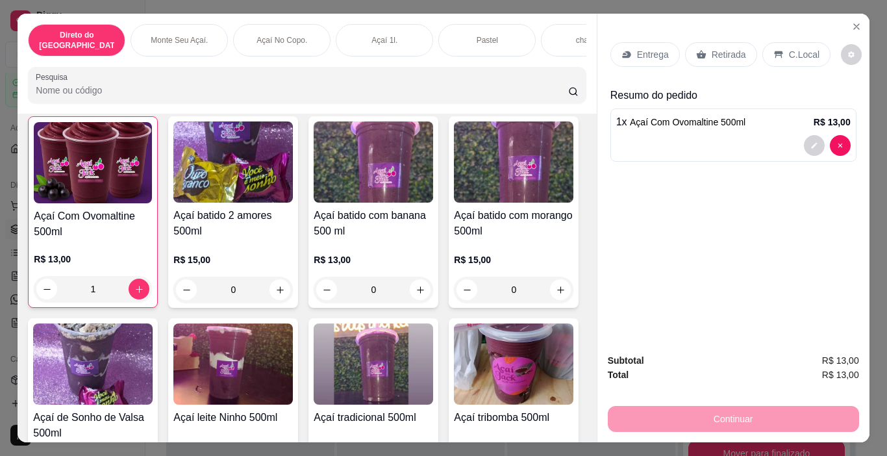
click at [774, 51] on icon at bounding box center [778, 54] width 8 height 7
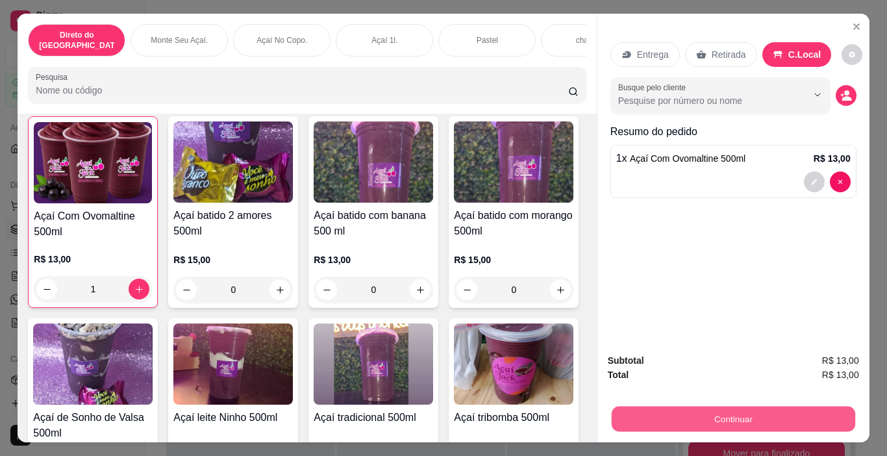
click at [754, 412] on button "Continuar" at bounding box center [732, 418] width 243 height 25
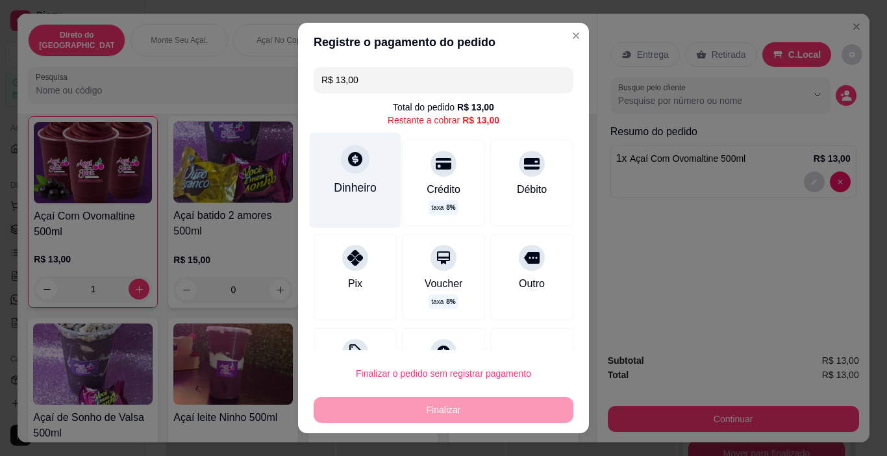
click at [355, 167] on icon at bounding box center [355, 159] width 17 height 17
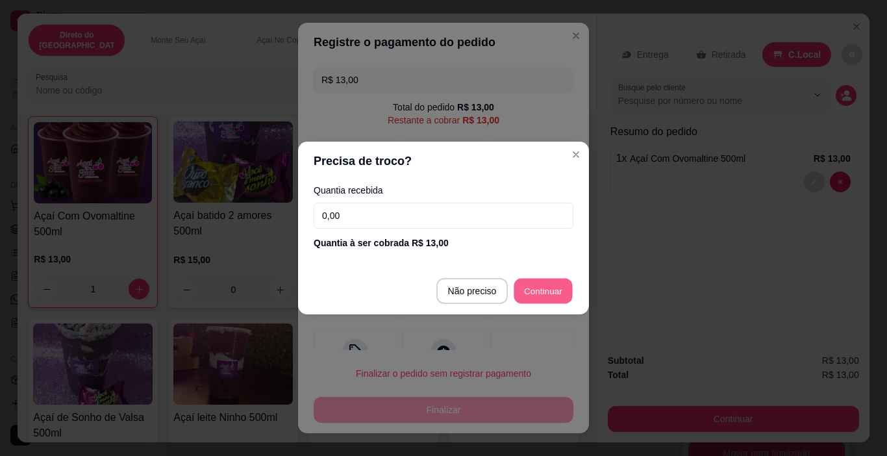
type input "R$ 0,00"
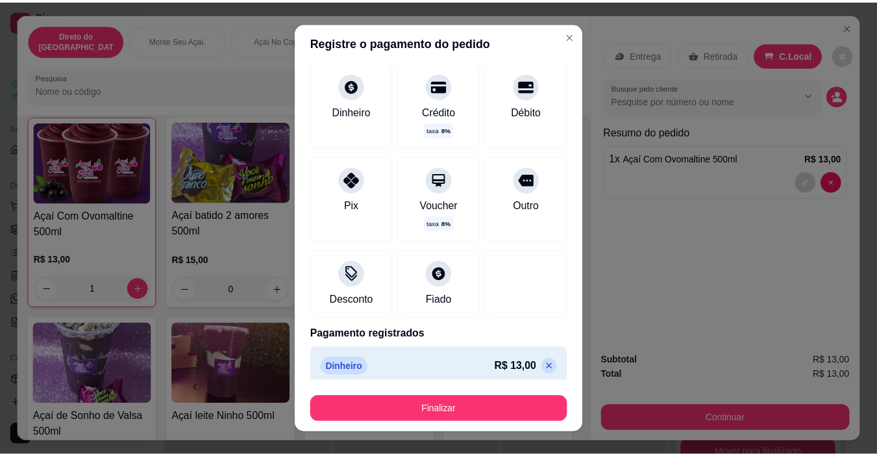
scroll to position [75, 0]
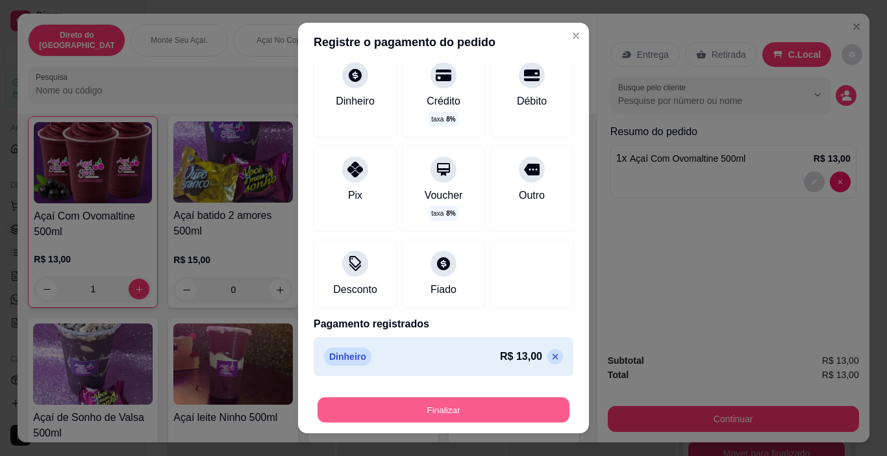
click at [482, 404] on button "Finalizar" at bounding box center [443, 409] width 252 height 25
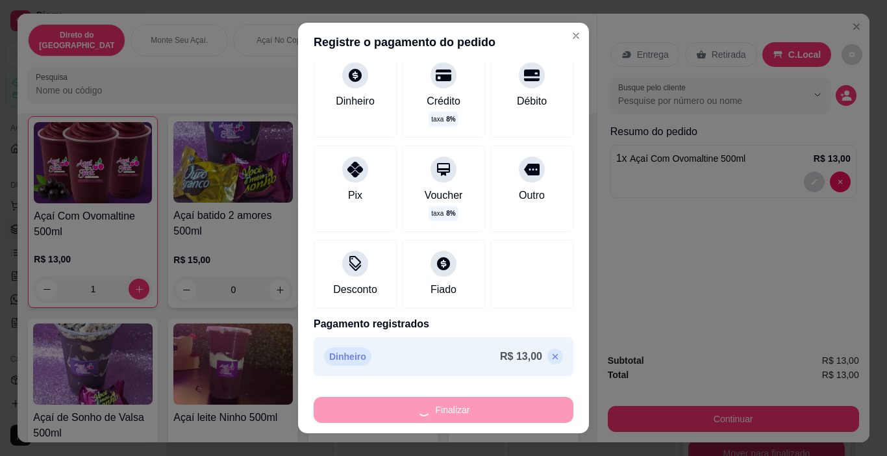
type input "0"
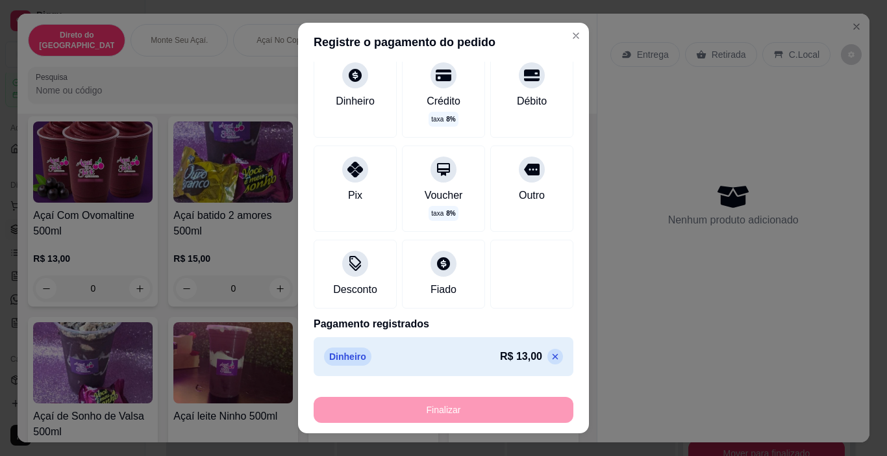
type input "-R$ 13,00"
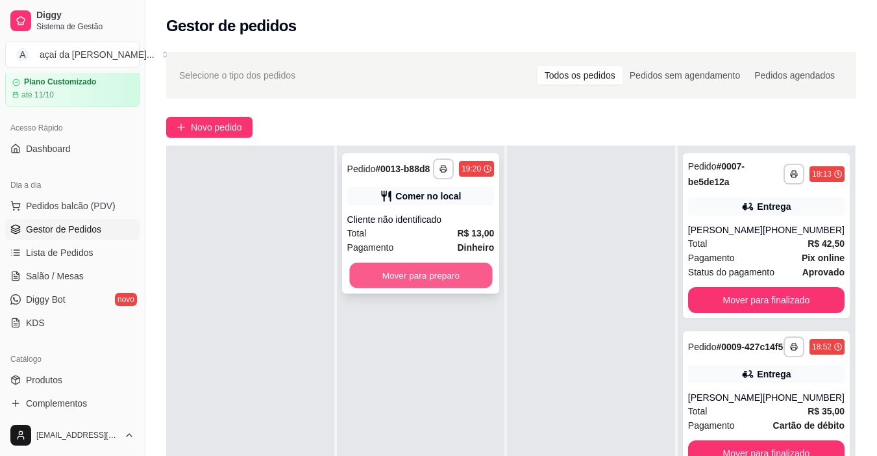
click at [447, 275] on button "Mover para preparo" at bounding box center [420, 275] width 143 height 25
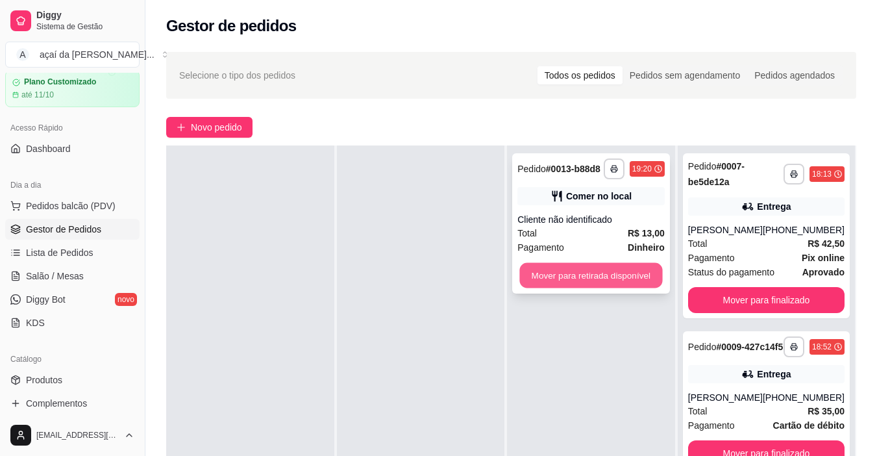
click at [610, 275] on button "Mover para retirada disponível" at bounding box center [591, 275] width 143 height 25
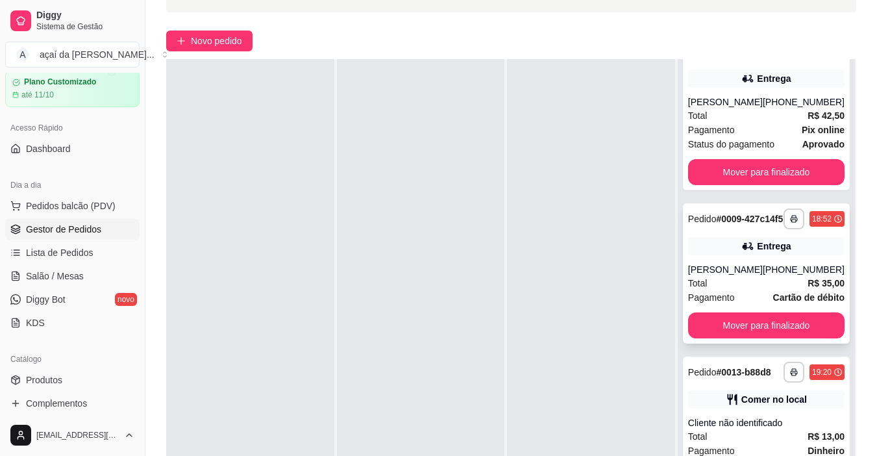
scroll to position [195, 0]
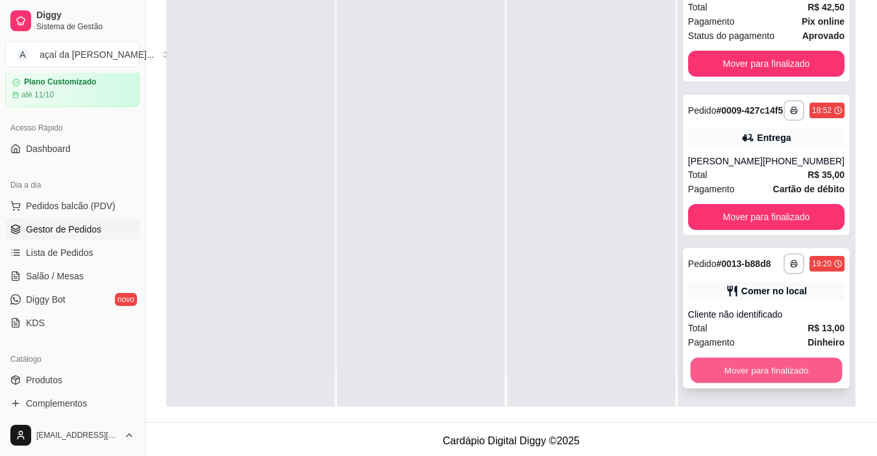
click at [781, 371] on button "Mover para finalizado" at bounding box center [766, 370] width 152 height 25
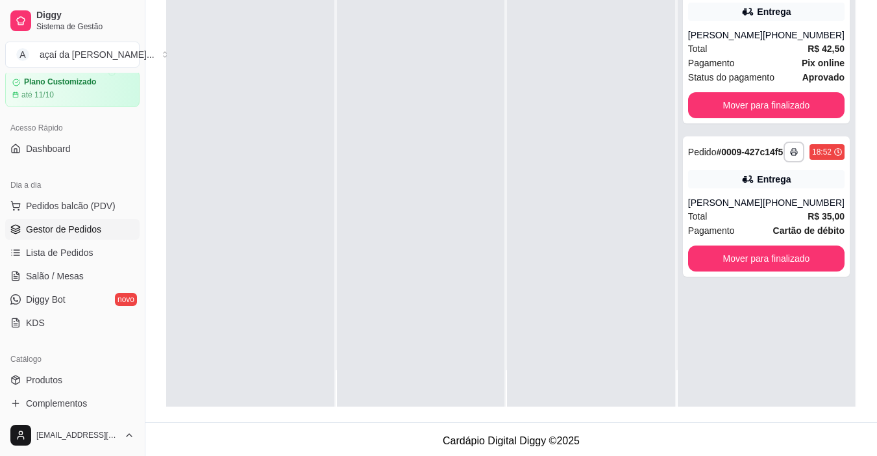
scroll to position [0, 0]
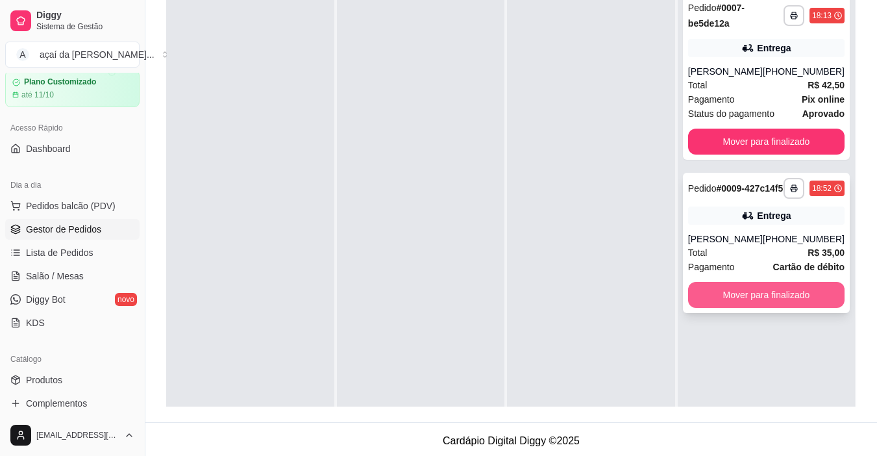
click at [765, 307] on button "Mover para finalizado" at bounding box center [766, 295] width 156 height 26
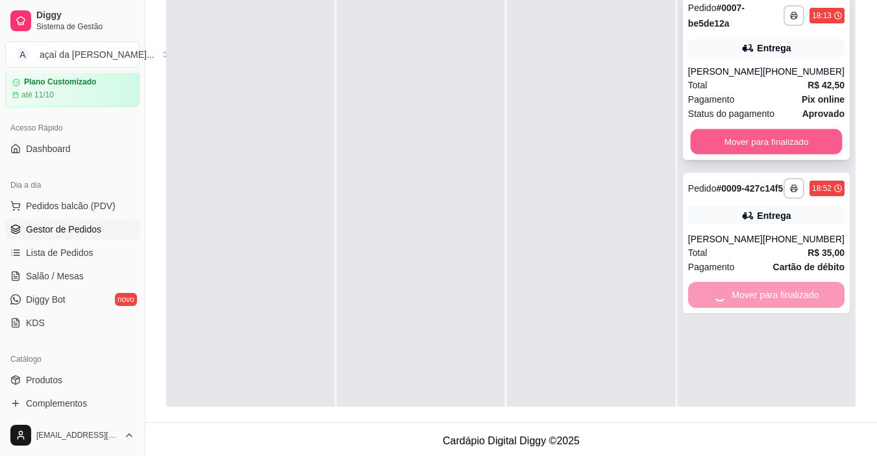
click at [750, 141] on button "Mover para finalizado" at bounding box center [766, 141] width 152 height 25
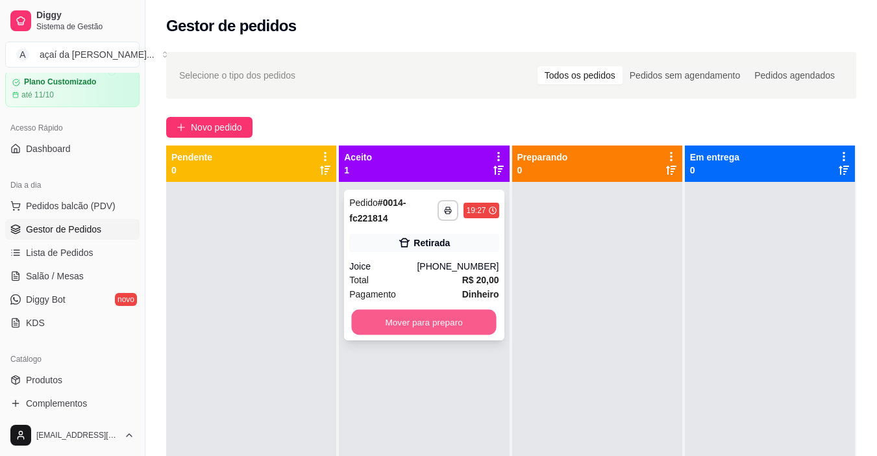
click at [443, 318] on button "Mover para preparo" at bounding box center [424, 322] width 145 height 25
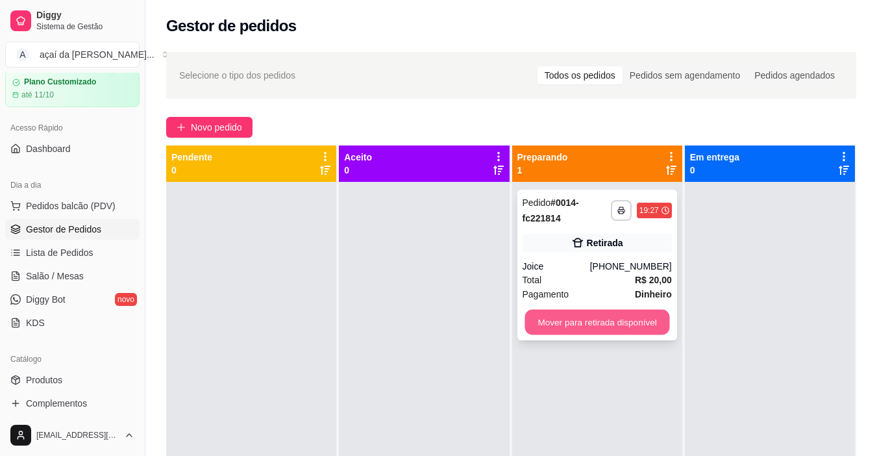
click at [637, 317] on button "Mover para retirada disponível" at bounding box center [596, 322] width 145 height 25
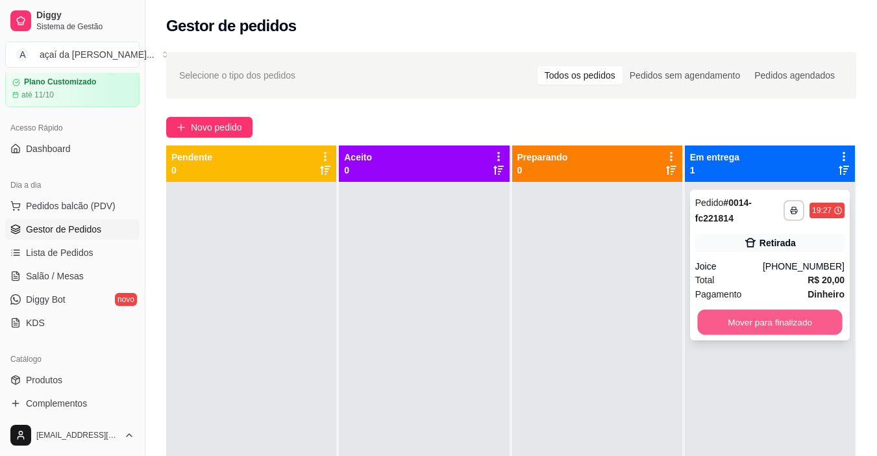
click at [697, 315] on button "Mover para finalizado" at bounding box center [769, 322] width 145 height 25
click at [748, 313] on button "Mover para finalizado" at bounding box center [769, 322] width 149 height 26
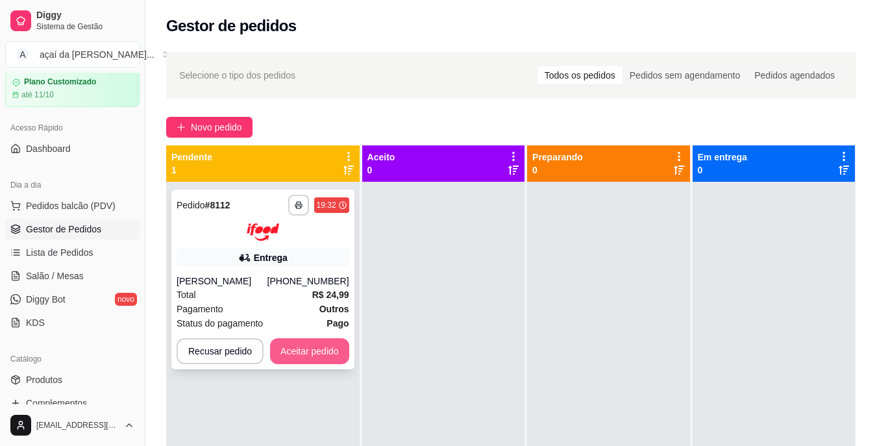
click at [281, 347] on button "Aceitar pedido" at bounding box center [309, 351] width 79 height 26
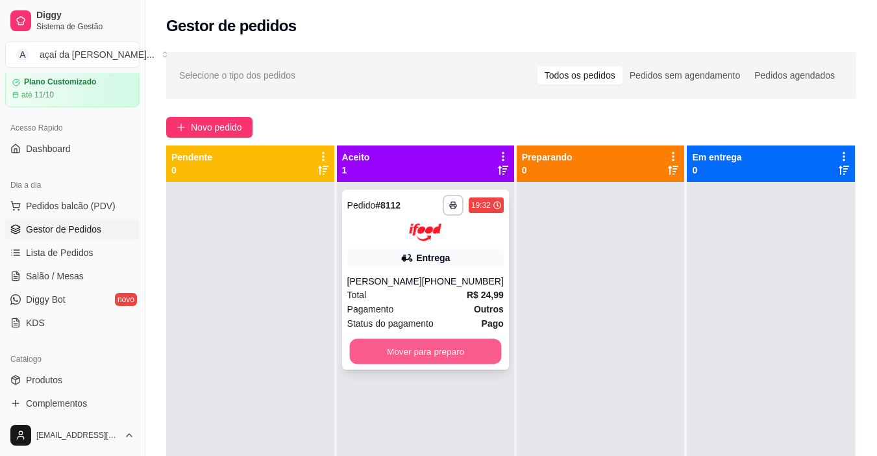
click at [437, 346] on button "Mover para preparo" at bounding box center [425, 350] width 152 height 25
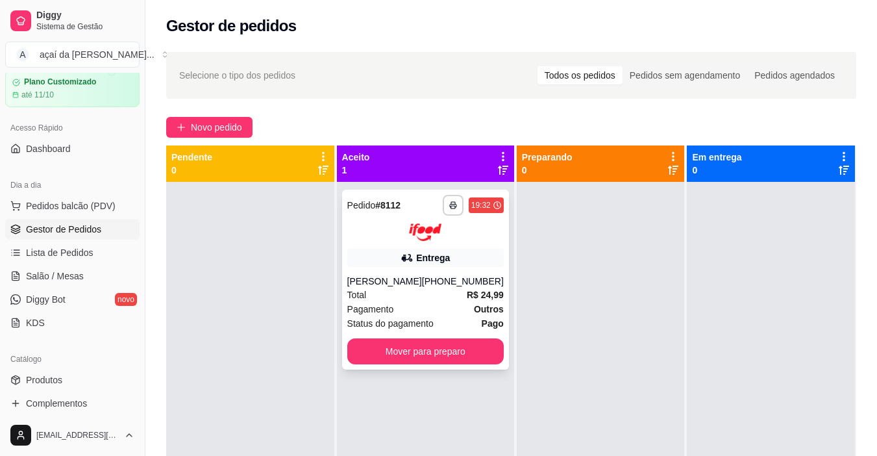
click at [343, 293] on div "**********" at bounding box center [425, 280] width 167 height 180
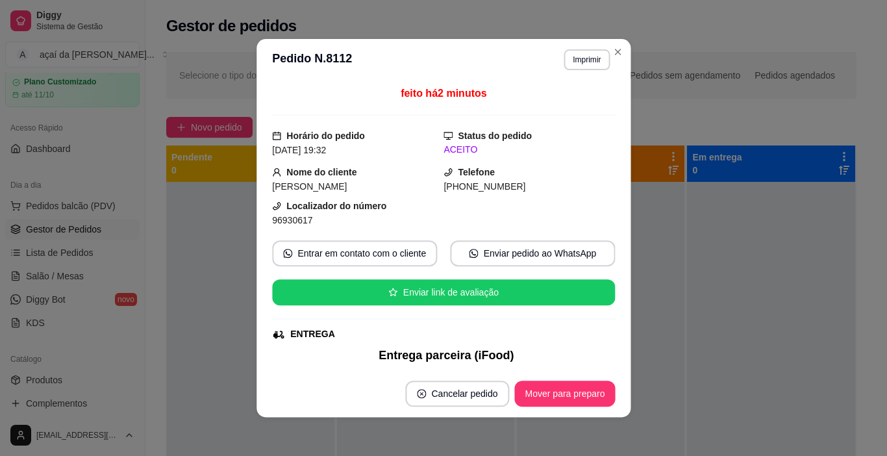
click at [692, 455] on html "**********" at bounding box center [443, 228] width 887 height 456
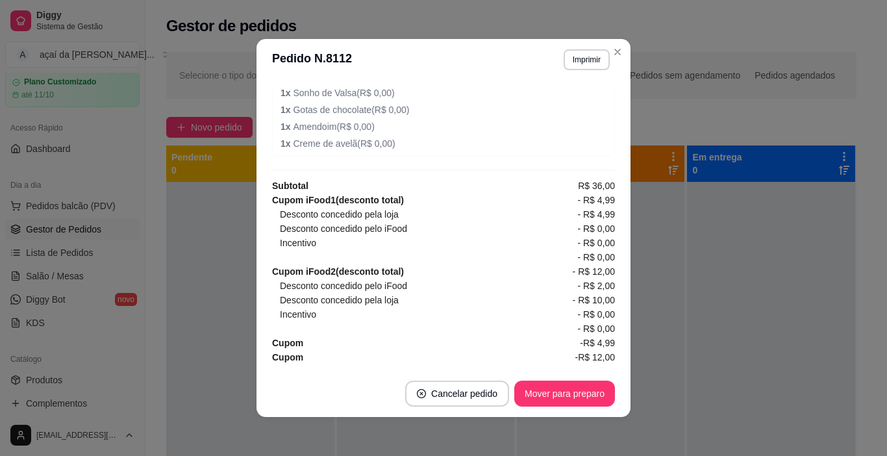
scroll to position [598, 0]
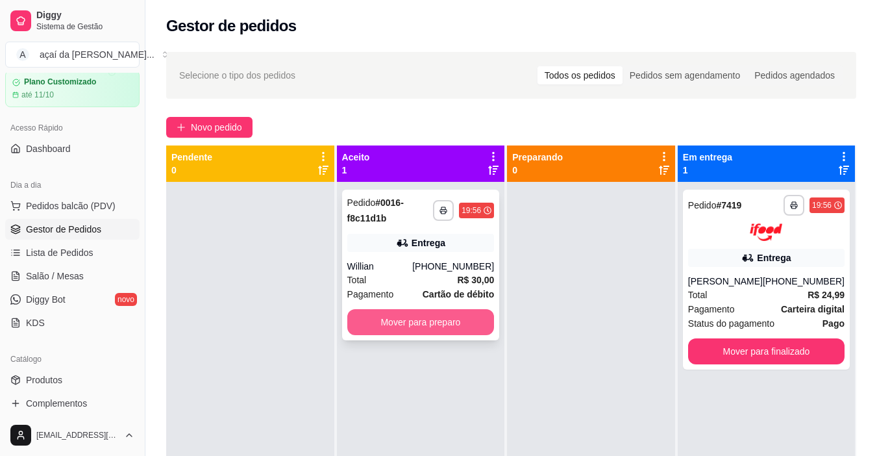
click at [441, 325] on button "Mover para preparo" at bounding box center [420, 322] width 147 height 26
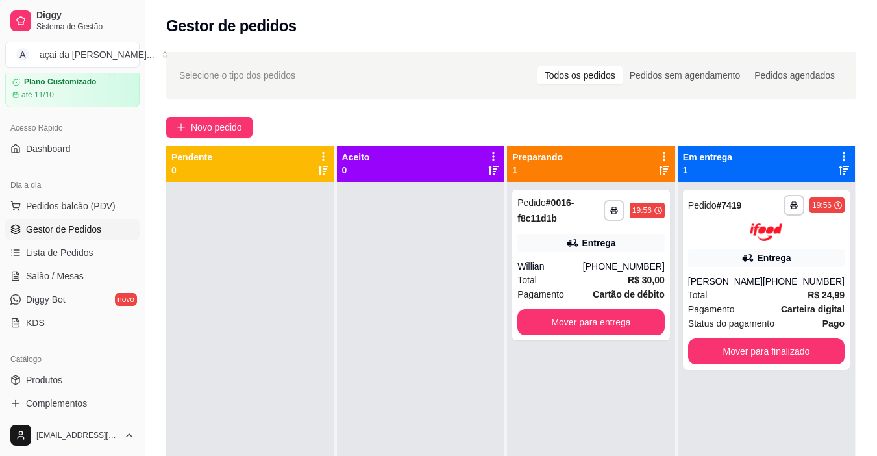
click at [432, 286] on div at bounding box center [421, 410] width 168 height 456
click at [552, 239] on div "Entrega" at bounding box center [590, 243] width 147 height 18
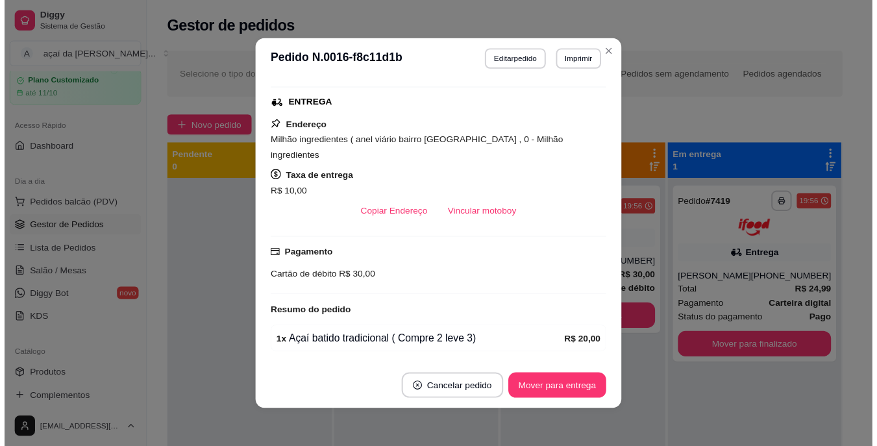
scroll to position [289, 0]
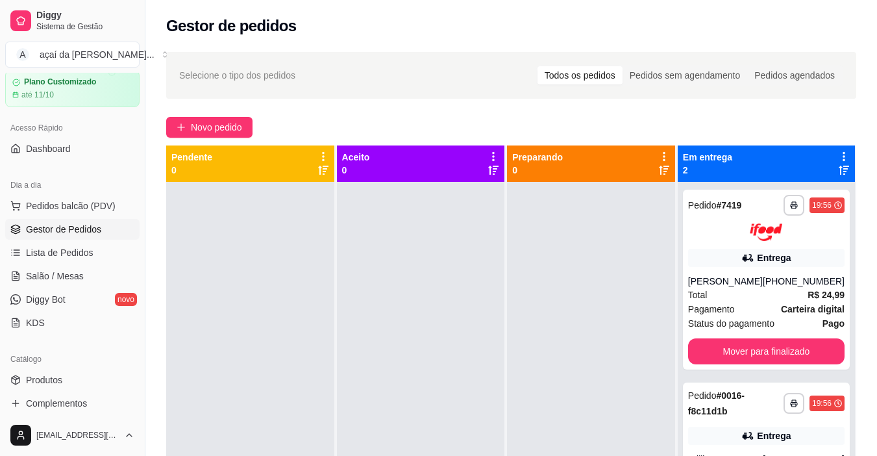
click at [56, 162] on div "Acesso Rápido Dashboard" at bounding box center [72, 138] width 145 height 52
click at [60, 149] on span "Dashboard" at bounding box center [48, 148] width 45 height 13
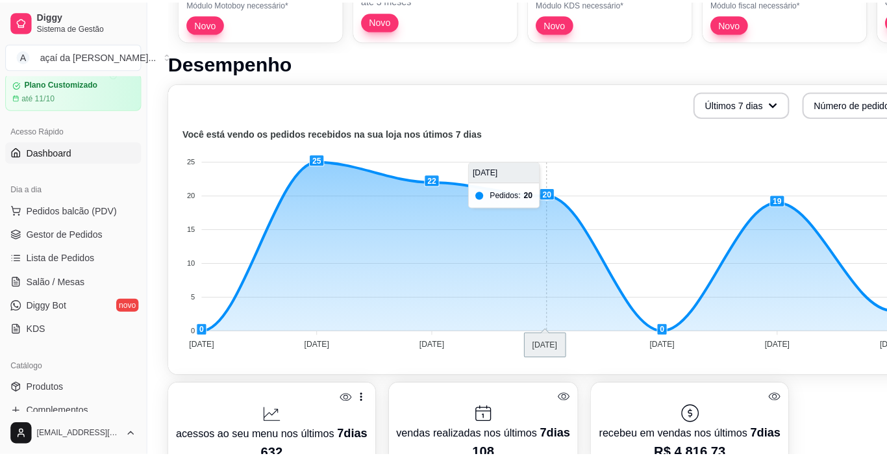
scroll to position [281, 0]
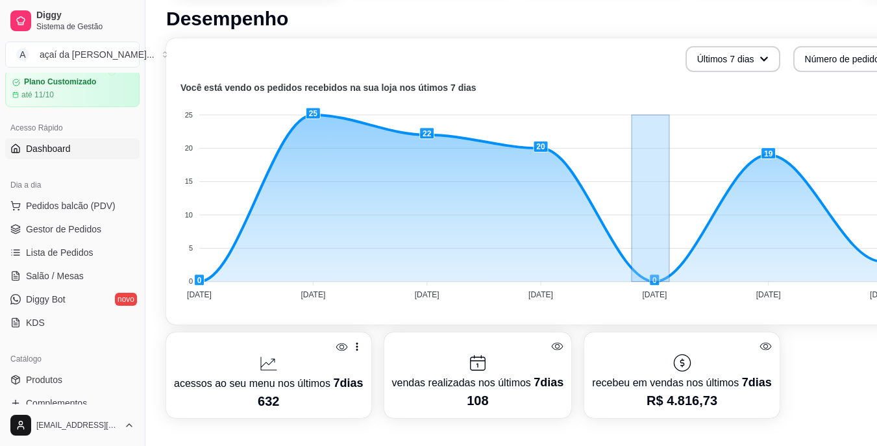
drag, startPoint x: 670, startPoint y: 293, endPoint x: 632, endPoint y: 303, distance: 39.5
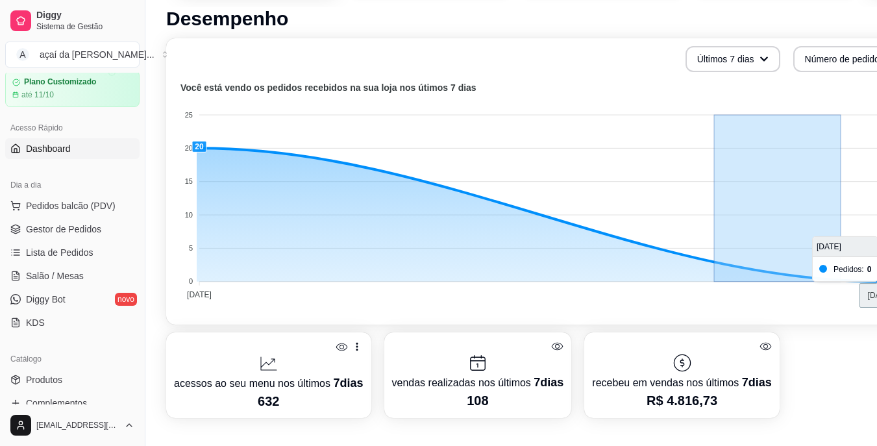
drag, startPoint x: 841, startPoint y: 257, endPoint x: 712, endPoint y: 262, distance: 129.3
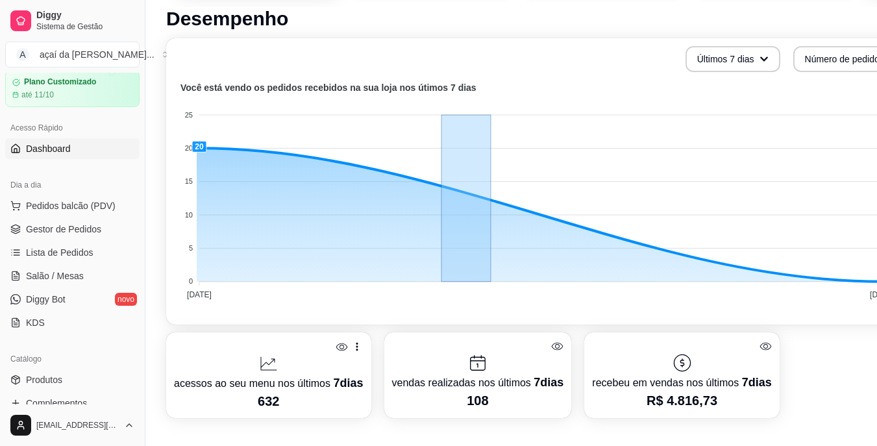
drag, startPoint x: 487, startPoint y: 270, endPoint x: 441, endPoint y: 304, distance: 56.6
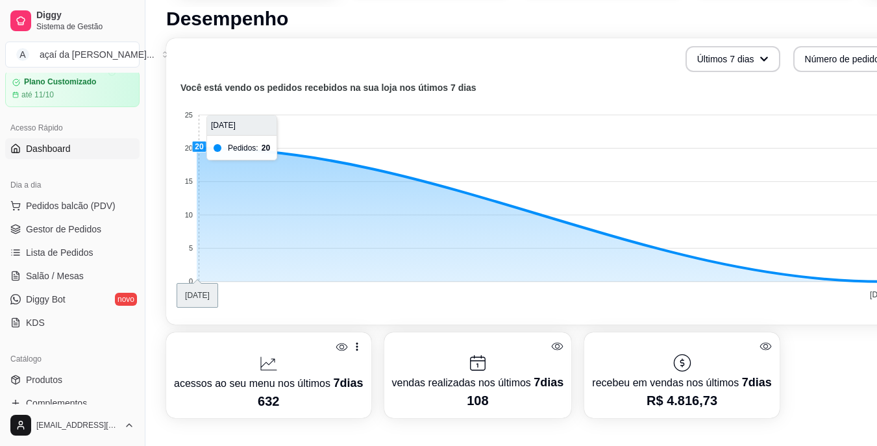
click at [421, 255] on foreignobject at bounding box center [539, 193] width 731 height 227
click at [216, 262] on foreignobject at bounding box center [539, 193] width 731 height 227
click at [194, 274] on foreignobject at bounding box center [539, 193] width 731 height 227
click at [187, 280] on foreignobject at bounding box center [539, 193] width 731 height 227
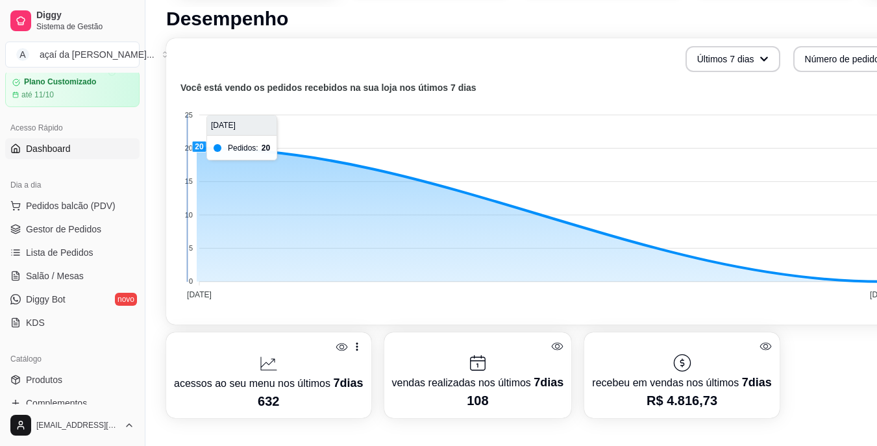
click at [188, 278] on foreignobject at bounding box center [539, 193] width 731 height 227
click at [188, 279] on foreignobject at bounding box center [539, 193] width 731 height 227
click at [238, 330] on section "Últimos 7 dias Número de pedidos Você está vendo os pedidos recebidos na sua lo…" at bounding box center [542, 228] width 752 height 380
click at [261, 372] on icon at bounding box center [268, 363] width 21 height 21
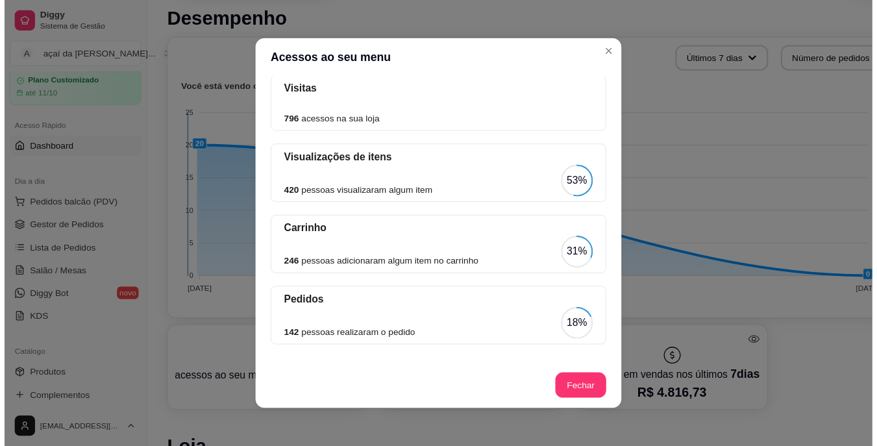
scroll to position [3, 0]
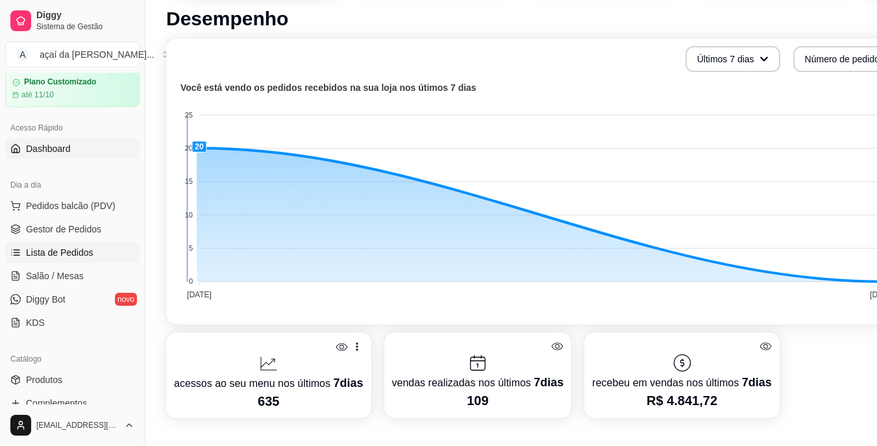
click at [69, 253] on span "Lista de Pedidos" at bounding box center [60, 252] width 68 height 13
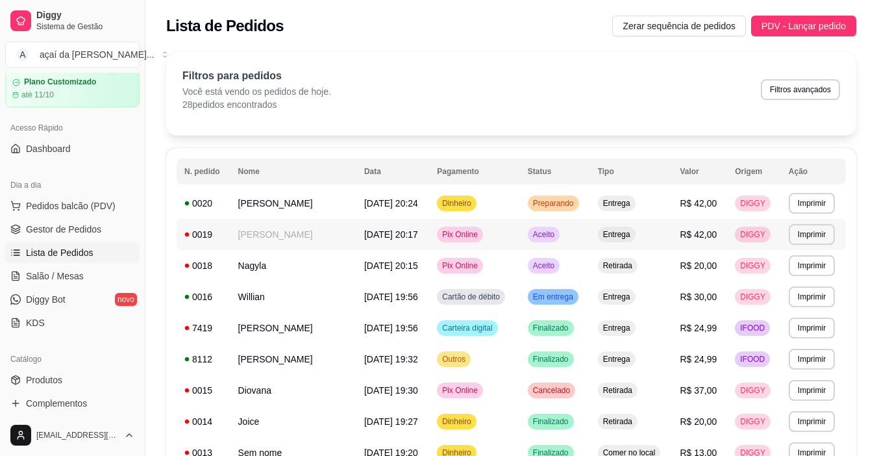
click at [515, 228] on td "Pix Online" at bounding box center [474, 234] width 91 height 31
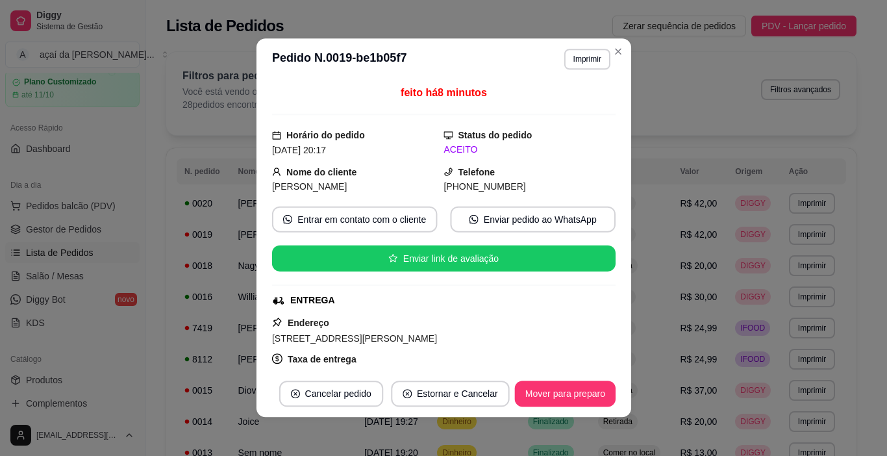
click at [521, 234] on div "feito há 8 minutos Horário do pedido [DATE] 20:17 Status do pedido ACEITO Nome …" at bounding box center [442, 226] width 343 height 280
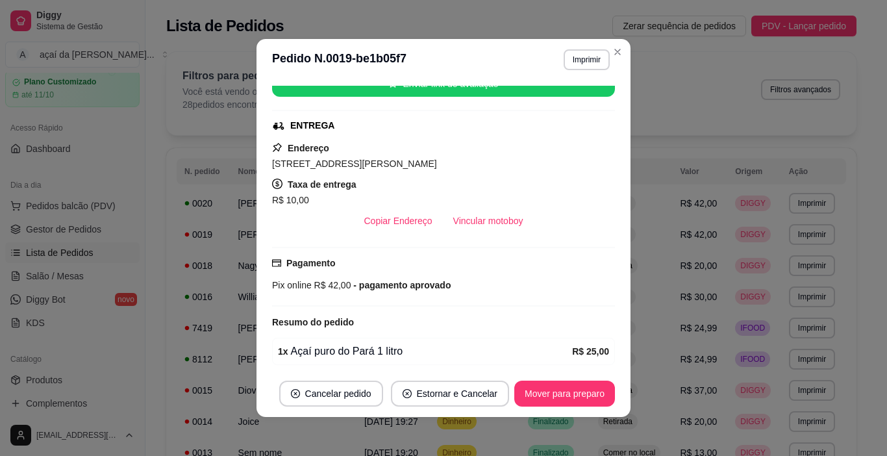
scroll to position [330, 0]
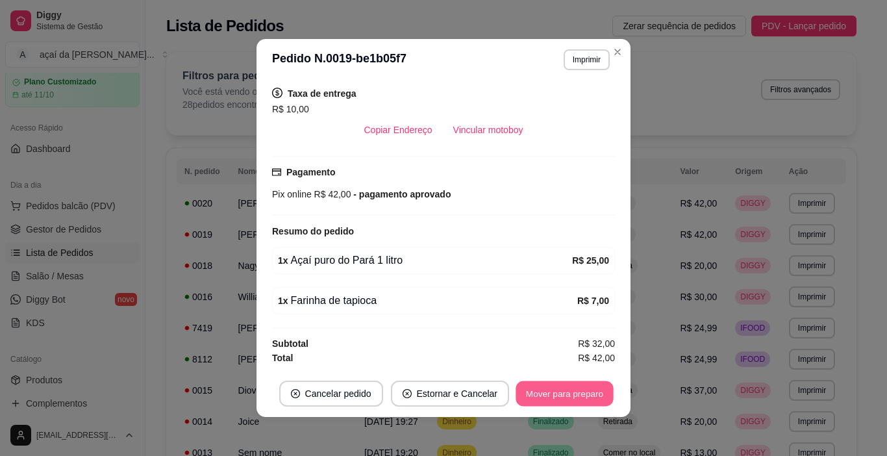
click at [559, 397] on button "Mover para preparo" at bounding box center [563, 393] width 97 height 25
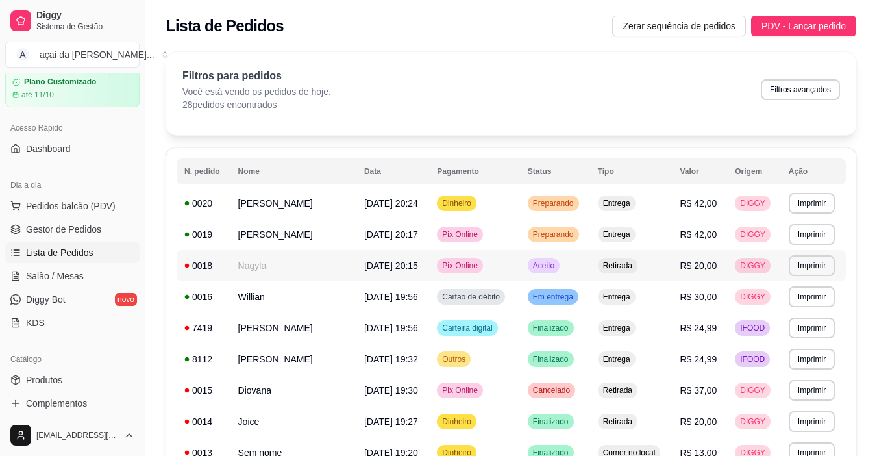
click at [576, 265] on td "Aceito" at bounding box center [555, 265] width 70 height 31
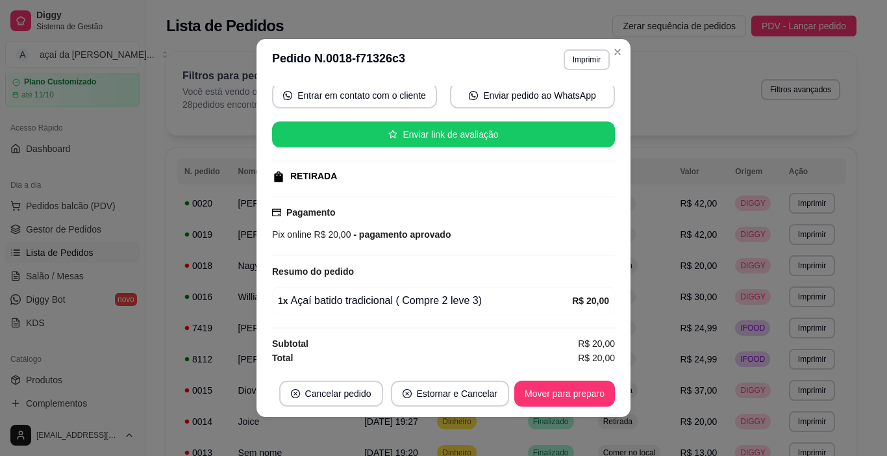
scroll to position [3, 0]
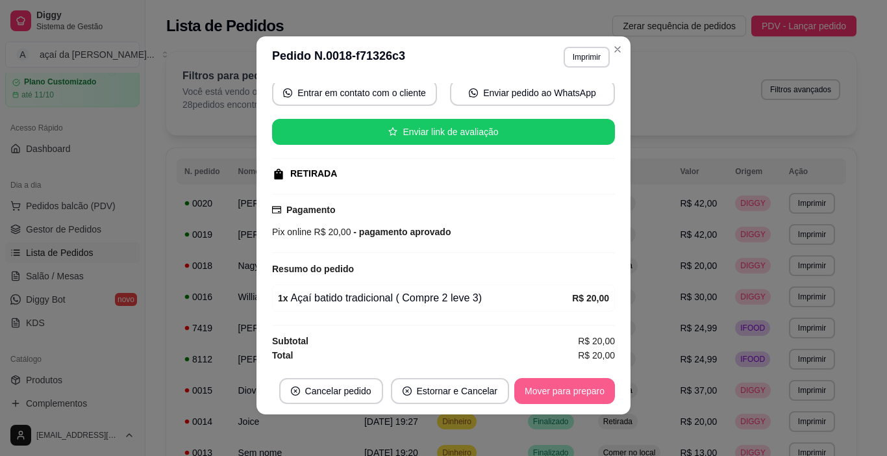
click at [561, 390] on button "Mover para preparo" at bounding box center [564, 391] width 101 height 26
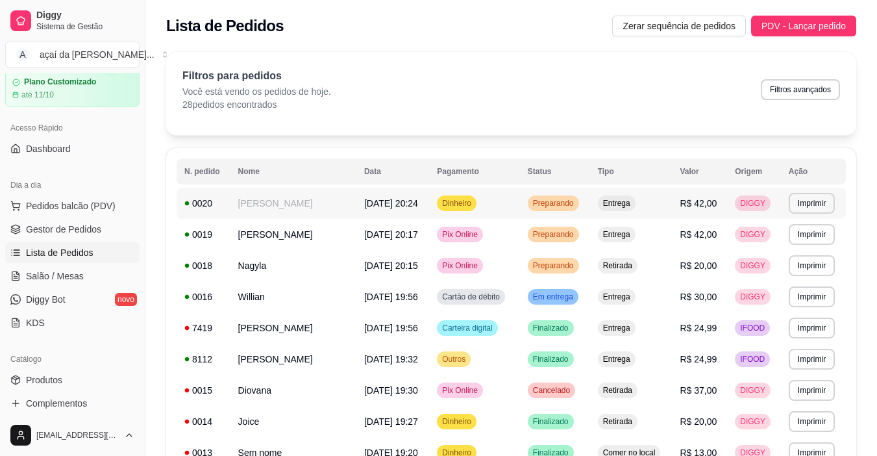
click at [520, 204] on td "Dinheiro" at bounding box center [474, 203] width 91 height 31
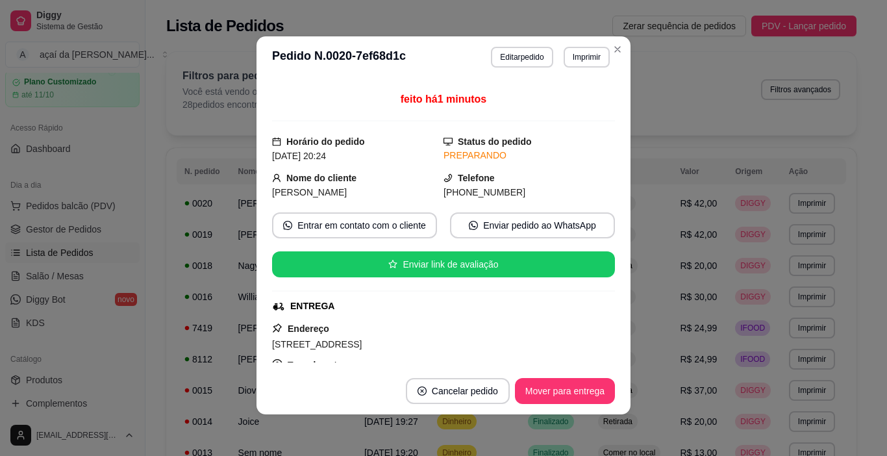
scroll to position [0, 0]
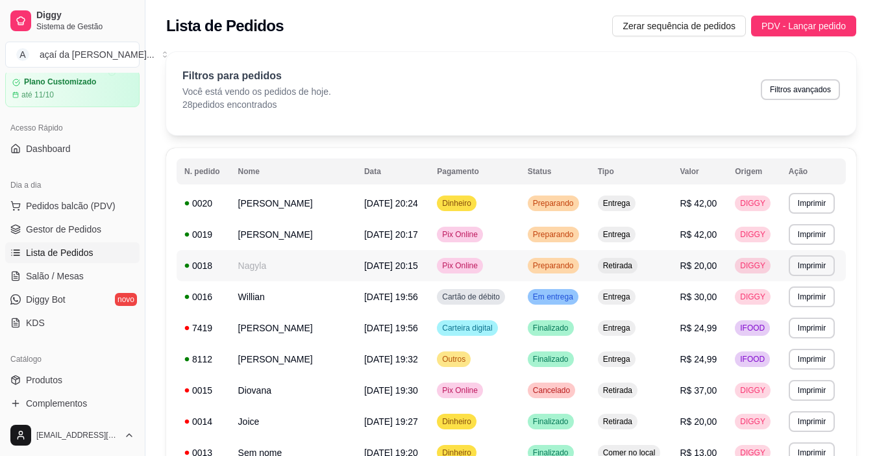
click at [418, 265] on span "[DATE] 20:15" at bounding box center [391, 265] width 54 height 10
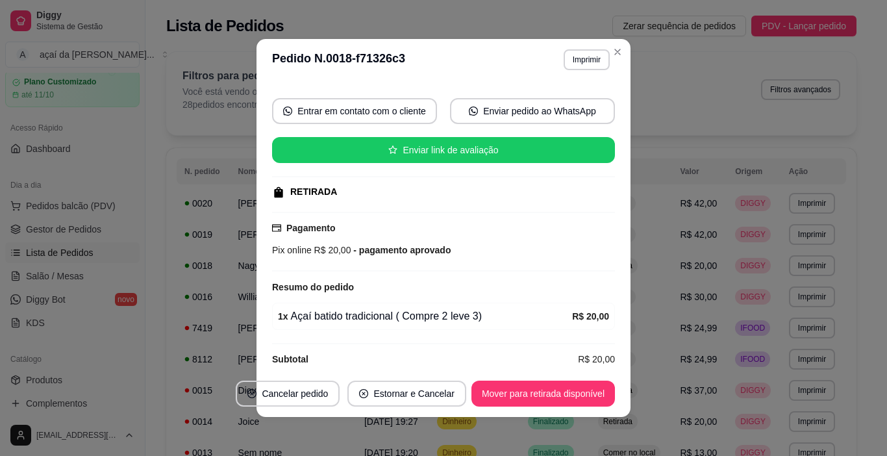
scroll to position [125, 0]
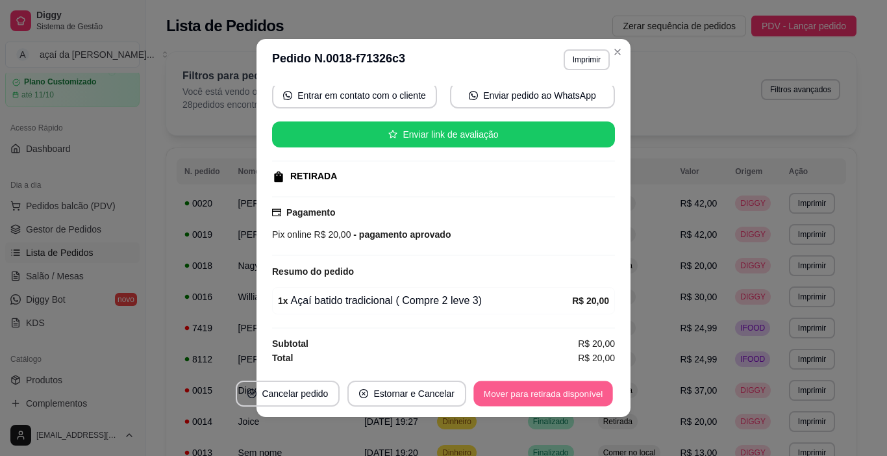
click at [550, 384] on button "Mover para retirada disponível" at bounding box center [542, 393] width 139 height 25
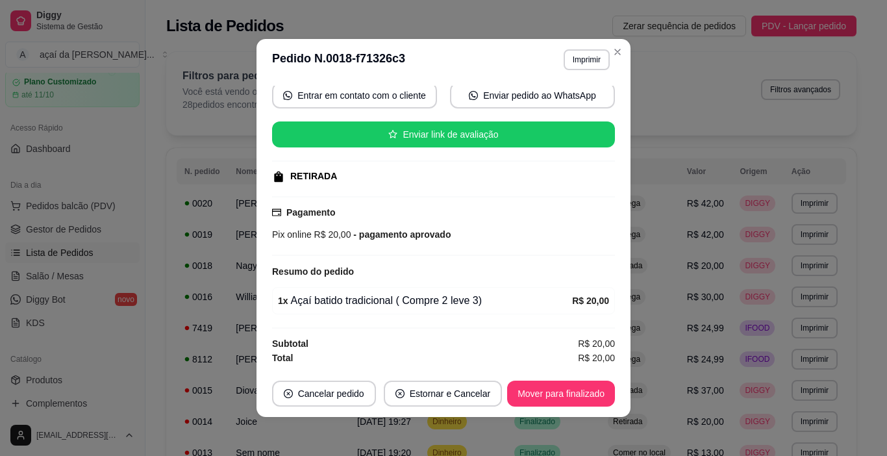
scroll to position [3, 0]
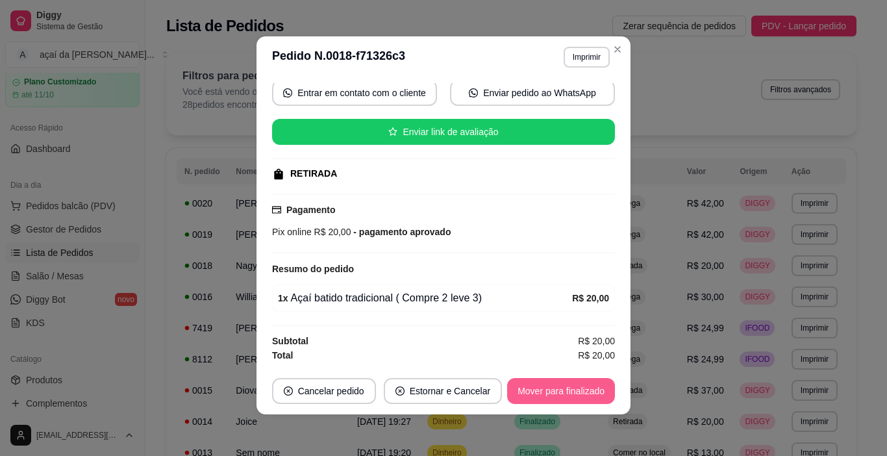
click at [537, 386] on button "Mover para finalizado" at bounding box center [561, 391] width 108 height 26
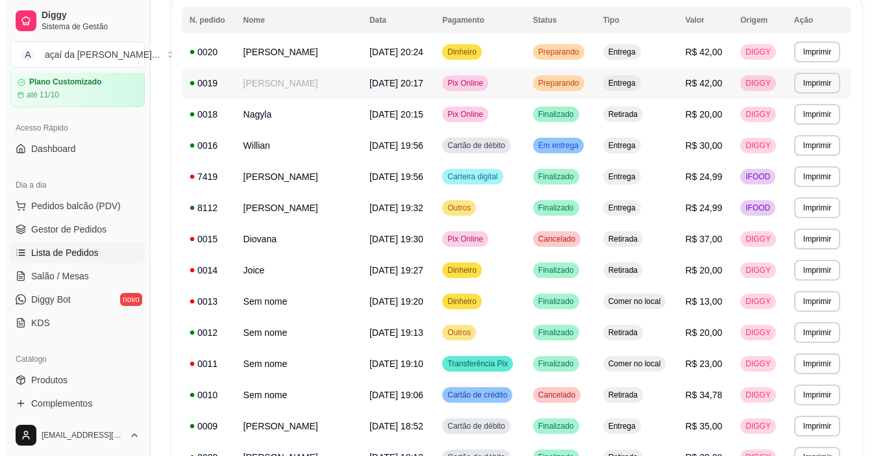
scroll to position [195, 0]
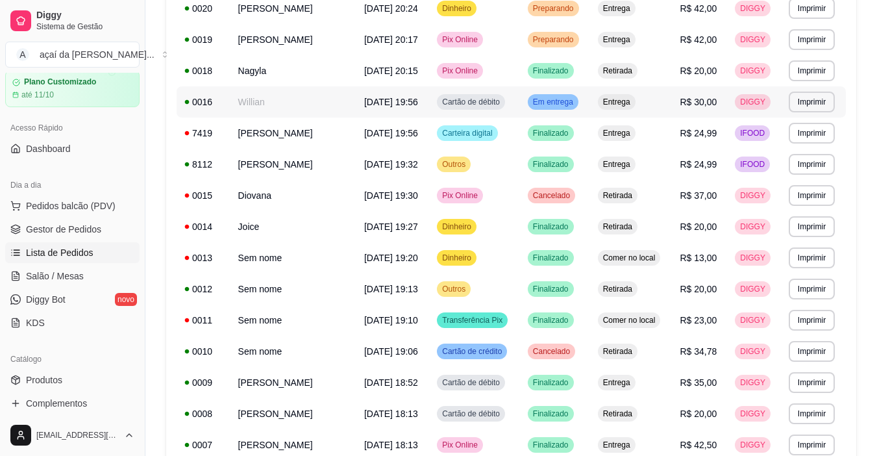
click at [557, 113] on td "Em entrega" at bounding box center [555, 101] width 70 height 31
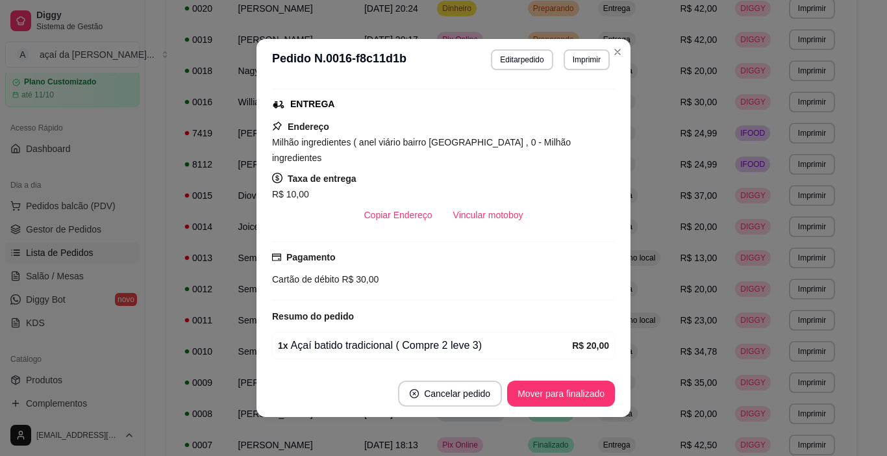
scroll to position [289, 0]
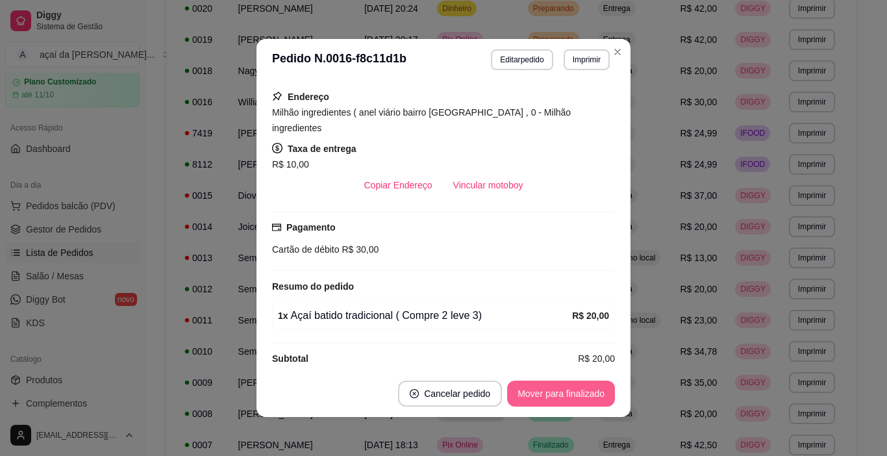
click at [560, 387] on button "Mover para finalizado" at bounding box center [561, 393] width 108 height 26
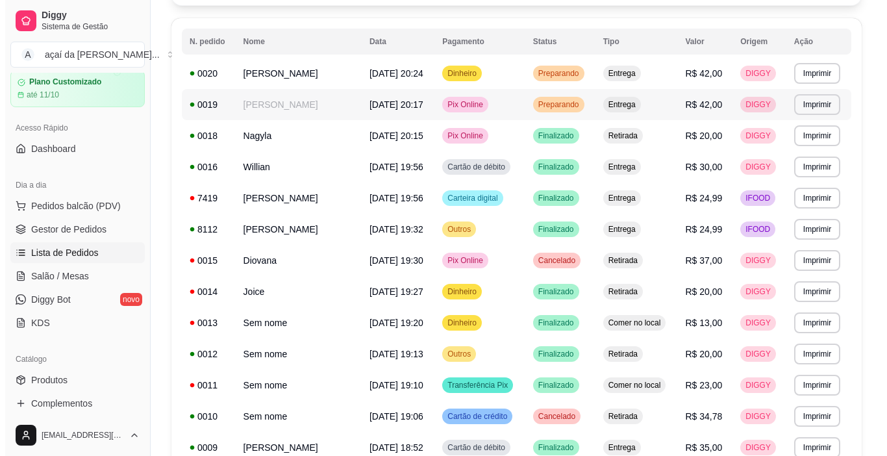
scroll to position [65, 0]
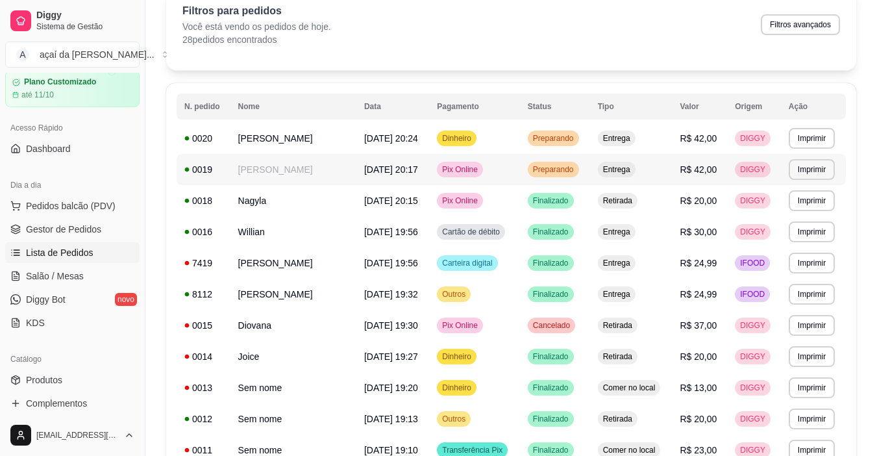
click at [558, 167] on span "Preparando" at bounding box center [553, 169] width 46 height 10
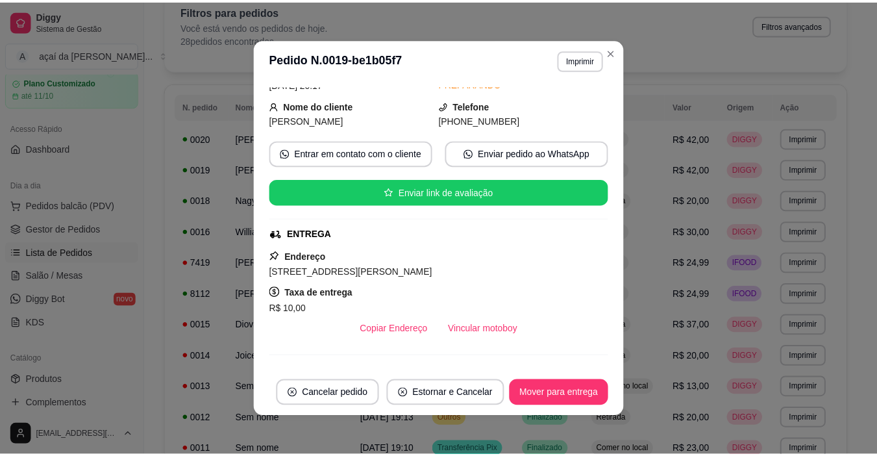
scroll to position [238, 0]
